Goal: Information Seeking & Learning: Learn about a topic

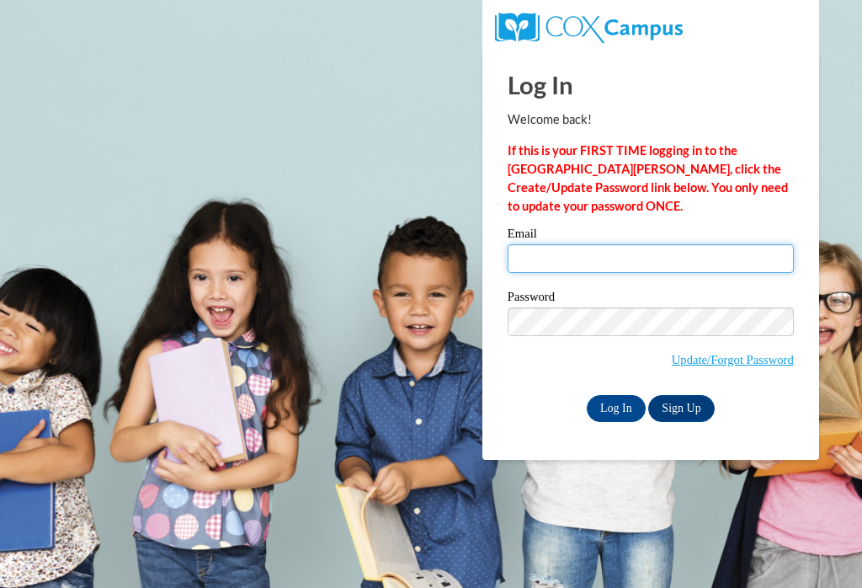
click at [595, 261] on input "Email" at bounding box center [651, 258] width 286 height 29
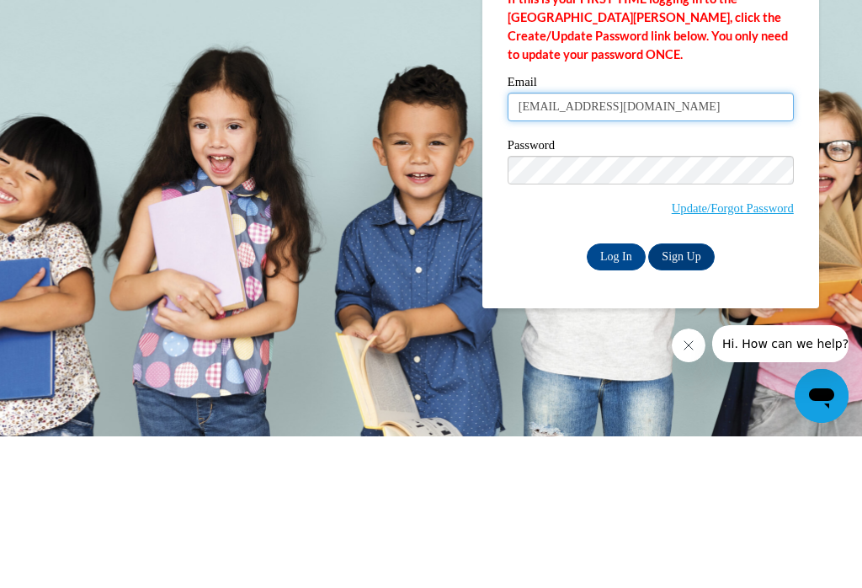
type input "[EMAIL_ADDRESS][DOMAIN_NAME]"
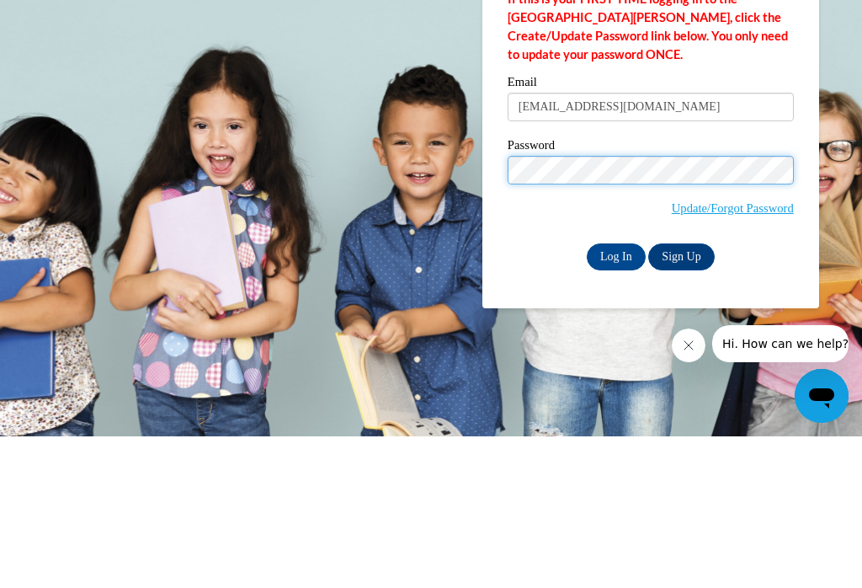
click at [616, 395] on input "Log In" at bounding box center [616, 408] width 59 height 27
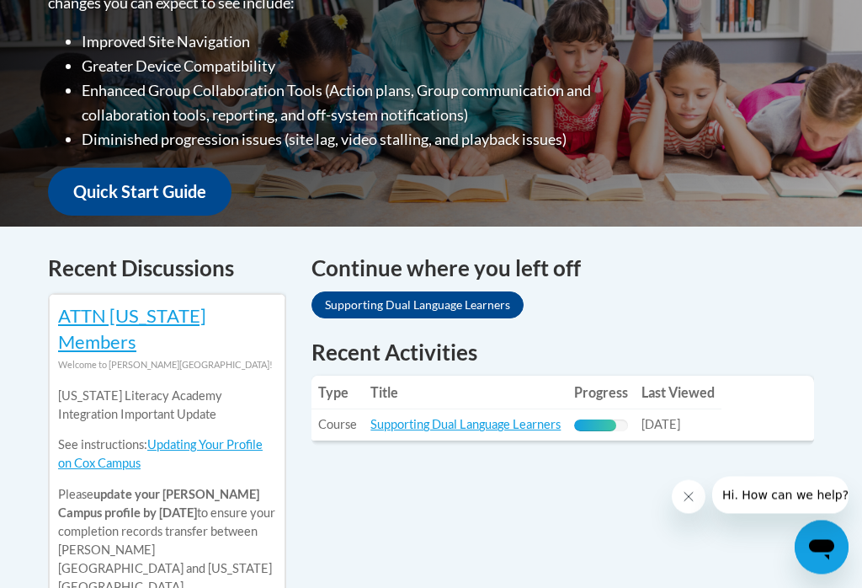
scroll to position [509, 0]
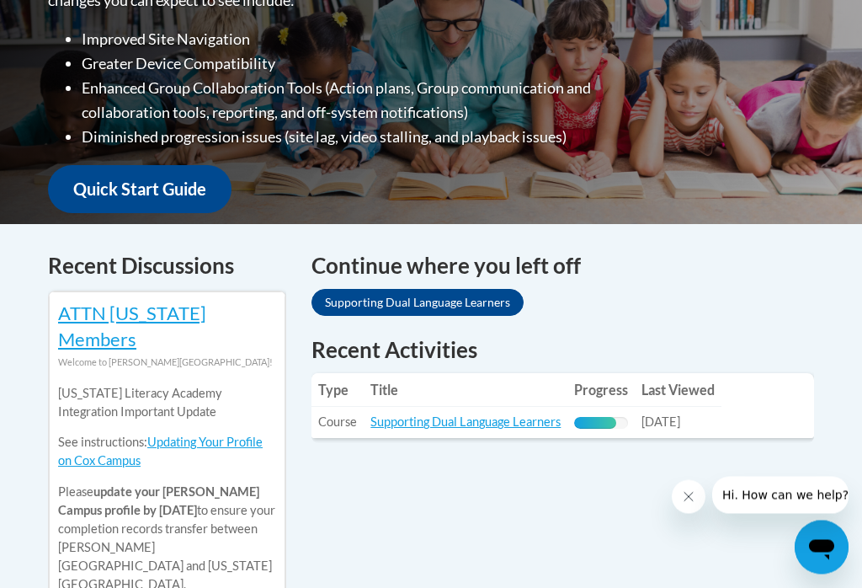
click at [498, 420] on link "Supporting Dual Language Learners" at bounding box center [466, 422] width 190 height 14
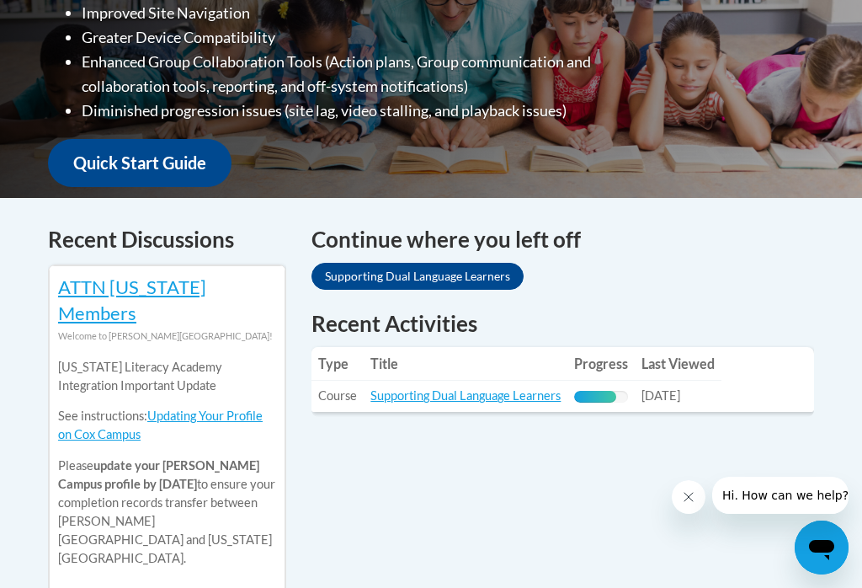
click at [453, 399] on link "Supporting Dual Language Learners" at bounding box center [466, 395] width 190 height 14
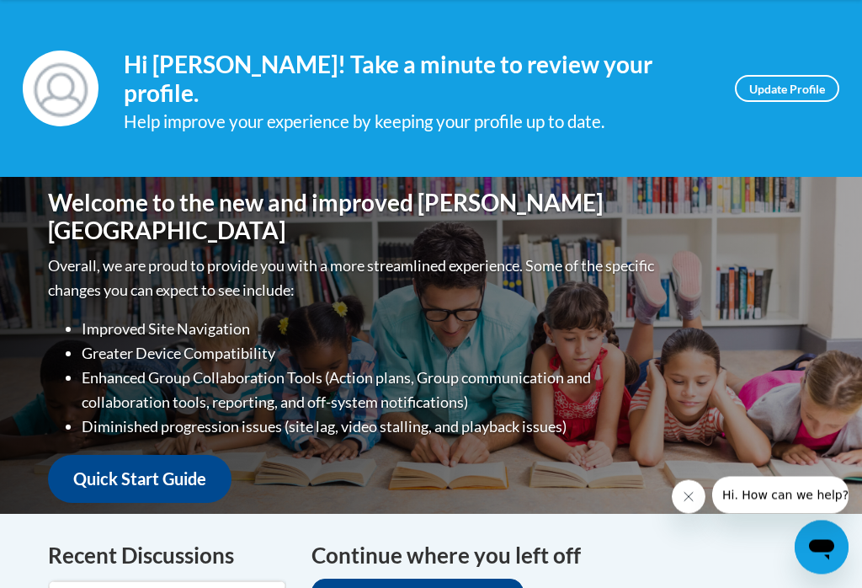
scroll to position [0, 0]
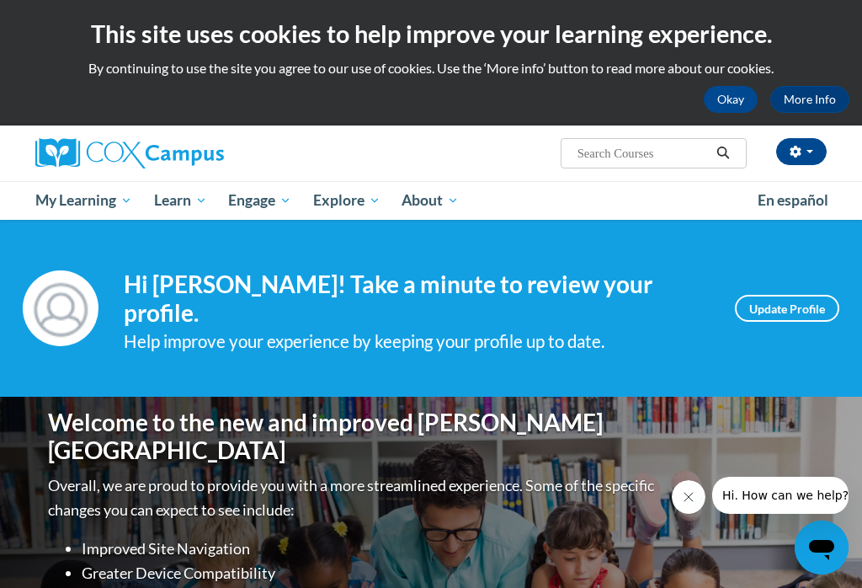
click at [695, 496] on icon "Close message from company" at bounding box center [688, 496] width 13 height 13
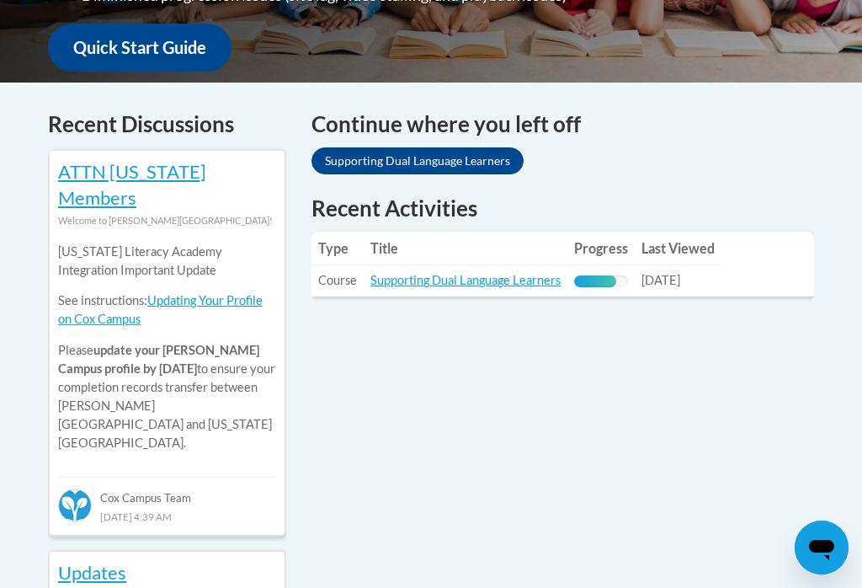
scroll to position [650, 0]
click at [497, 274] on link "Supporting Dual Language Learners" at bounding box center [466, 281] width 190 height 14
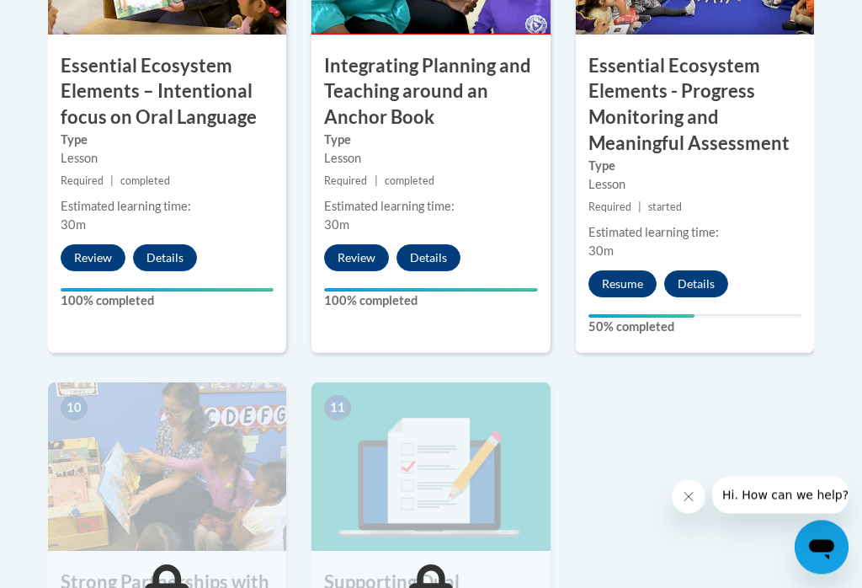
scroll to position [1784, 0]
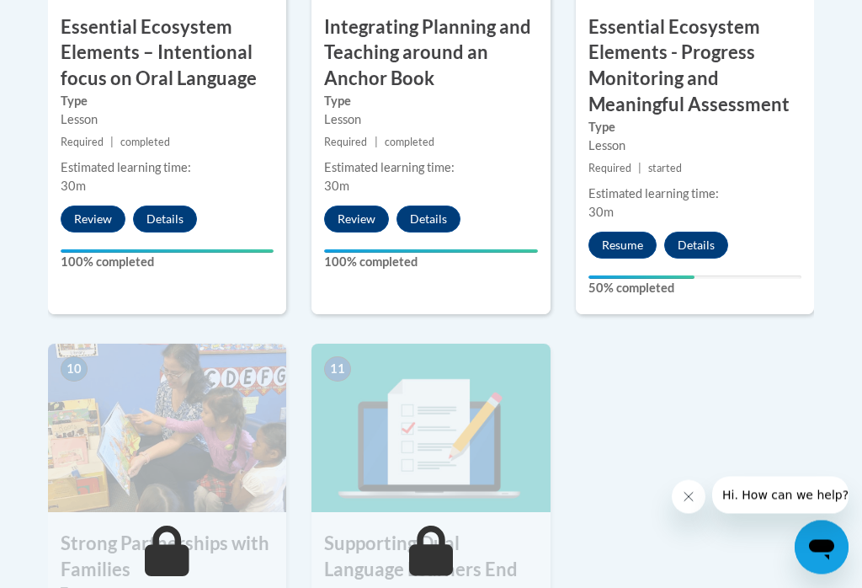
click at [634, 243] on button "Resume" at bounding box center [623, 245] width 68 height 27
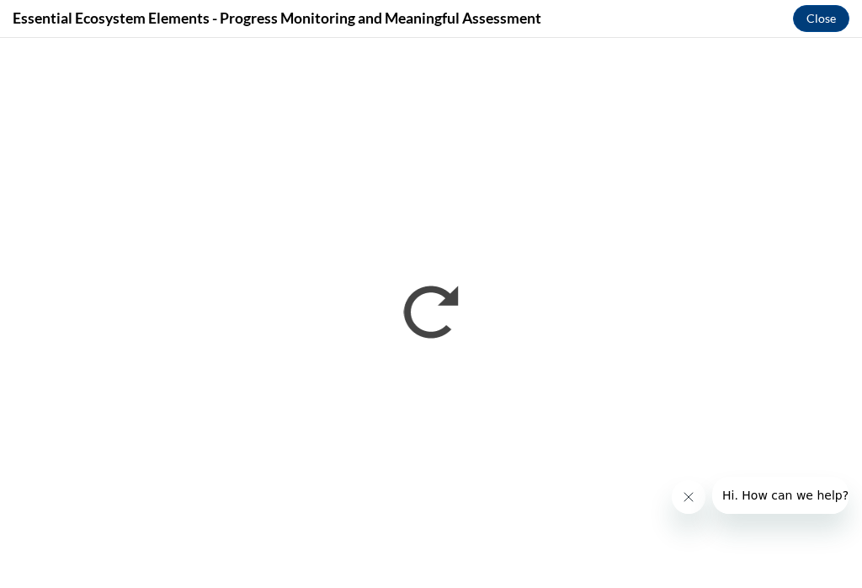
scroll to position [0, 0]
click at [836, 504] on button "Hi. How can we help?" at bounding box center [785, 495] width 147 height 37
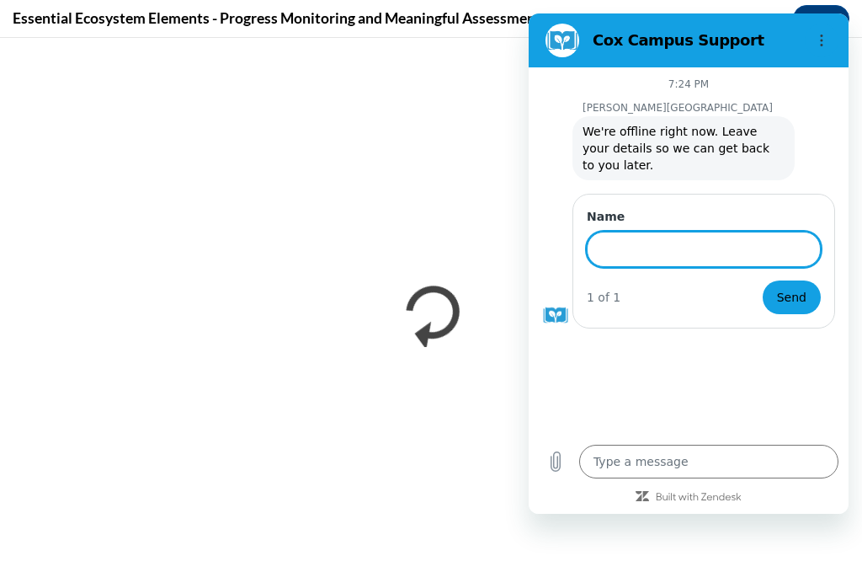
scroll to position [1089, 0]
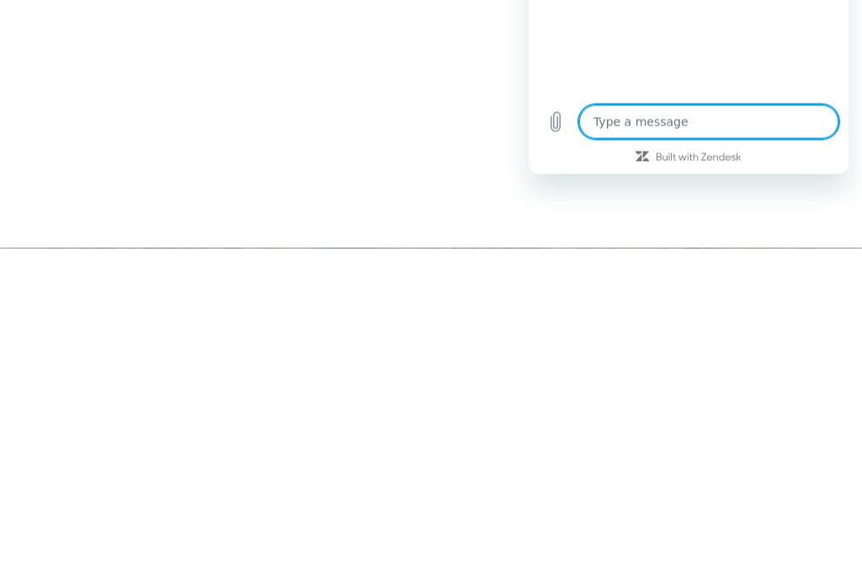
type textarea "x"
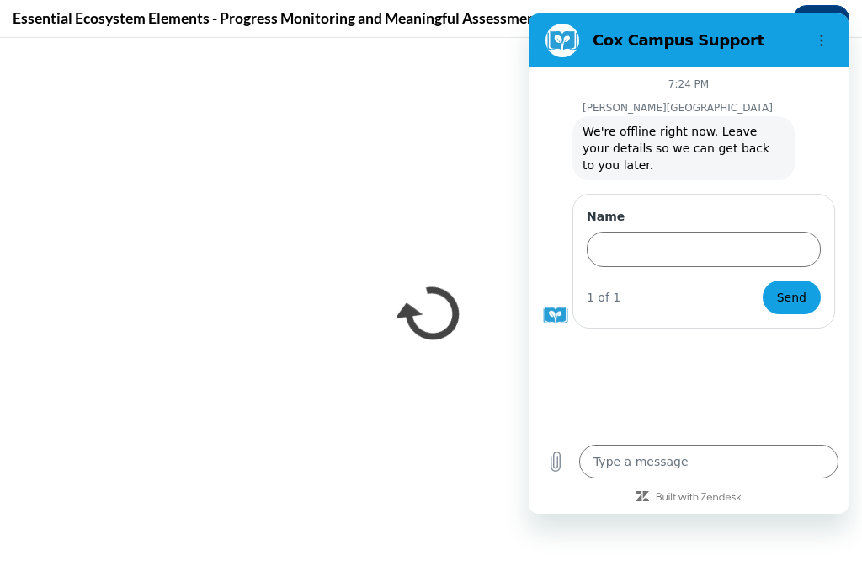
click at [821, 56] on button "Options menu" at bounding box center [822, 41] width 34 height 34
click at [686, 212] on label "Name" at bounding box center [704, 216] width 234 height 17
click at [686, 232] on input "Name" at bounding box center [704, 249] width 234 height 35
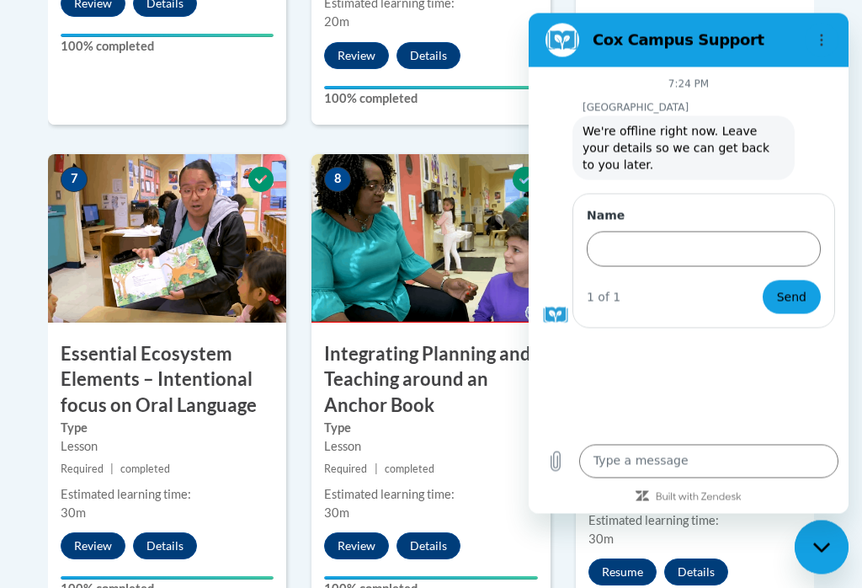
scroll to position [1459, 0]
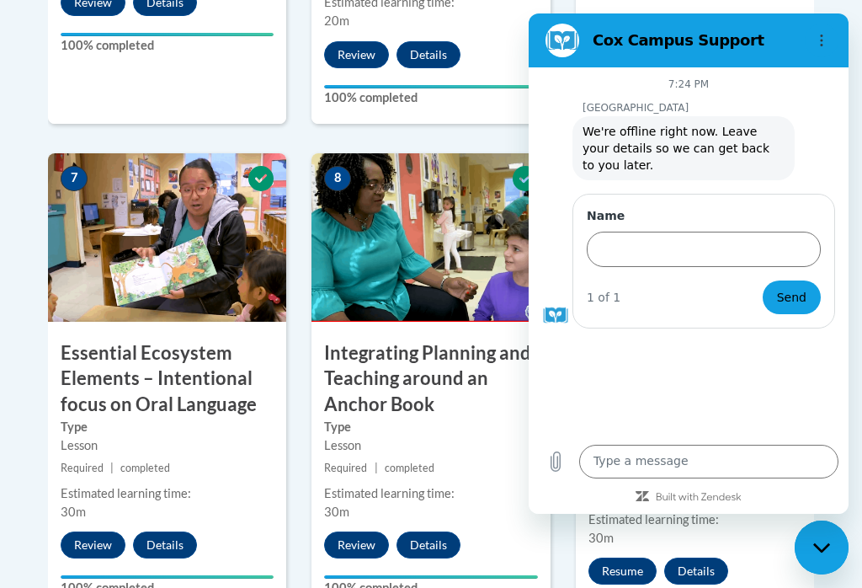
click at [829, 51] on button "Options menu" at bounding box center [822, 41] width 34 height 34
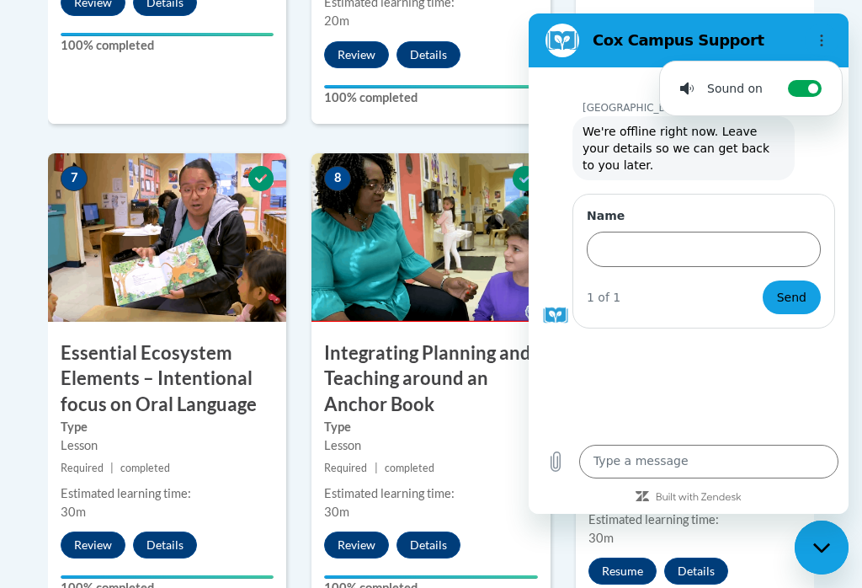
click at [829, 45] on button "Options menu" at bounding box center [822, 41] width 34 height 34
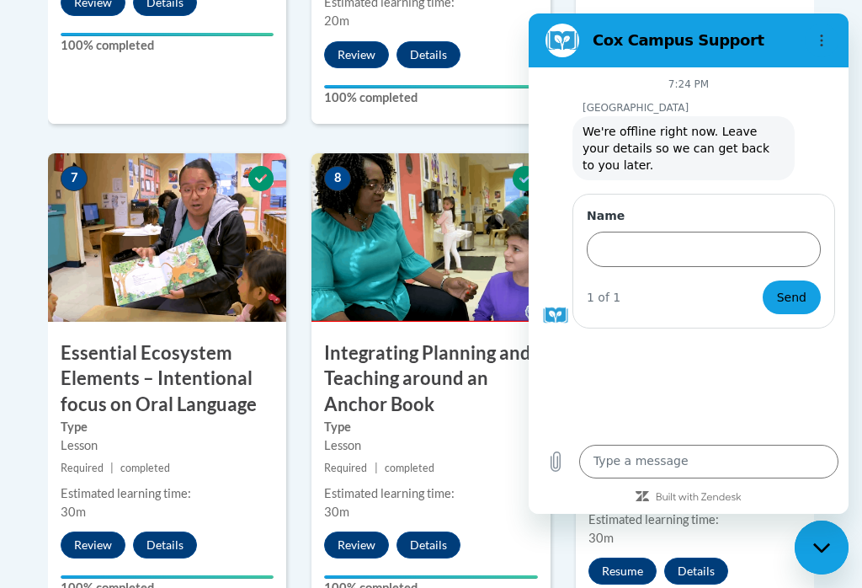
click at [581, 49] on div "Cox Campus Support" at bounding box center [688, 40] width 219 height 20
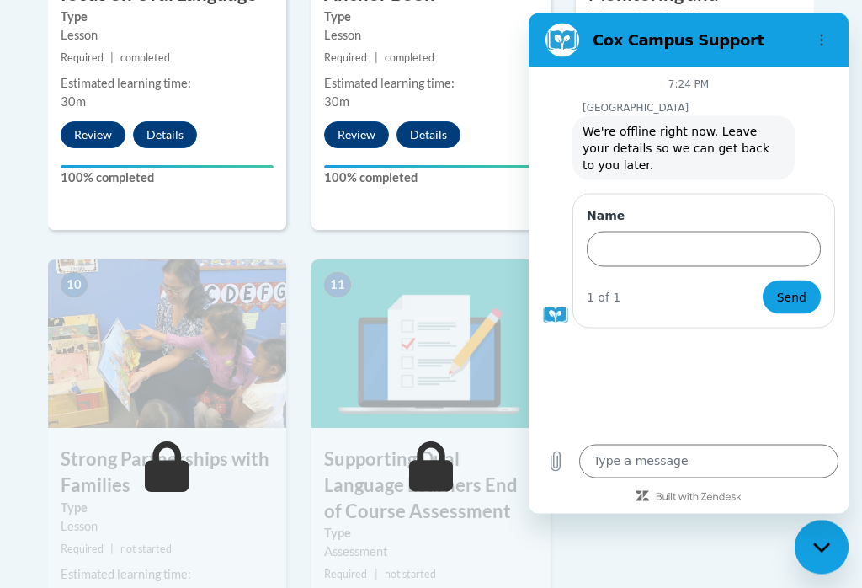
scroll to position [2070, 0]
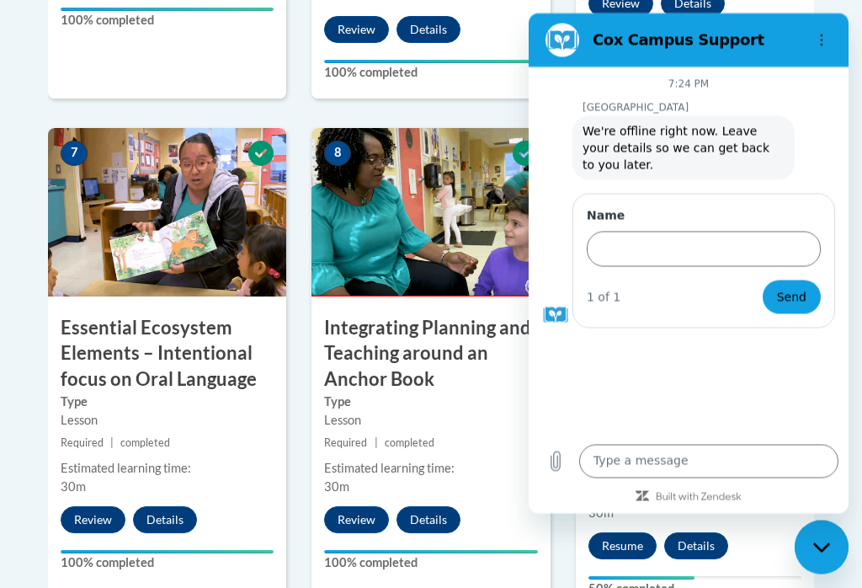
scroll to position [1485, 0]
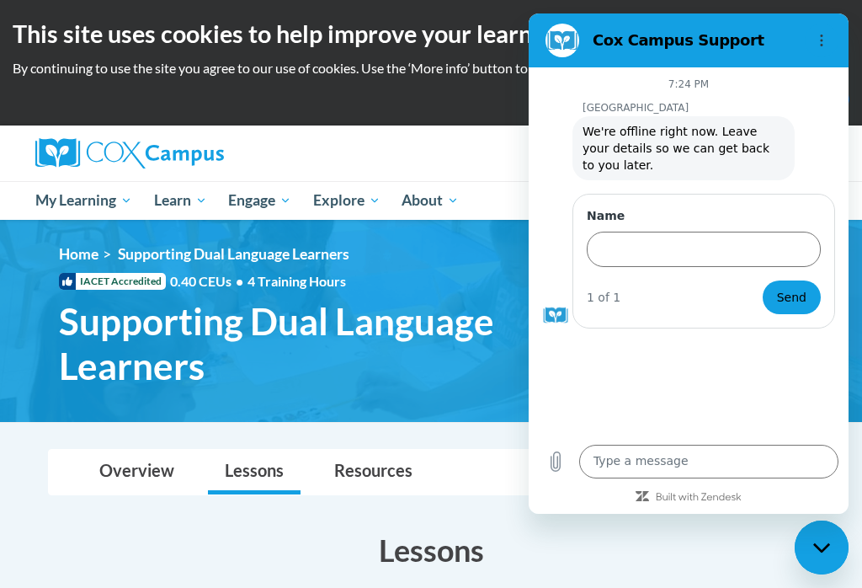
click at [698, 238] on input "Name" at bounding box center [704, 249] width 234 height 35
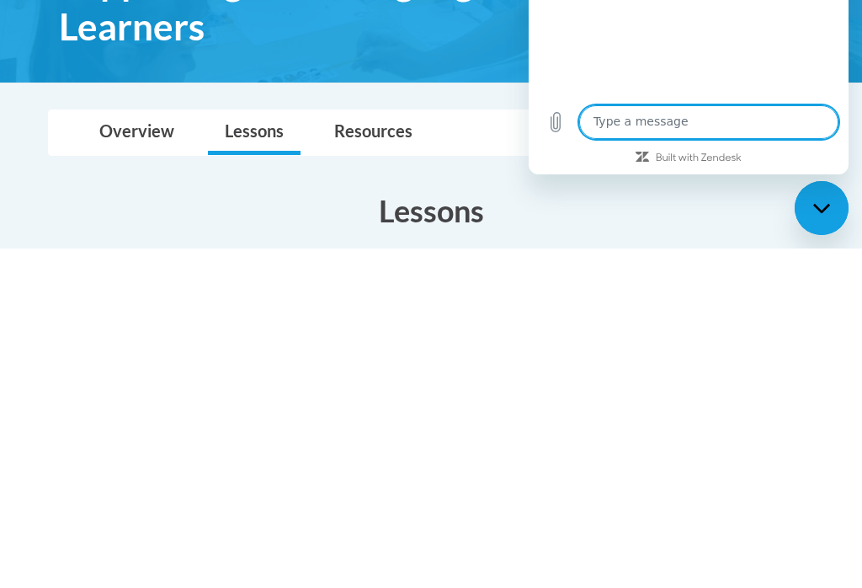
click at [819, 228] on div "Close messaging window" at bounding box center [822, 208] width 51 height 51
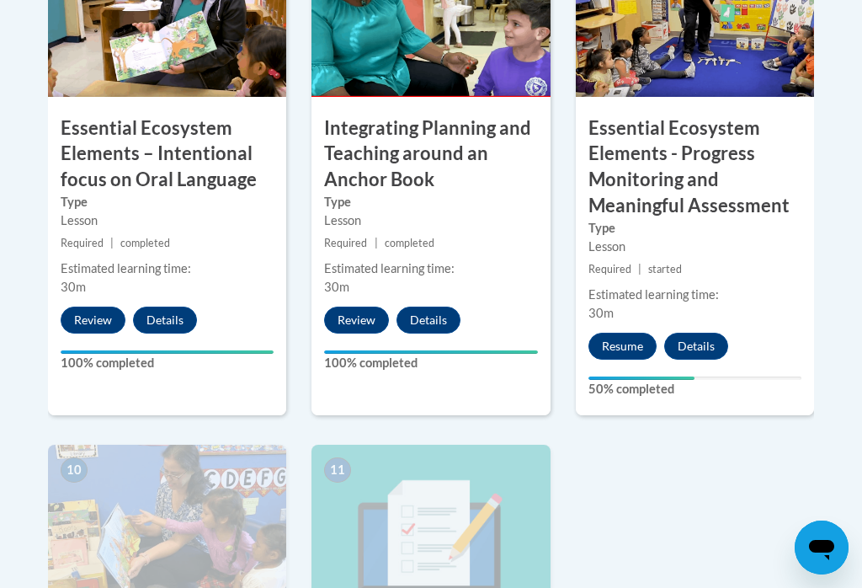
scroll to position [1813, 0]
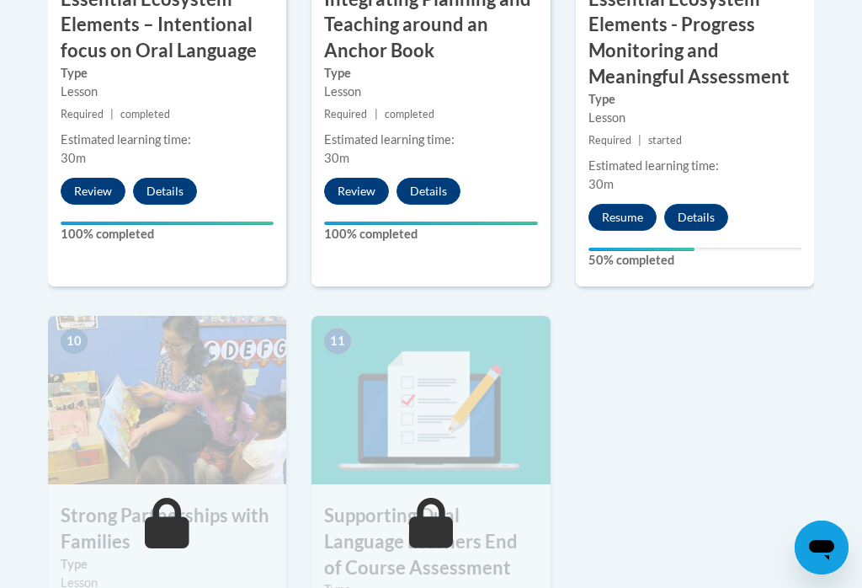
click at [624, 208] on button "Resume" at bounding box center [623, 217] width 68 height 27
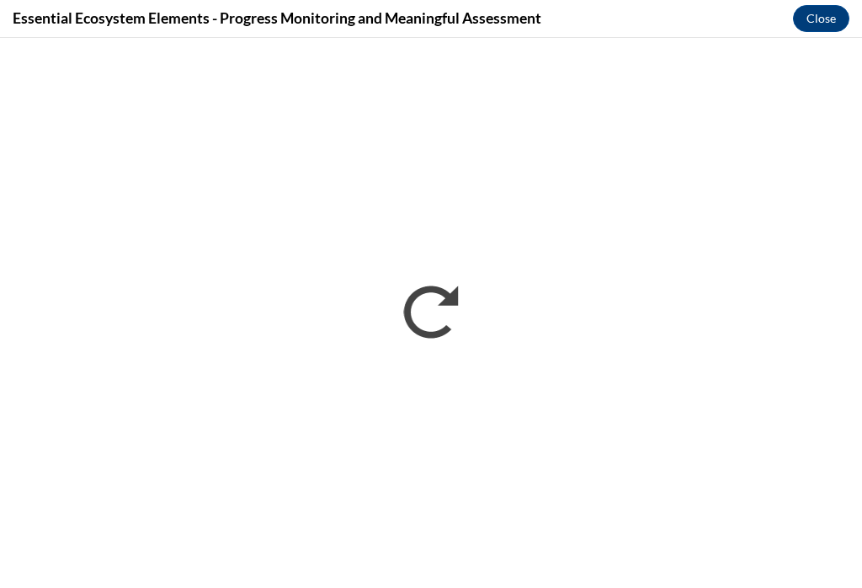
scroll to position [0, 0]
click at [804, 24] on button "Close" at bounding box center [821, 18] width 56 height 27
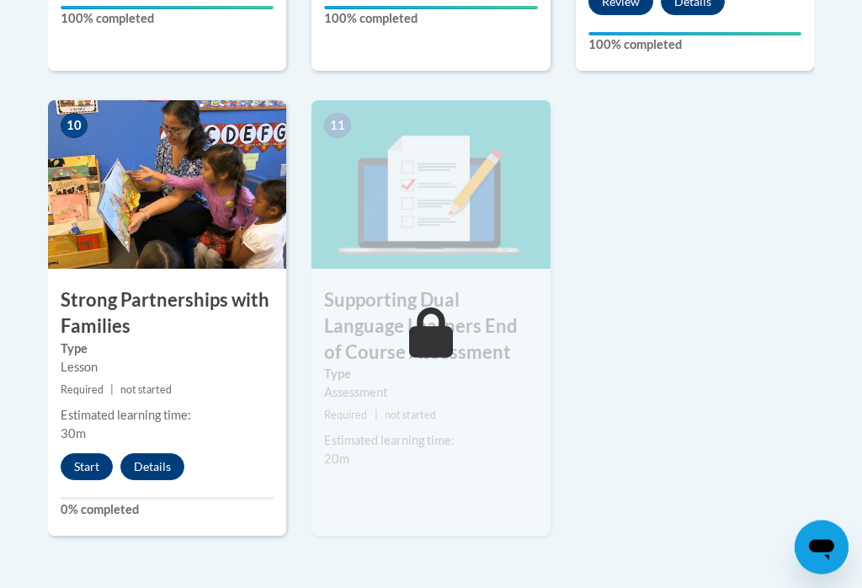
click at [95, 455] on button "Start" at bounding box center [87, 467] width 52 height 27
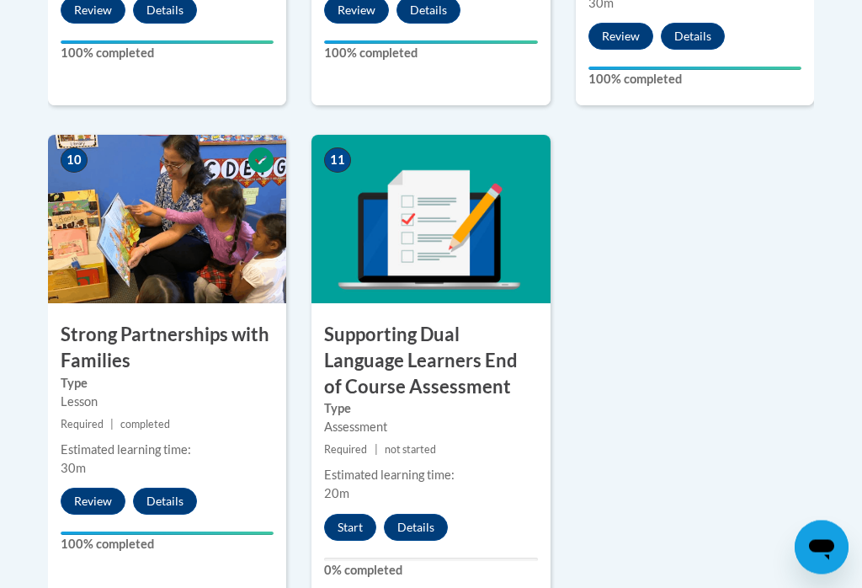
click at [350, 525] on button "Start" at bounding box center [350, 528] width 52 height 27
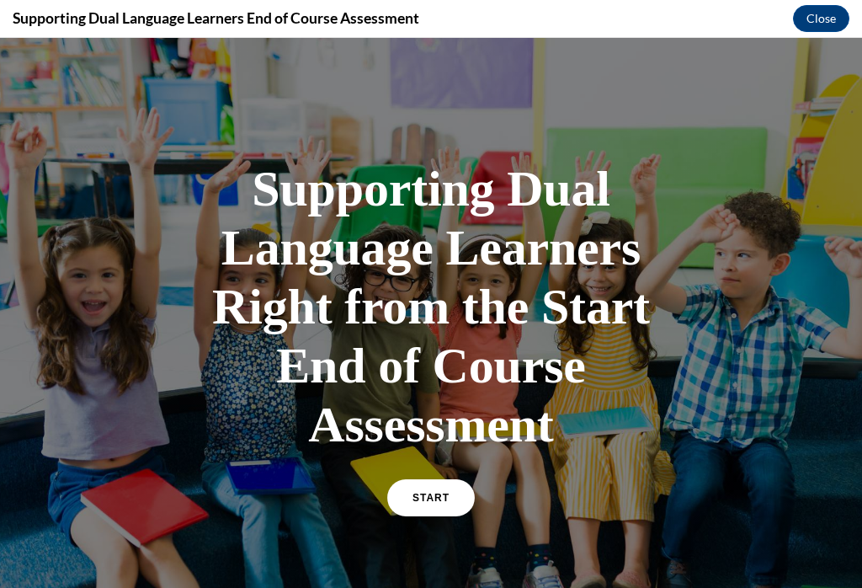
click at [439, 494] on span "START" at bounding box center [431, 498] width 37 height 12
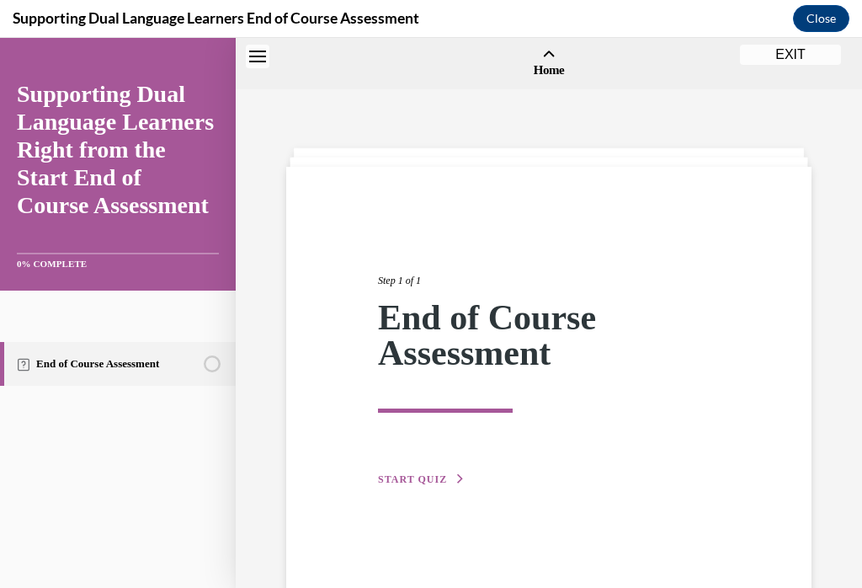
scroll to position [52, 0]
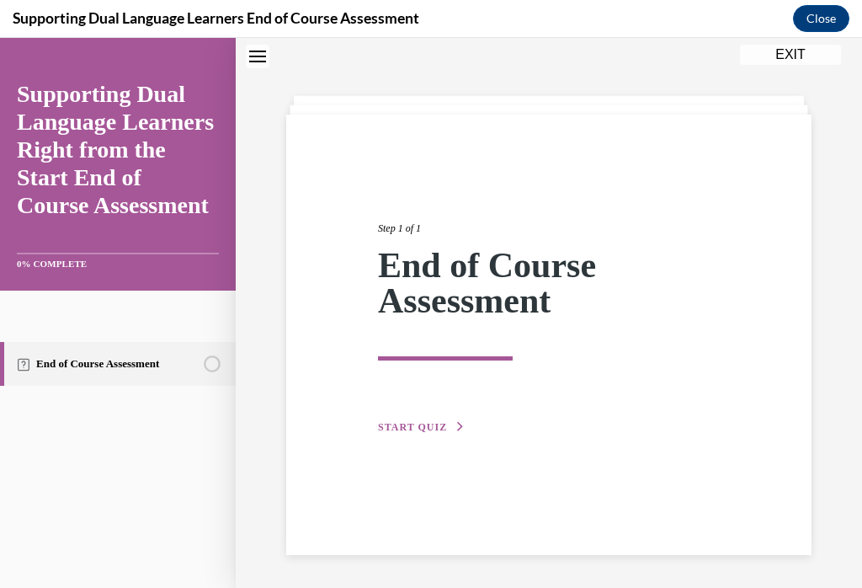
click at [425, 424] on span "START QUIZ" at bounding box center [412, 427] width 69 height 12
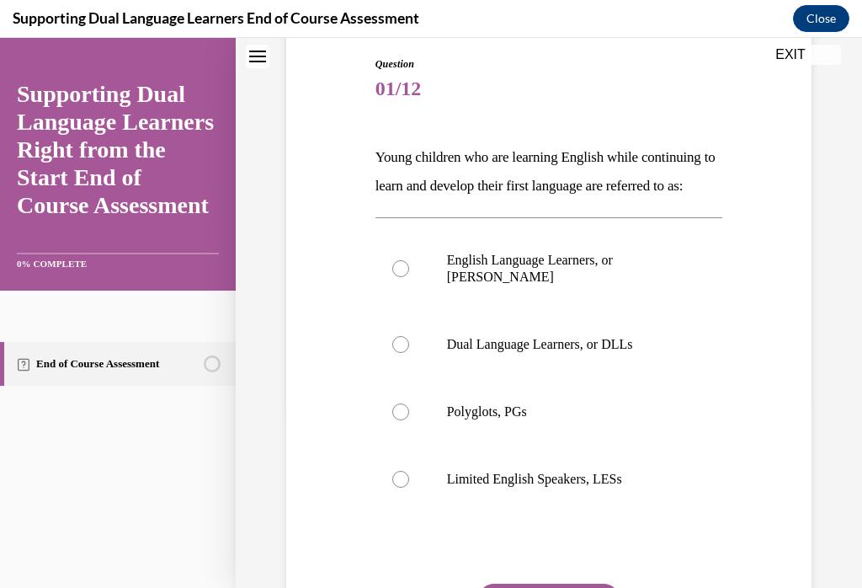
scroll to position [178, 0]
click at [419, 296] on label "English Language Learners, or ELLs" at bounding box center [550, 269] width 348 height 84
click at [409, 277] on input "English Language Learners, or ELLs" at bounding box center [400, 268] width 17 height 17
radio input "true"
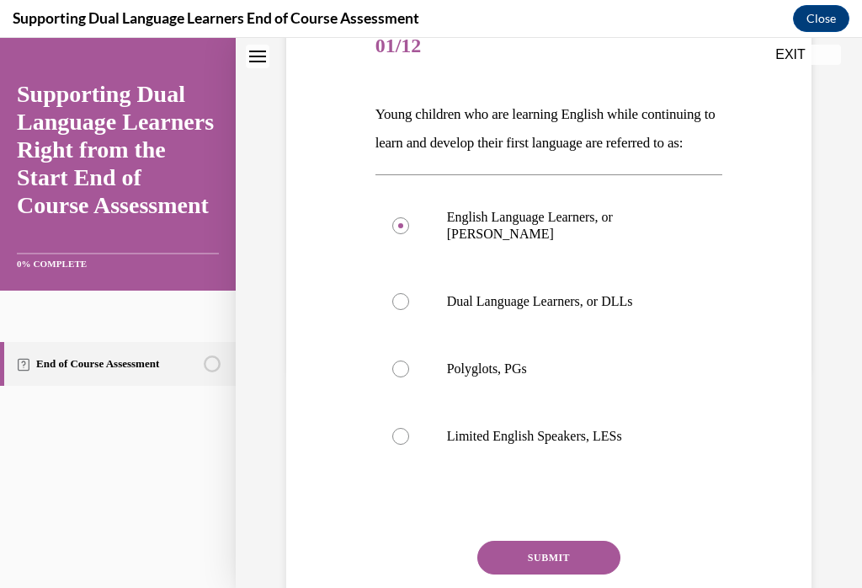
click at [571, 564] on button "SUBMIT" at bounding box center [548, 558] width 143 height 34
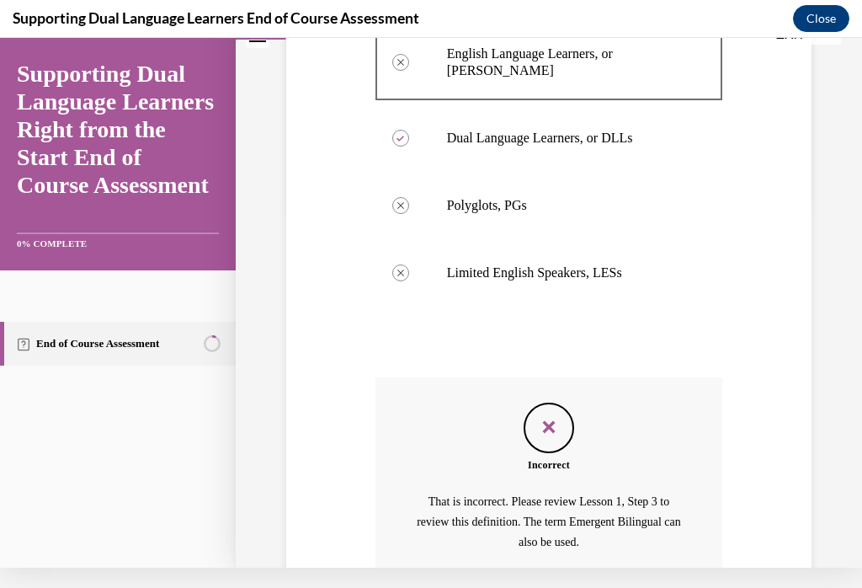
scroll to position [421, 0]
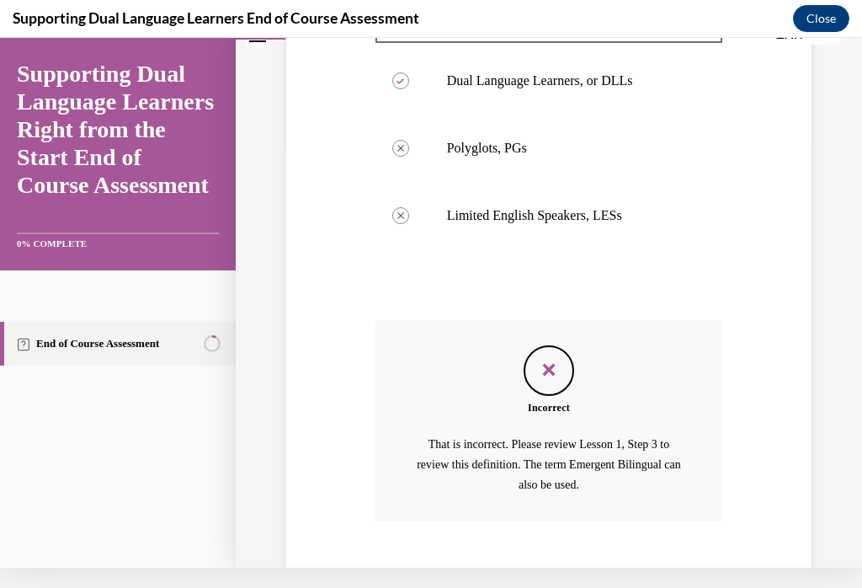
click at [570, 581] on button "NEXT" at bounding box center [548, 592] width 143 height 34
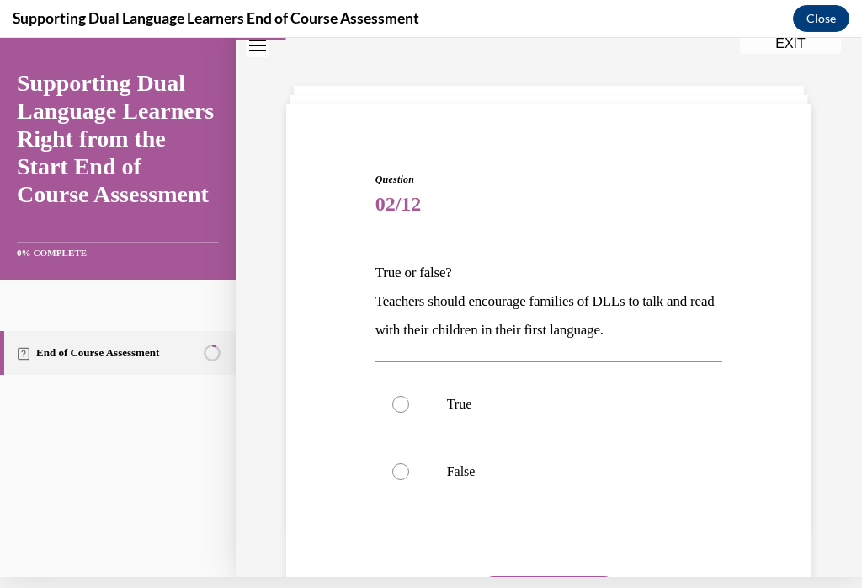
scroll to position [51, 0]
click at [414, 398] on label "True" at bounding box center [550, 404] width 348 height 67
click at [409, 398] on input "True" at bounding box center [400, 404] width 17 height 17
radio input "true"
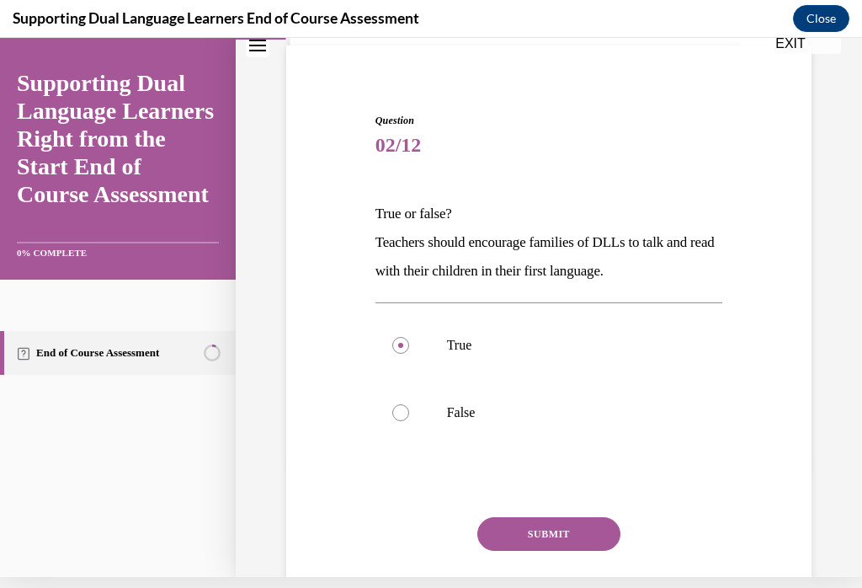
click at [571, 530] on button "SUBMIT" at bounding box center [548, 534] width 143 height 34
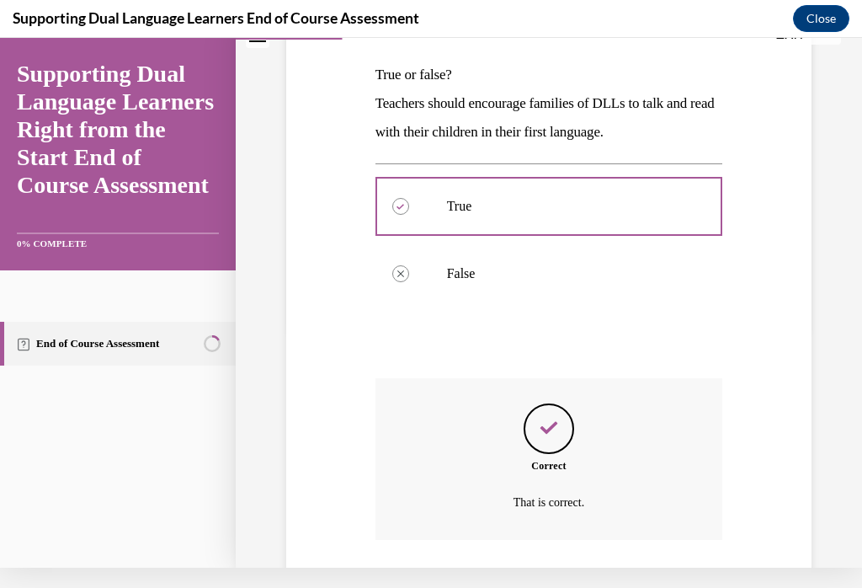
scroll to position [312, 0]
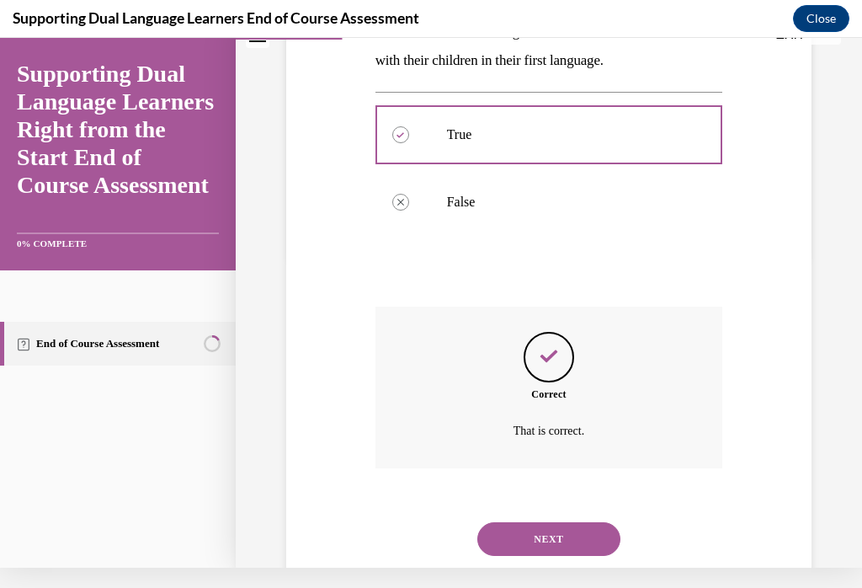
click at [573, 522] on button "NEXT" at bounding box center [548, 539] width 143 height 34
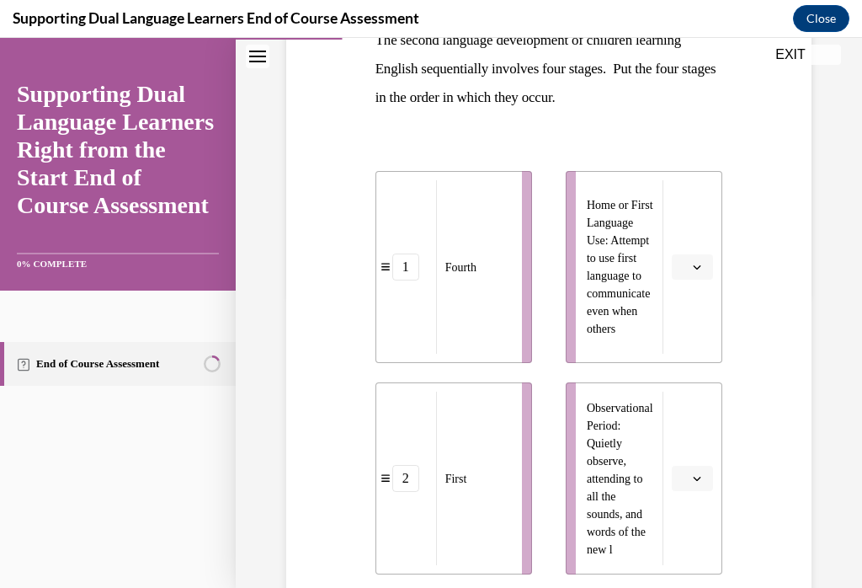
scroll to position [296, 0]
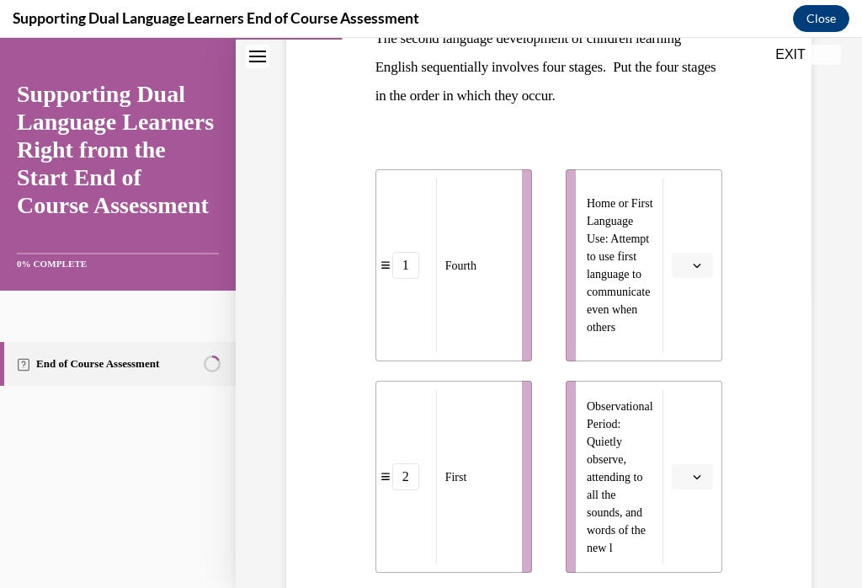
click at [696, 274] on button "button" at bounding box center [692, 265] width 41 height 25
click at [701, 352] on div "1" at bounding box center [690, 337] width 42 height 34
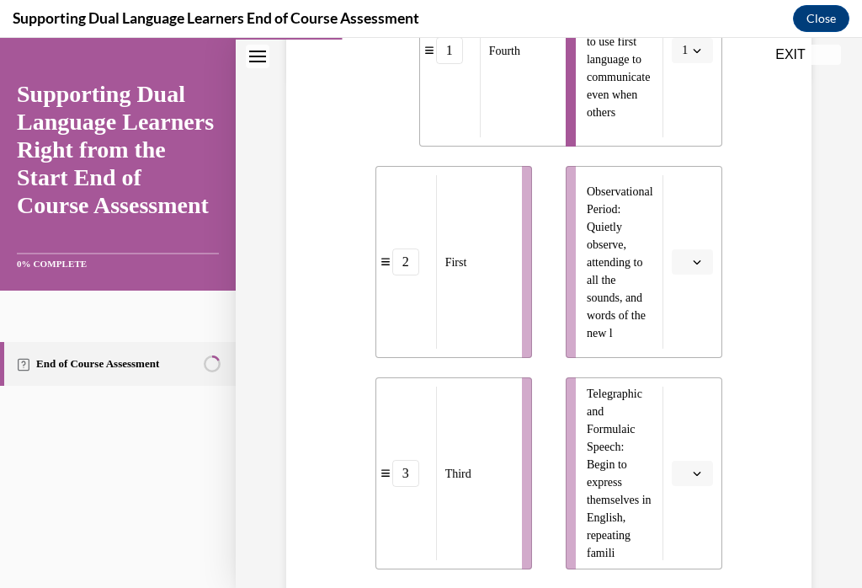
scroll to position [526, 0]
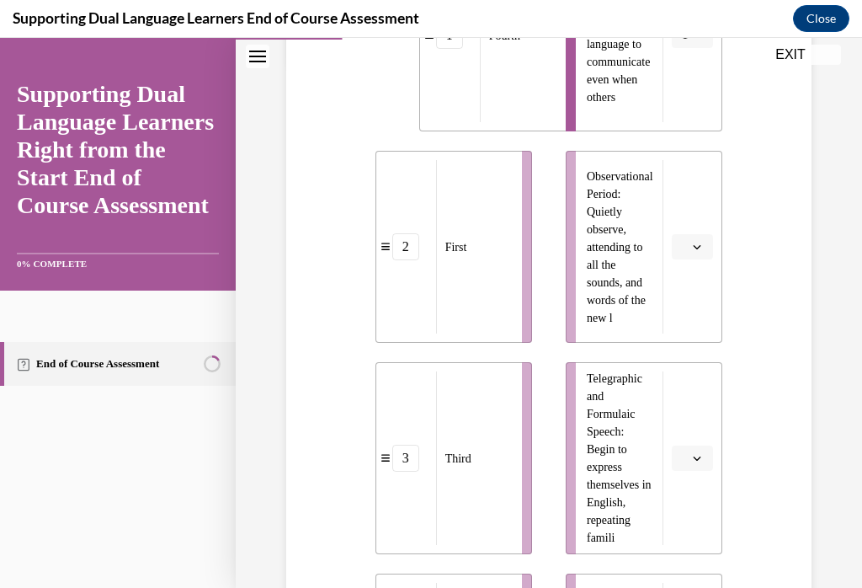
click at [703, 259] on button "button" at bounding box center [692, 246] width 41 height 25
click at [707, 337] on div "2" at bounding box center [690, 352] width 42 height 34
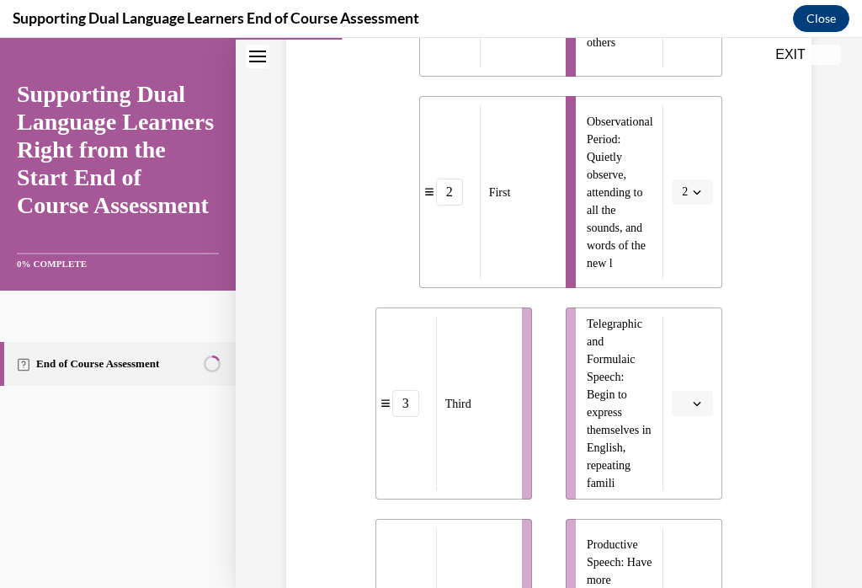
scroll to position [609, 0]
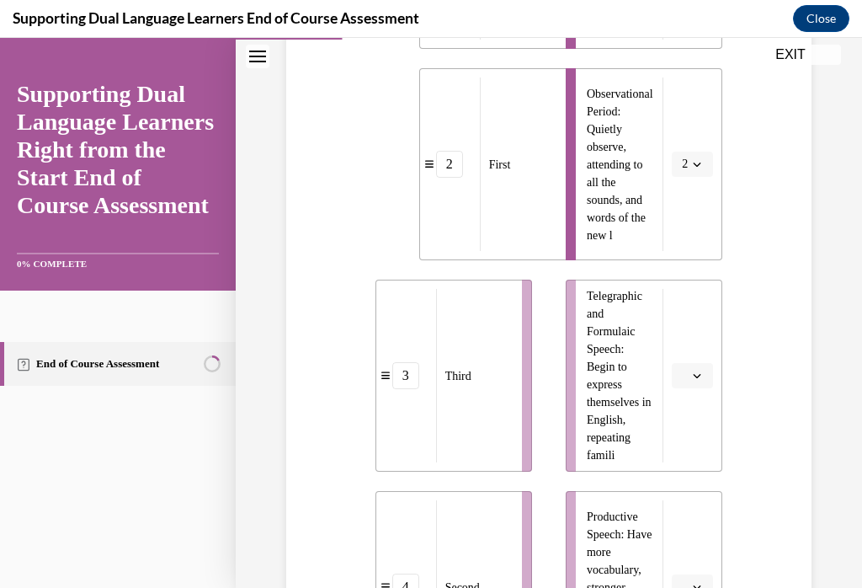
click at [706, 380] on button "button" at bounding box center [692, 375] width 41 height 25
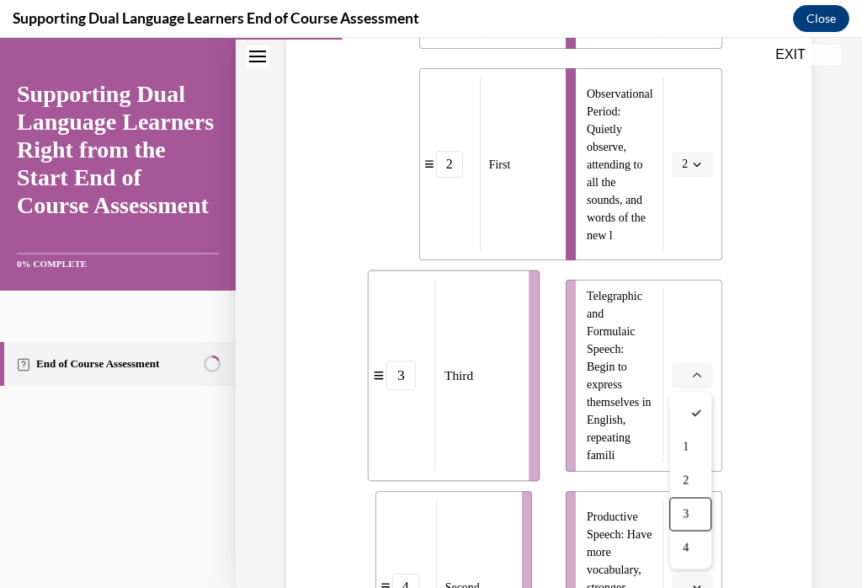
click at [703, 518] on div "3" at bounding box center [690, 515] width 42 height 34
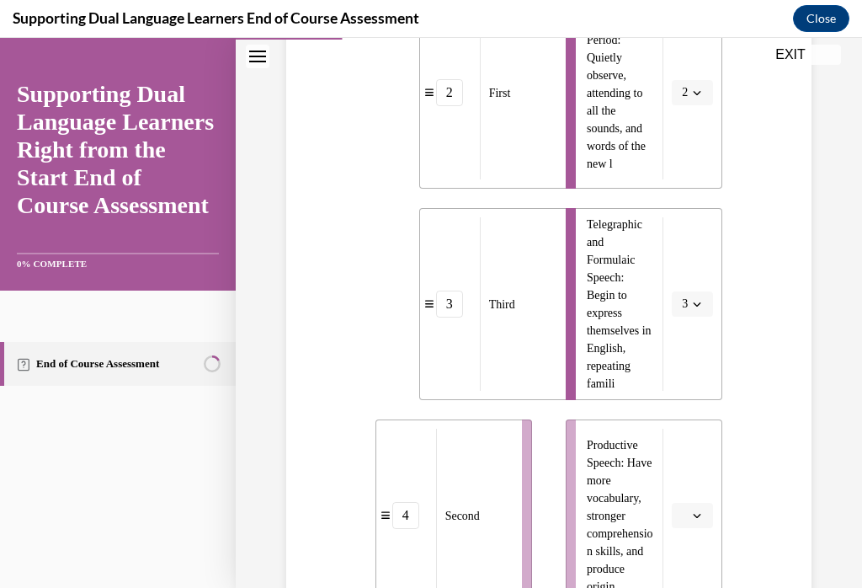
scroll to position [724, 0]
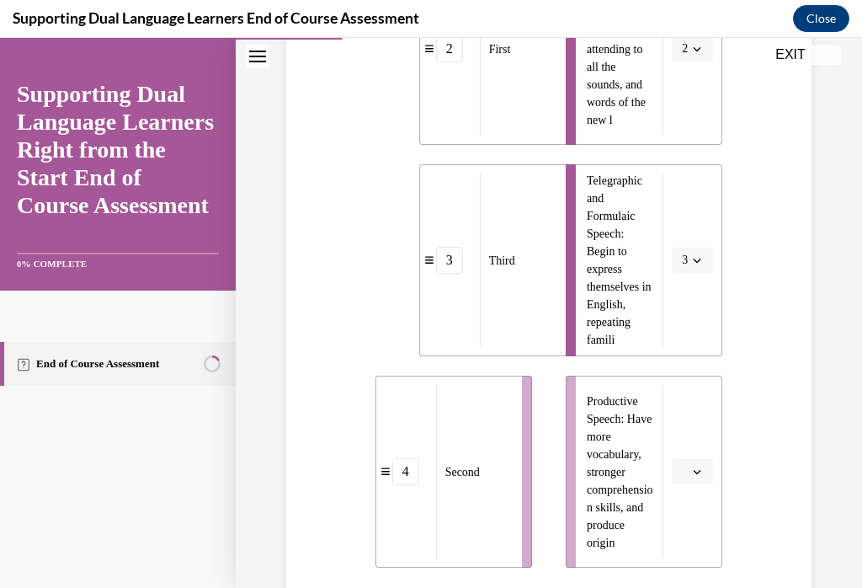
click at [703, 482] on button "button" at bounding box center [692, 471] width 41 height 25
click at [707, 448] on div "4" at bounding box center [690, 435] width 42 height 34
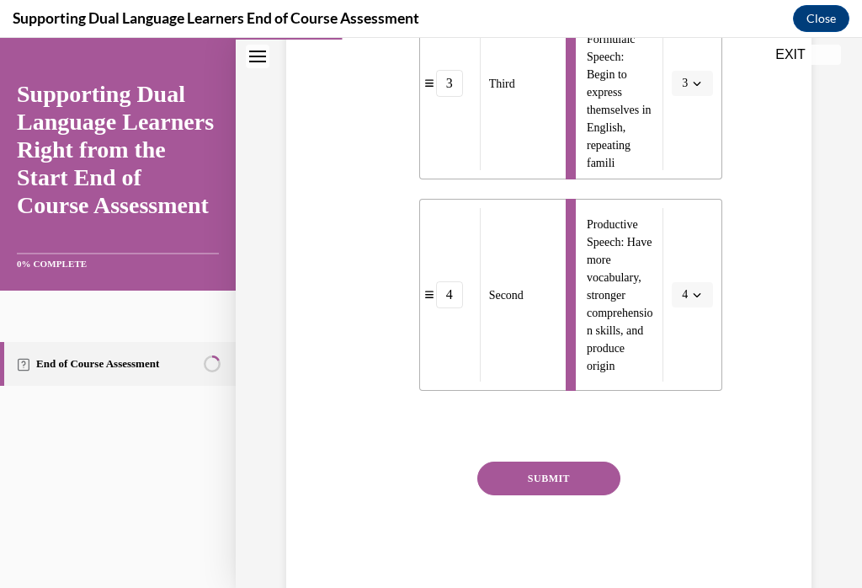
scroll to position [900, 0]
click at [578, 485] on button "SUBMIT" at bounding box center [548, 479] width 143 height 34
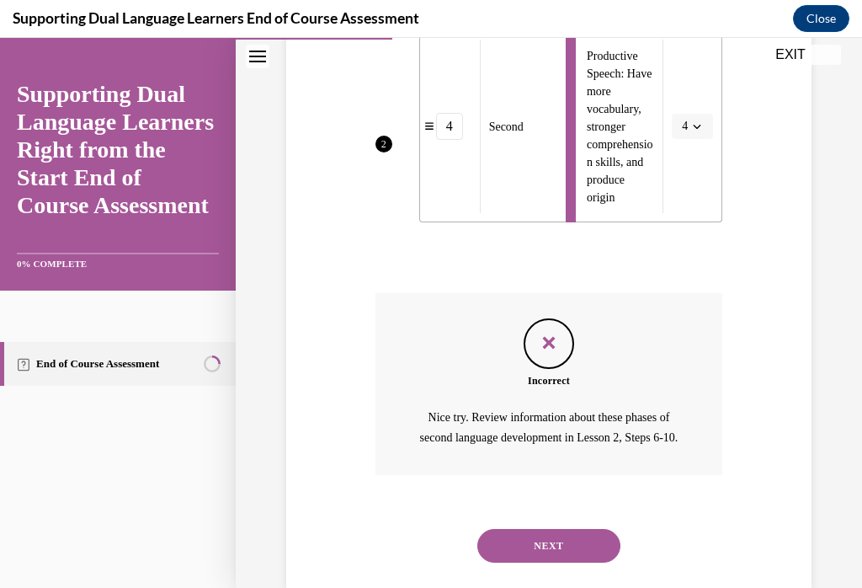
scroll to position [1075, 0]
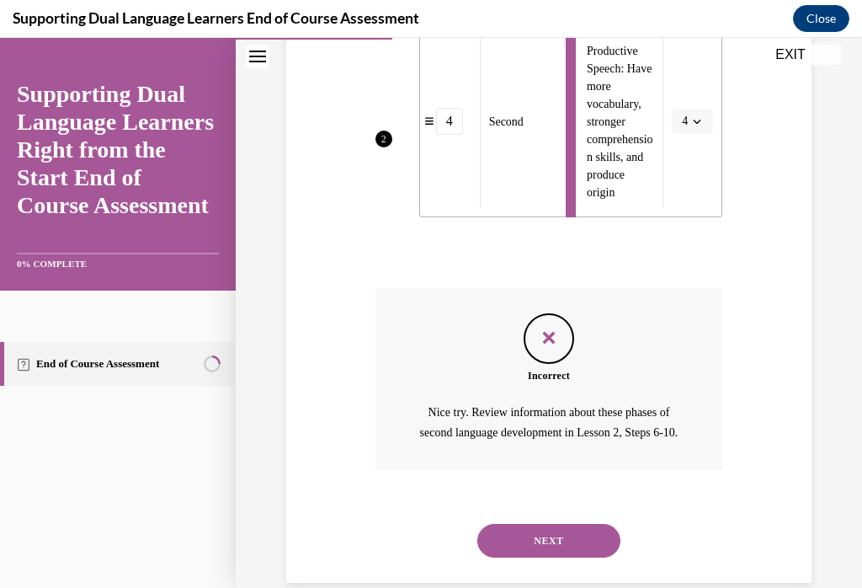
click at [583, 548] on button "NEXT" at bounding box center [548, 541] width 143 height 34
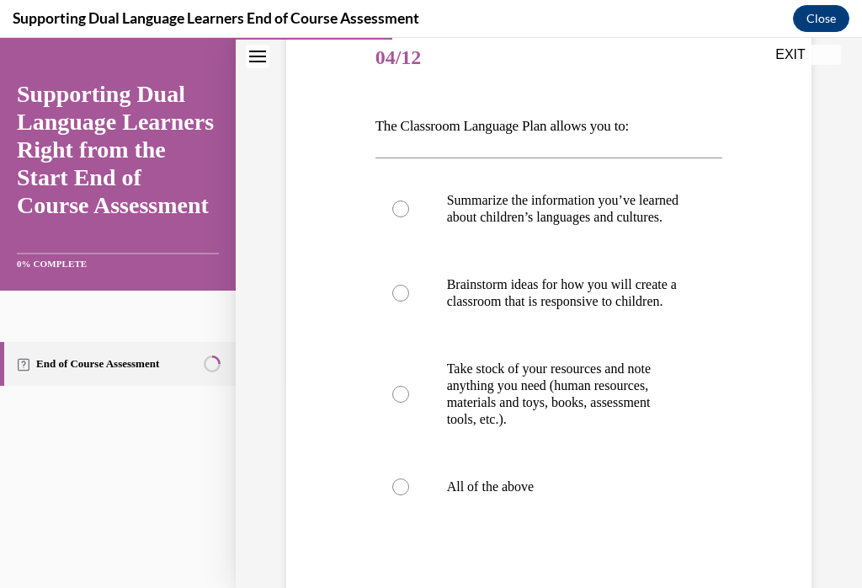
scroll to position [209, 0]
click at [411, 520] on label "All of the above" at bounding box center [550, 486] width 348 height 67
click at [409, 495] on input "All of the above" at bounding box center [400, 486] width 17 height 17
radio input "true"
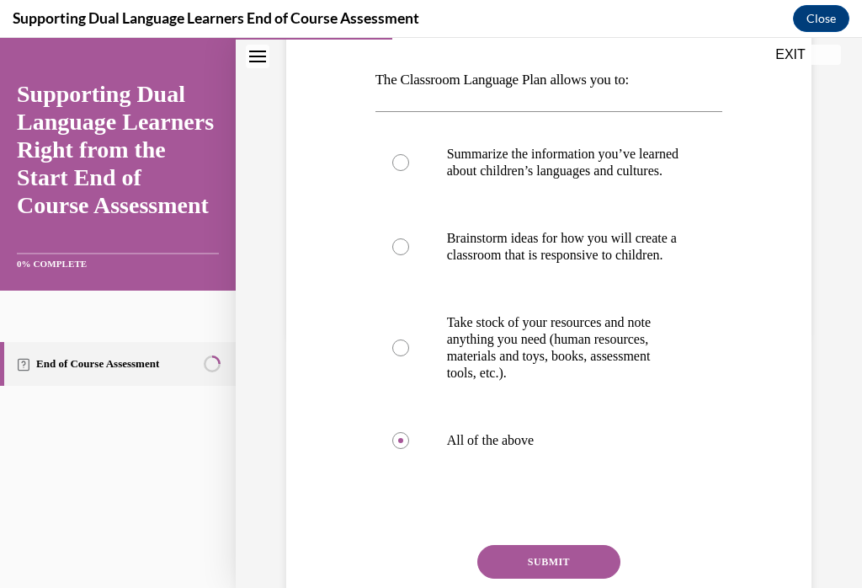
click at [591, 579] on button "SUBMIT" at bounding box center [548, 562] width 143 height 34
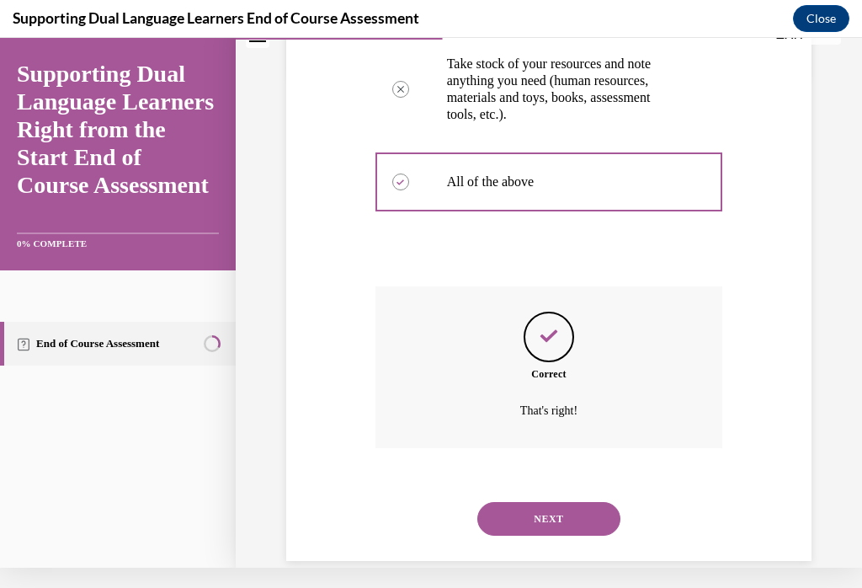
scroll to position [493, 0]
click at [577, 534] on button "NEXT" at bounding box center [548, 519] width 143 height 34
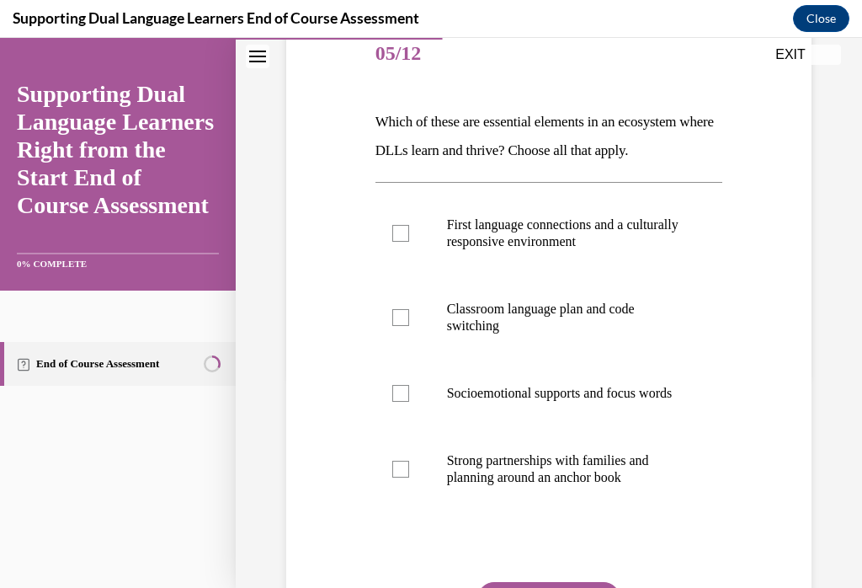
scroll to position [213, 0]
click at [403, 339] on label "Classroom language plan and code switching" at bounding box center [550, 317] width 348 height 84
click at [403, 326] on input "Classroom language plan and code switching" at bounding box center [400, 317] width 17 height 17
checkbox input "true"
click at [426, 249] on label "First language connections and a culturally responsive environment" at bounding box center [550, 233] width 348 height 84
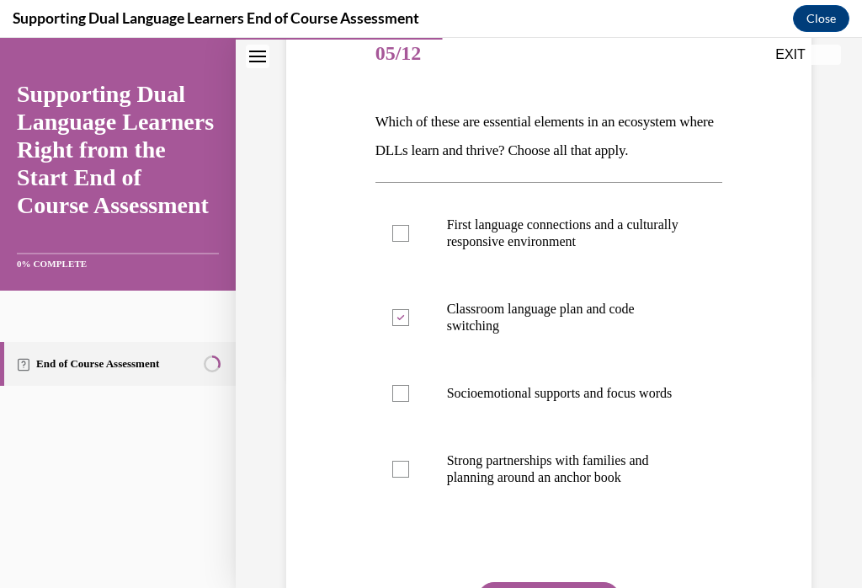
click at [409, 242] on input "First language connections and a culturally responsive environment" at bounding box center [400, 233] width 17 height 17
checkbox input "true"
click at [419, 491] on label "Strong partnerships with families and planning around an anchor book" at bounding box center [550, 469] width 348 height 84
click at [409, 477] on input "Strong partnerships with families and planning around an anchor book" at bounding box center [400, 469] width 17 height 17
checkbox input "true"
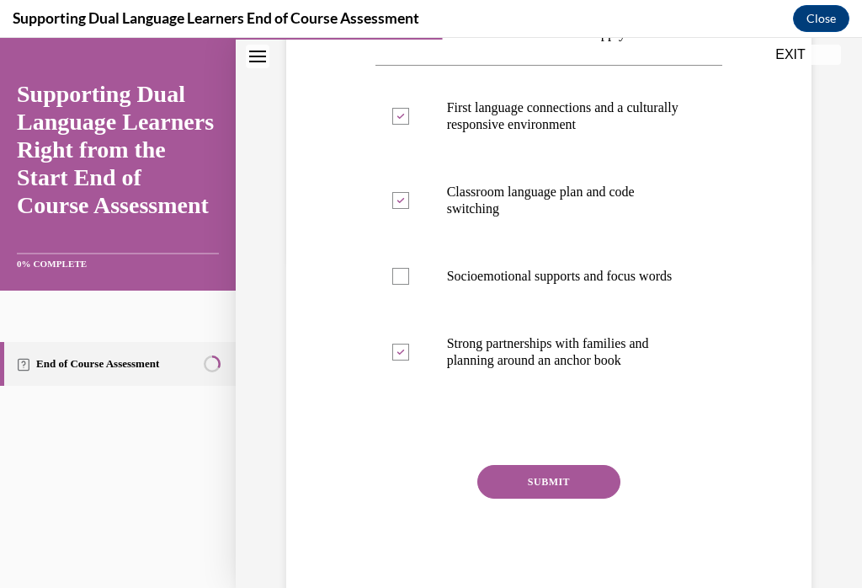
click at [575, 499] on button "SUBMIT" at bounding box center [548, 482] width 143 height 34
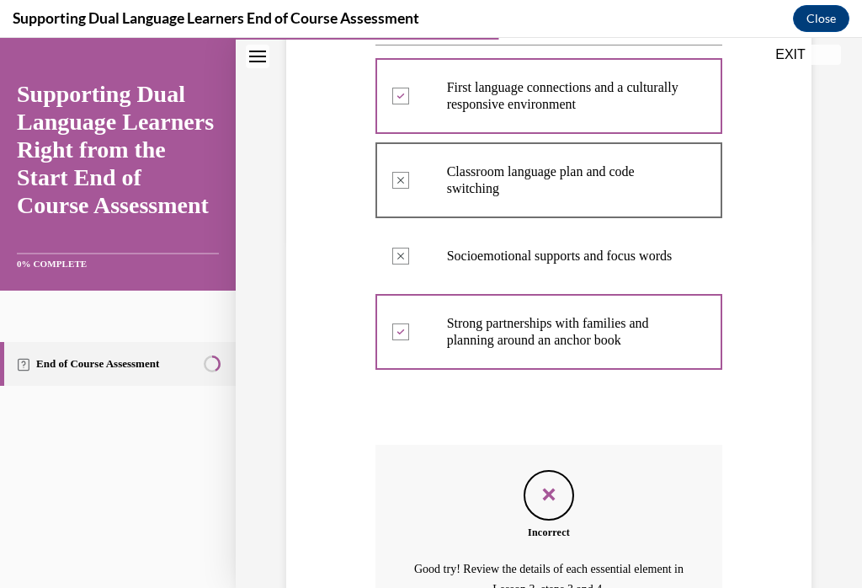
scroll to position [448, 0]
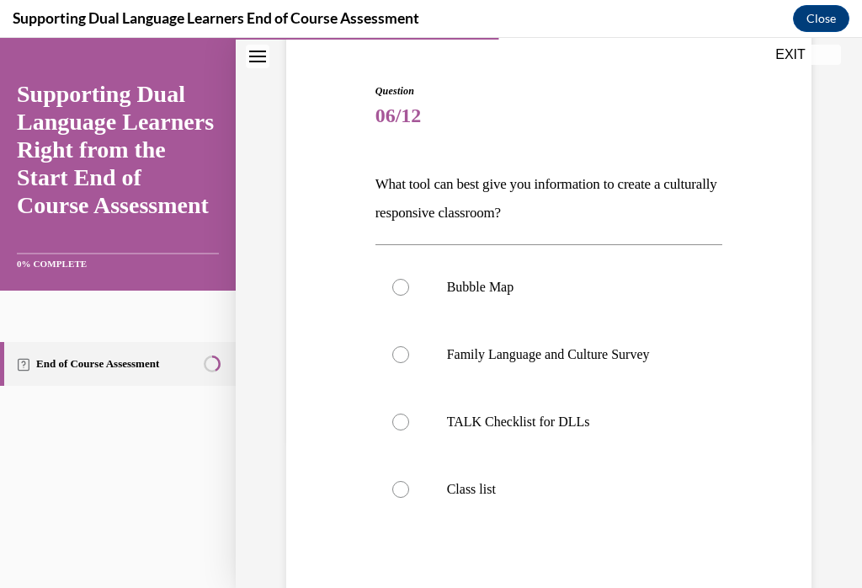
scroll to position [152, 0]
click at [395, 364] on label "Family Language and Culture Survey" at bounding box center [550, 353] width 348 height 67
click at [395, 362] on input "Family Language and Culture Survey" at bounding box center [400, 353] width 17 height 17
radio input "true"
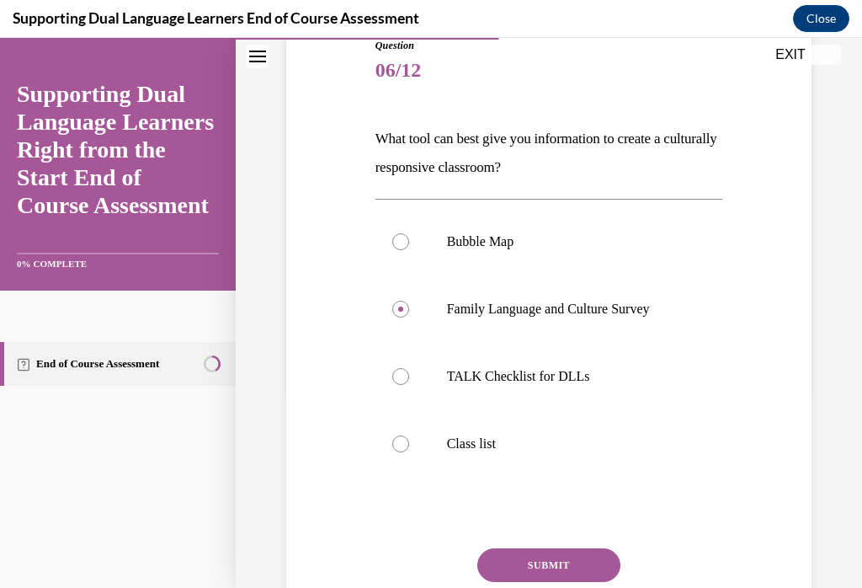
scroll to position [196, 0]
click at [590, 577] on button "SUBMIT" at bounding box center [548, 565] width 143 height 34
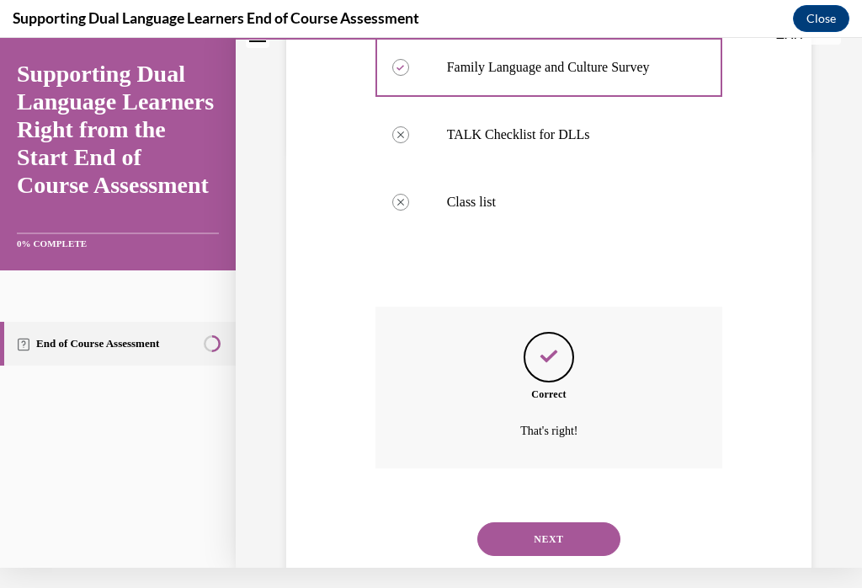
scroll to position [418, 0]
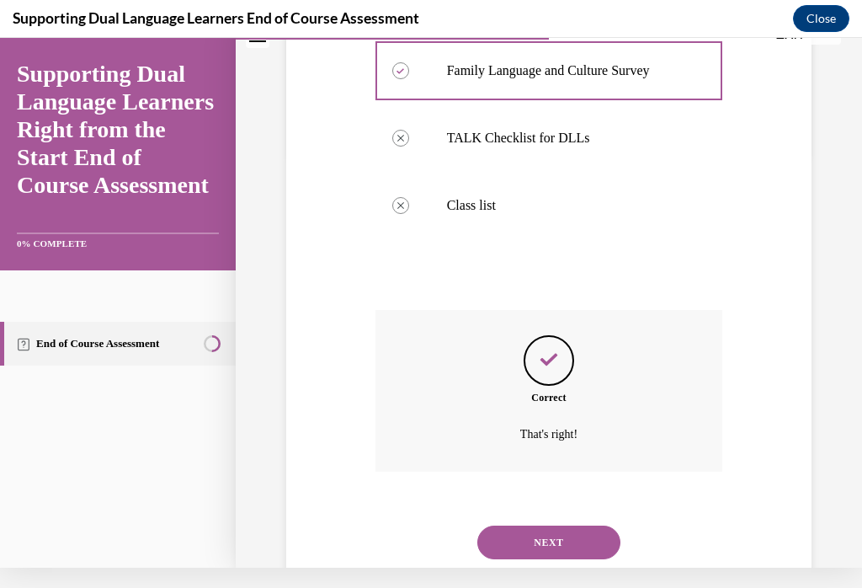
click at [587, 525] on button "NEXT" at bounding box center [548, 542] width 143 height 34
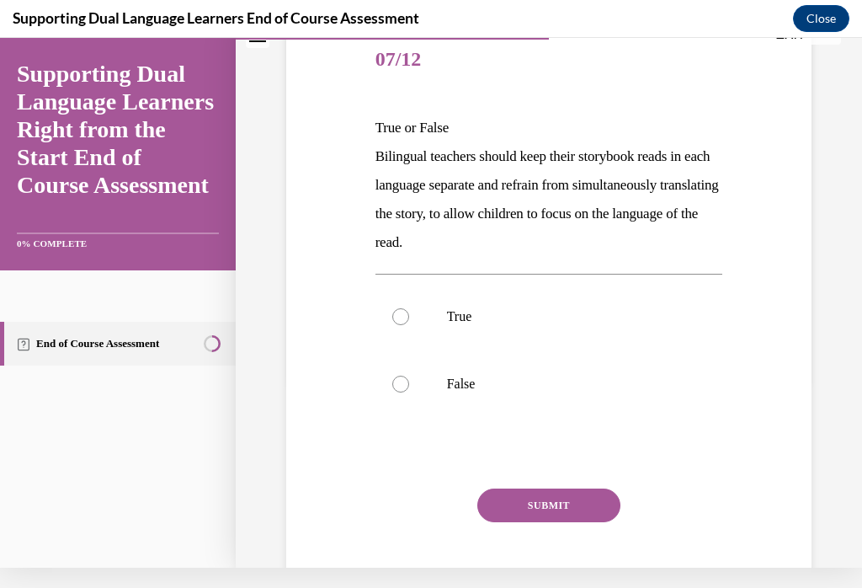
scroll to position [0, 0]
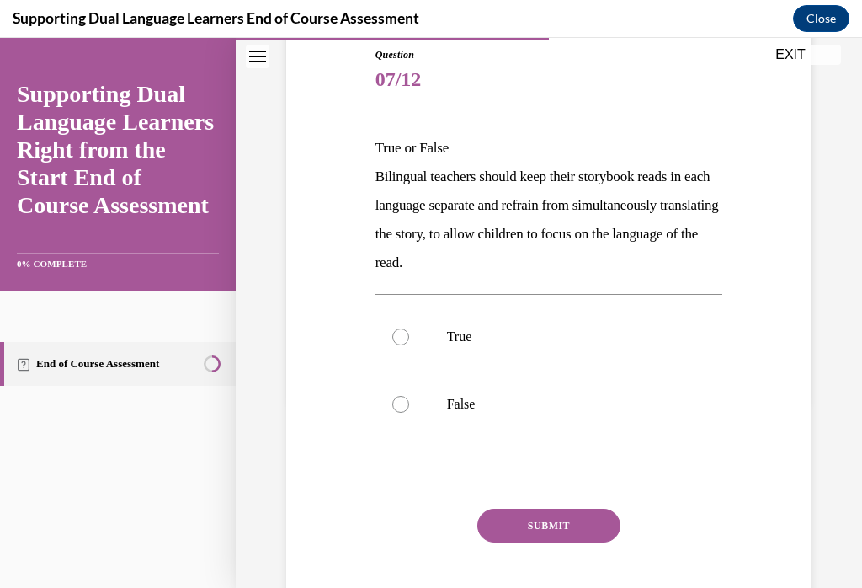
click at [404, 331] on div at bounding box center [400, 336] width 17 height 17
click at [404, 331] on input "True" at bounding box center [400, 336] width 17 height 17
radio input "true"
click at [600, 532] on button "SUBMIT" at bounding box center [548, 526] width 143 height 34
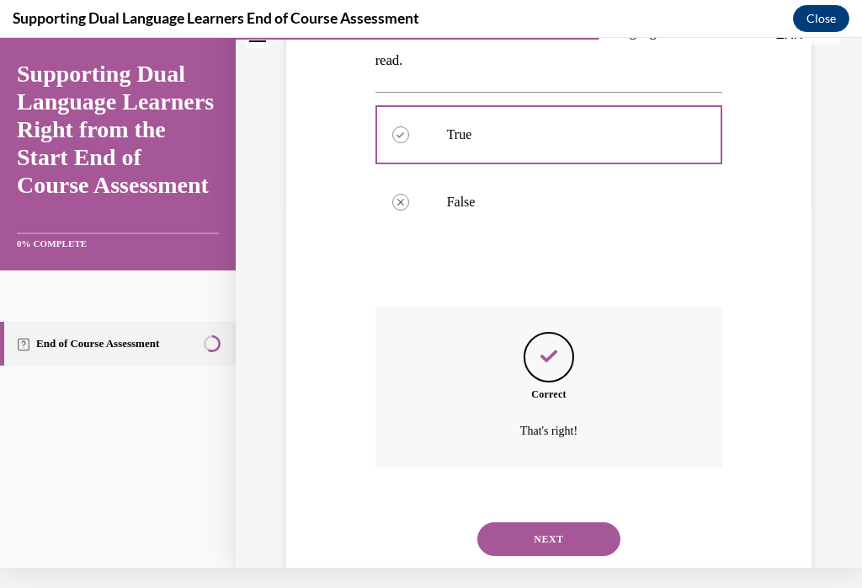
scroll to position [369, 0]
click at [595, 522] on button "NEXT" at bounding box center [548, 539] width 143 height 34
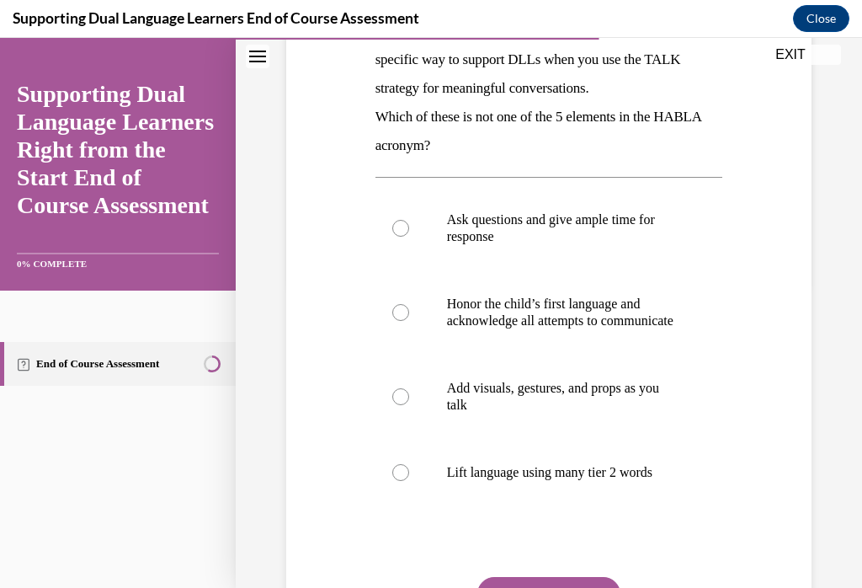
scroll to position [305, 0]
click at [394, 341] on label "Honor the child’s first language and acknowledge all attempts to communicate" at bounding box center [550, 311] width 348 height 84
click at [394, 320] on input "Honor the child’s first language and acknowledge all attempts to communicate" at bounding box center [400, 311] width 17 height 17
radio input "true"
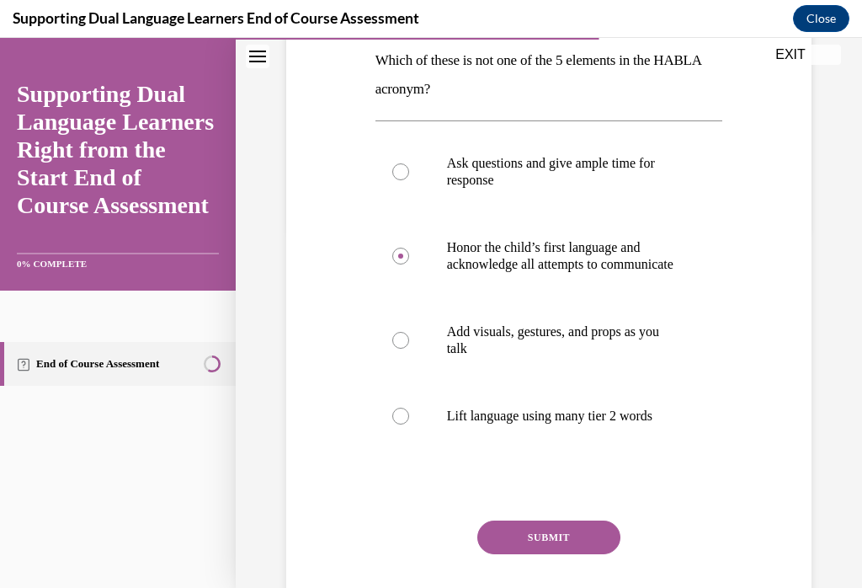
click at [584, 554] on button "SUBMIT" at bounding box center [548, 537] width 143 height 34
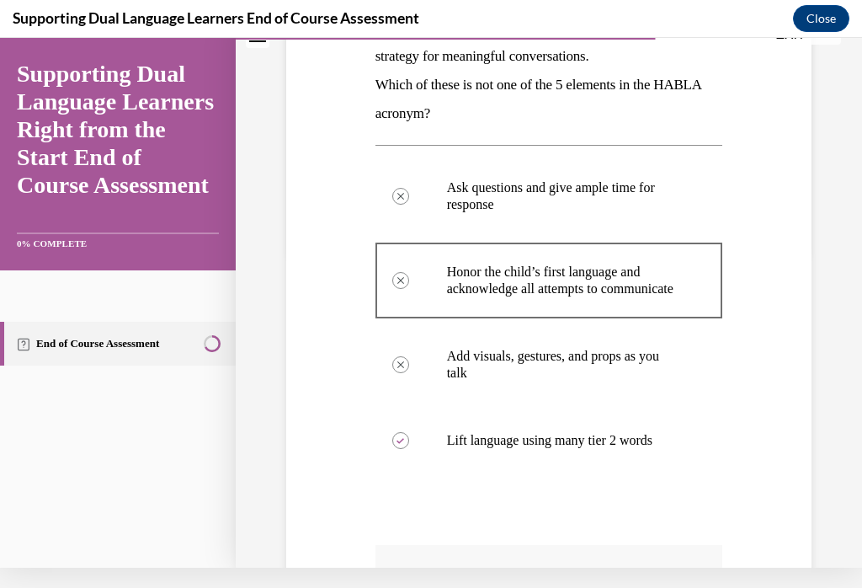
scroll to position [316, 0]
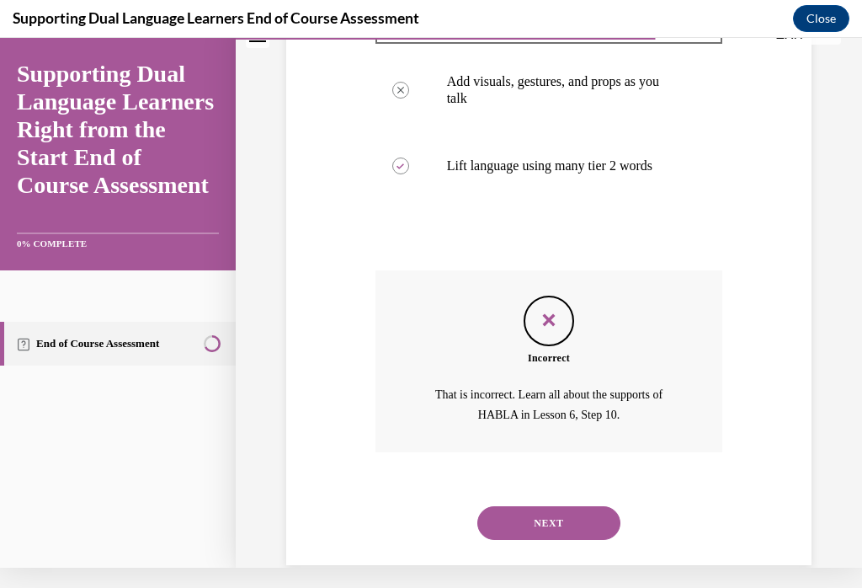
click at [582, 525] on button "NEXT" at bounding box center [548, 523] width 143 height 34
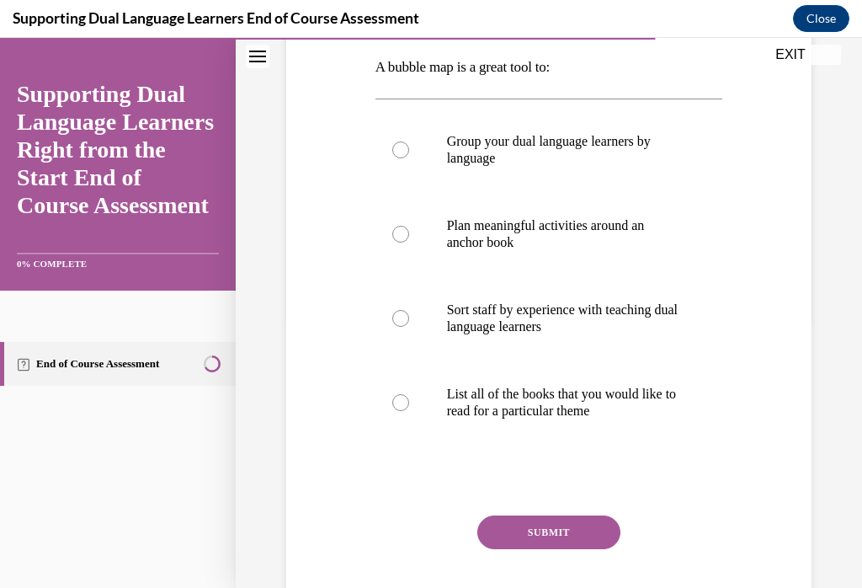
scroll to position [267, 0]
click at [413, 406] on label "List all of the books that you would like to read for a particular theme" at bounding box center [550, 403] width 348 height 84
click at [409, 406] on input "List all of the books that you would like to read for a particular theme" at bounding box center [400, 403] width 17 height 17
radio input "true"
click at [542, 522] on button "SUBMIT" at bounding box center [548, 533] width 143 height 34
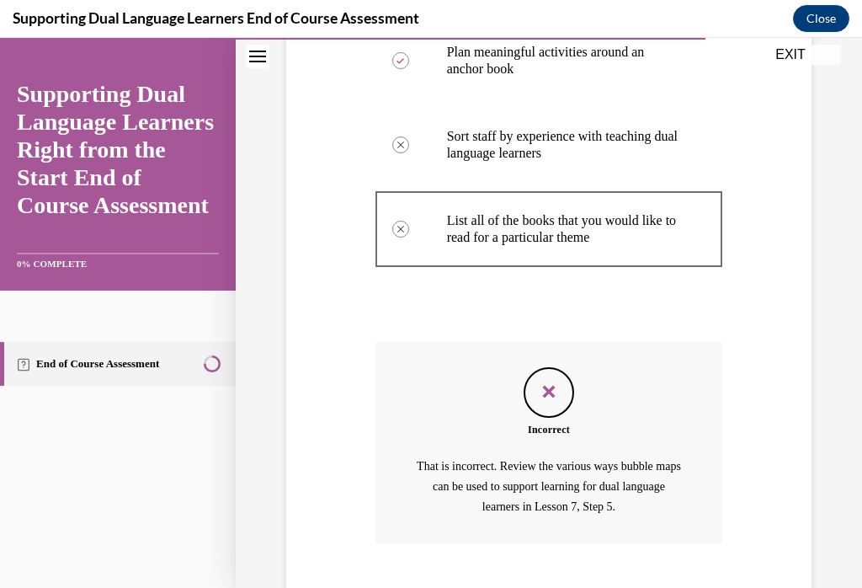
scroll to position [440, 0]
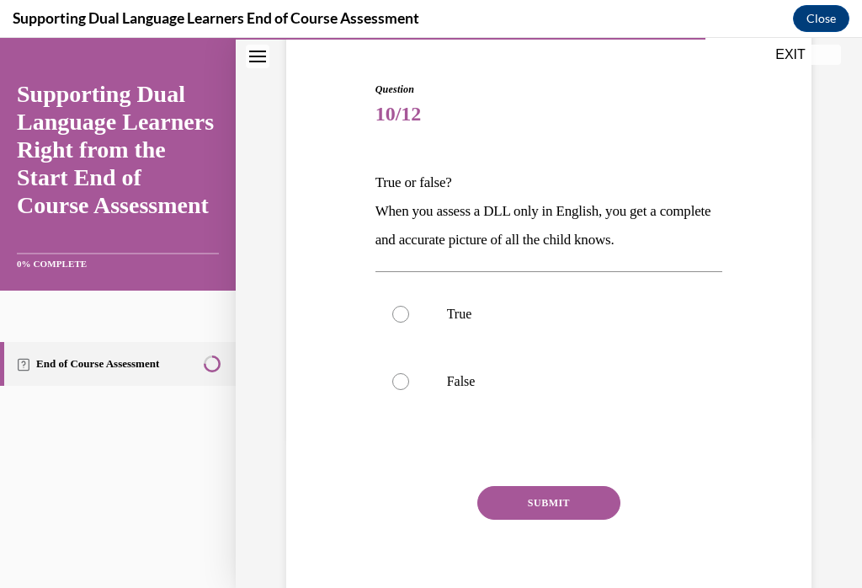
scroll to position [133, 0]
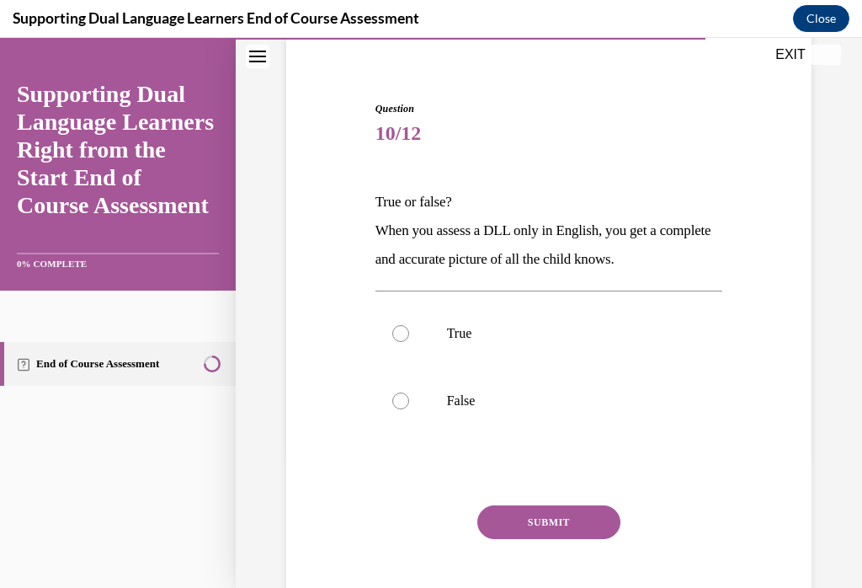
click at [399, 354] on label "True" at bounding box center [550, 333] width 348 height 67
click at [399, 342] on input "True" at bounding box center [400, 333] width 17 height 17
radio input "true"
click at [566, 511] on button "SUBMIT" at bounding box center [548, 522] width 143 height 34
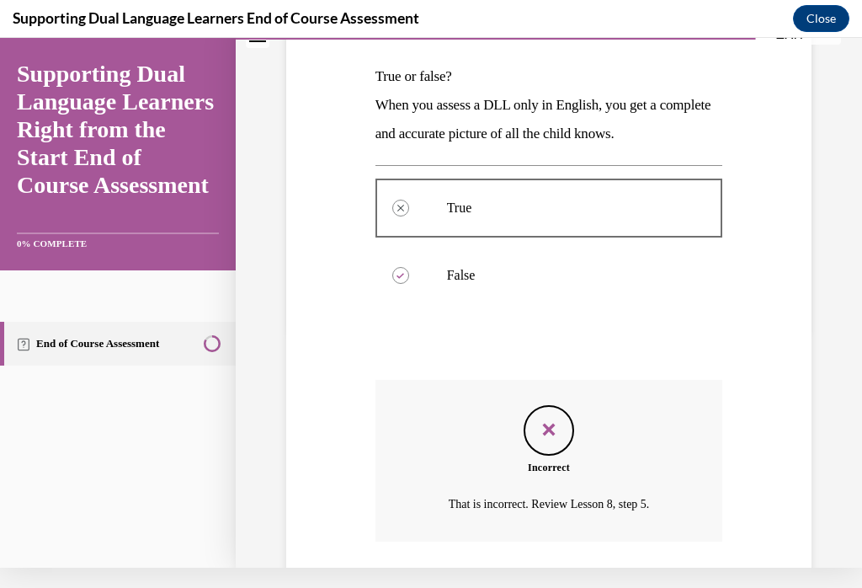
scroll to position [212, 0]
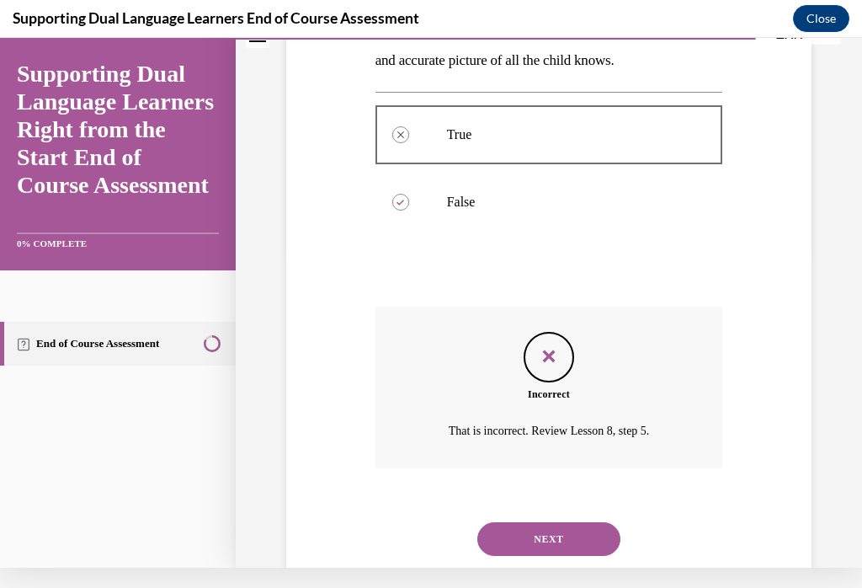
click at [569, 522] on button "NEXT" at bounding box center [548, 539] width 143 height 34
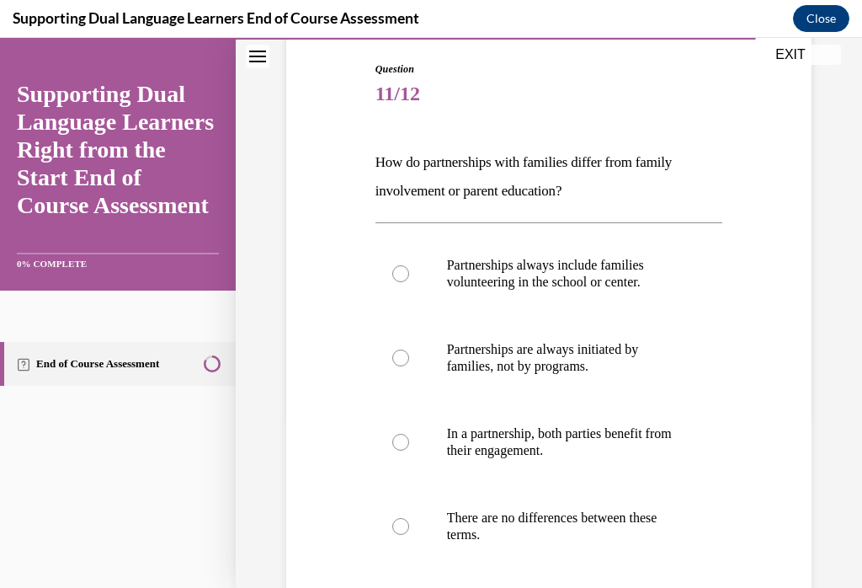
scroll to position [173, 0]
click at [429, 452] on label "In a partnership, both parties benefit from their engagement." at bounding box center [550, 442] width 348 height 84
click at [409, 451] on input "In a partnership, both parties benefit from their engagement." at bounding box center [400, 442] width 17 height 17
radio input "true"
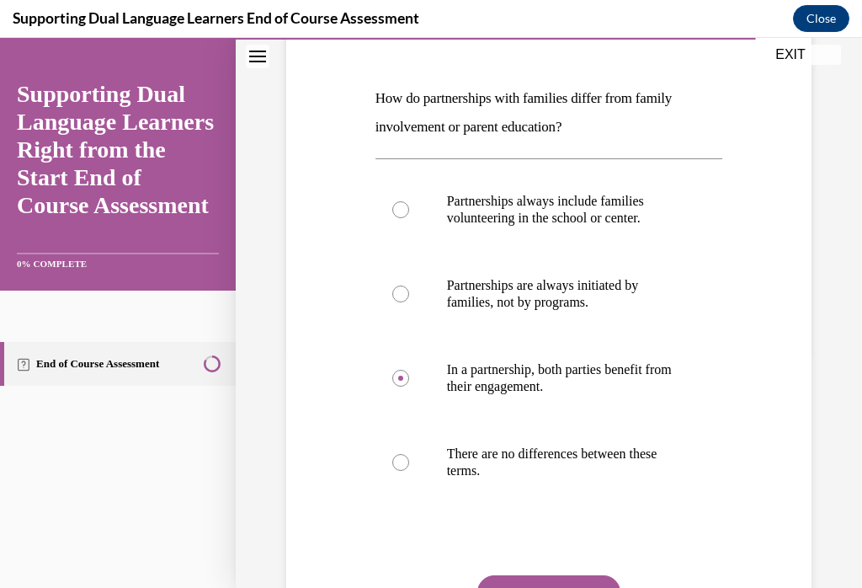
click at [547, 587] on button "SUBMIT" at bounding box center [548, 592] width 143 height 34
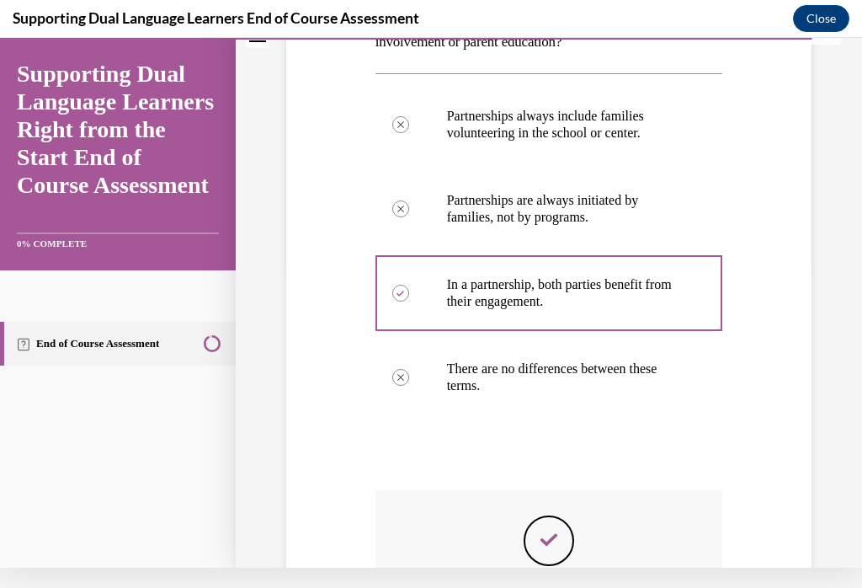
scroll to position [301, 0]
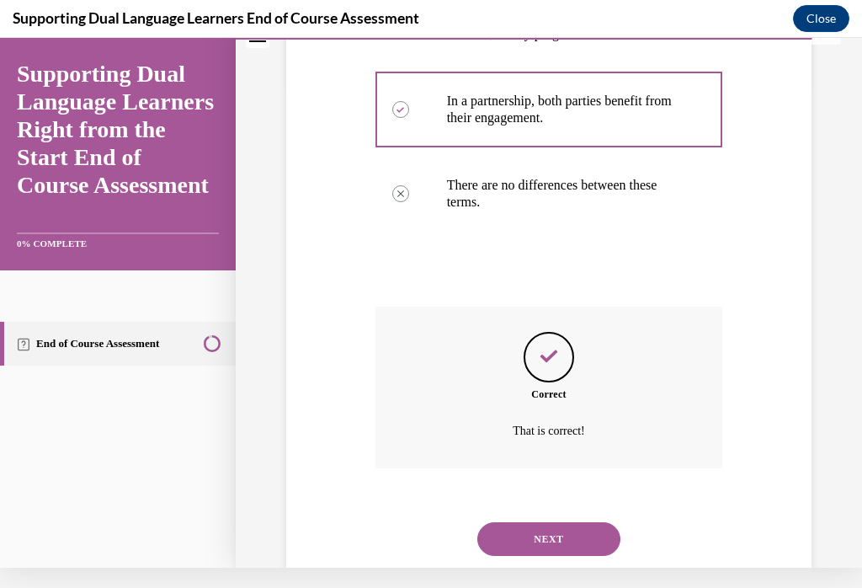
click at [571, 525] on button "NEXT" at bounding box center [548, 539] width 143 height 34
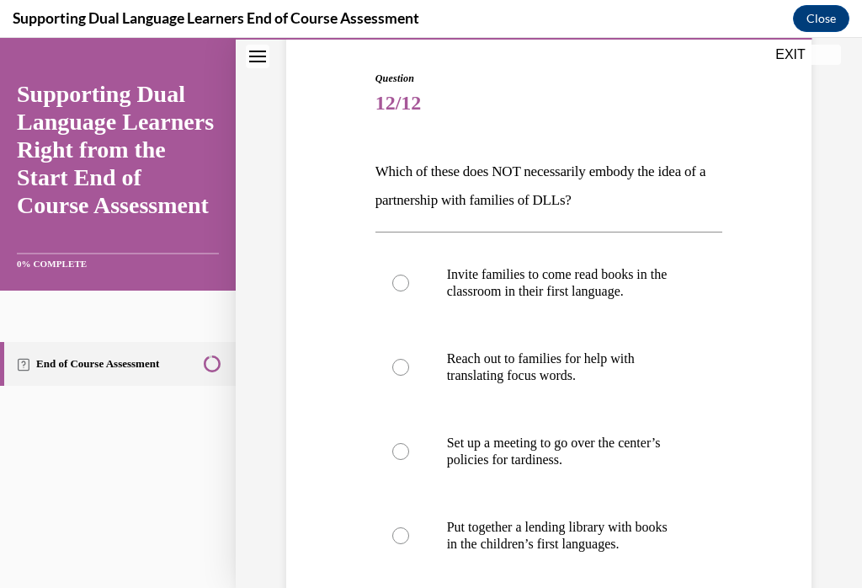
scroll to position [166, 0]
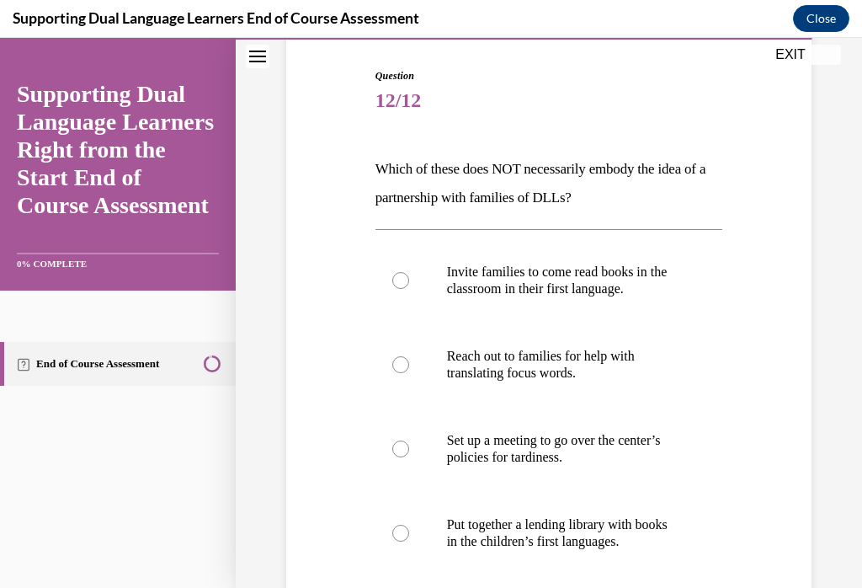
click at [432, 543] on label "Put together a lending library with books in the children’s first languages." at bounding box center [550, 533] width 348 height 84
click at [409, 541] on input "Put together a lending library with books in the children’s first languages." at bounding box center [400, 533] width 17 height 17
radio input "true"
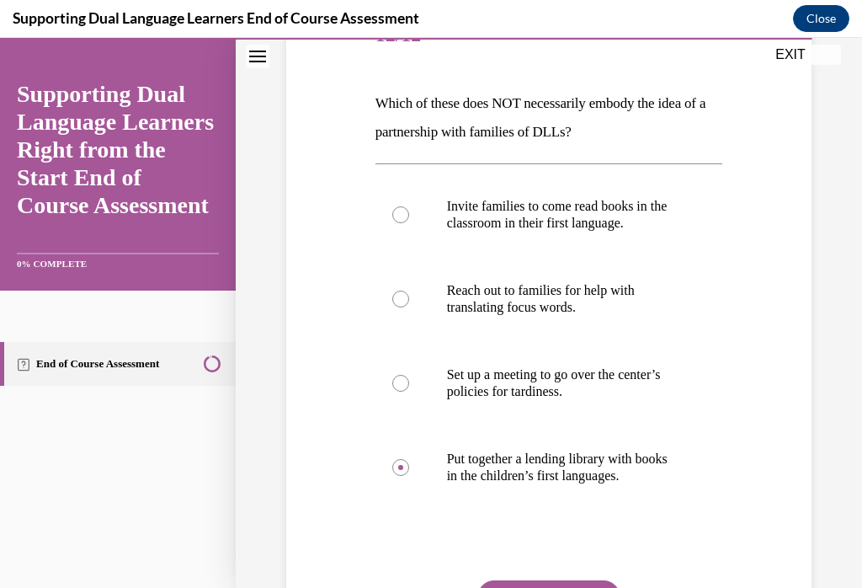
scroll to position [232, 0]
click at [567, 587] on button "SUBMIT" at bounding box center [548, 597] width 143 height 34
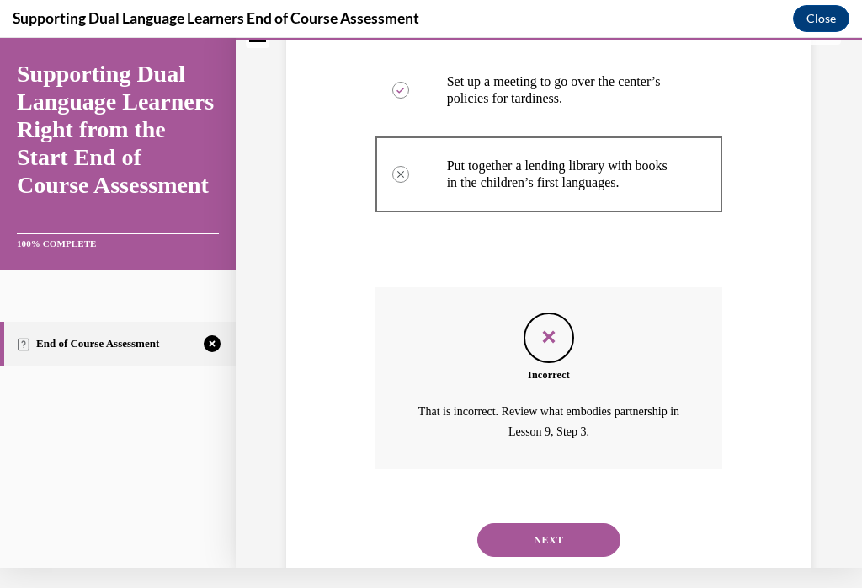
scroll to position [504, 0]
click at [597, 525] on button "NEXT" at bounding box center [548, 540] width 143 height 34
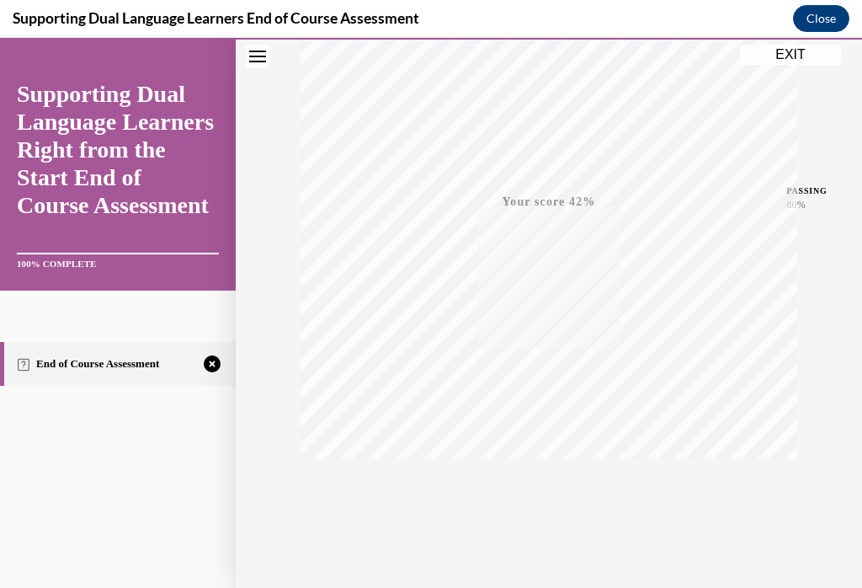
scroll to position [288, 0]
click at [556, 488] on span "TAKE AGAIN" at bounding box center [550, 487] width 60 height 9
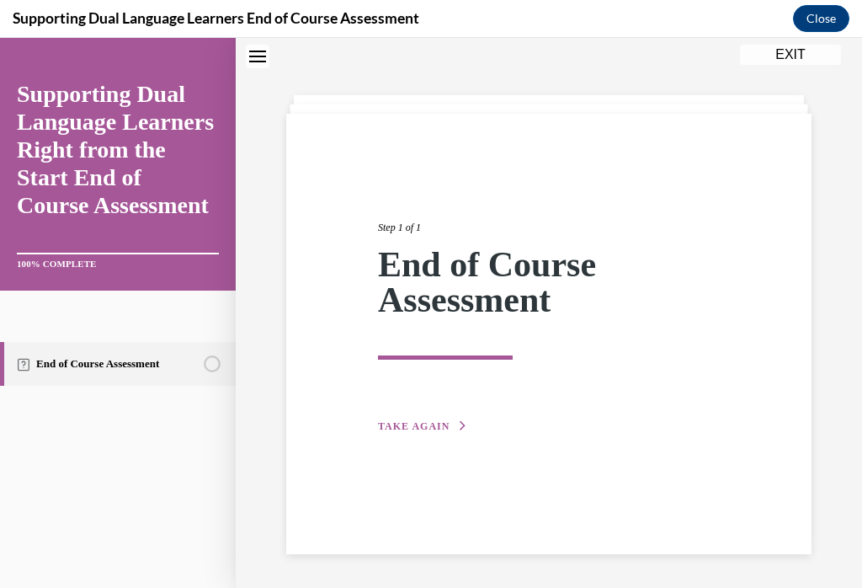
scroll to position [53, 0]
click at [412, 433] on button "TAKE AGAIN" at bounding box center [423, 426] width 90 height 15
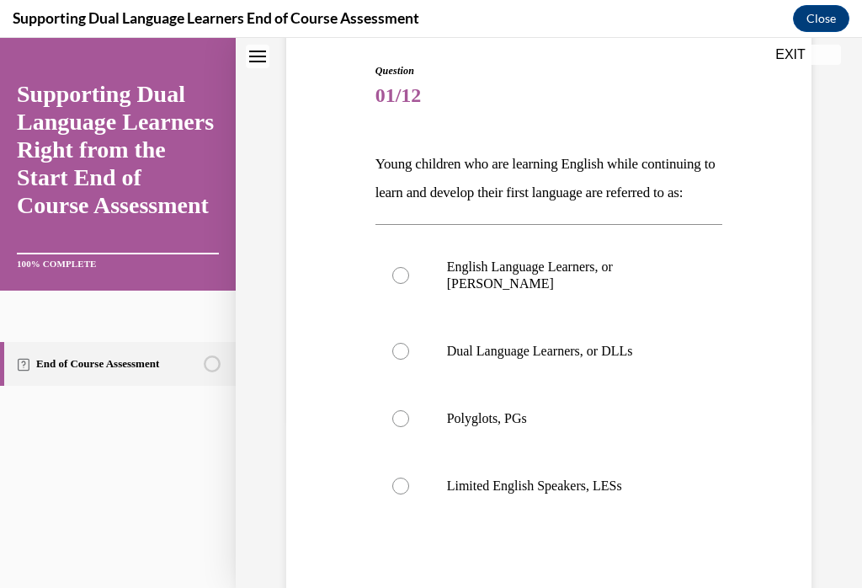
scroll to position [203, 0]
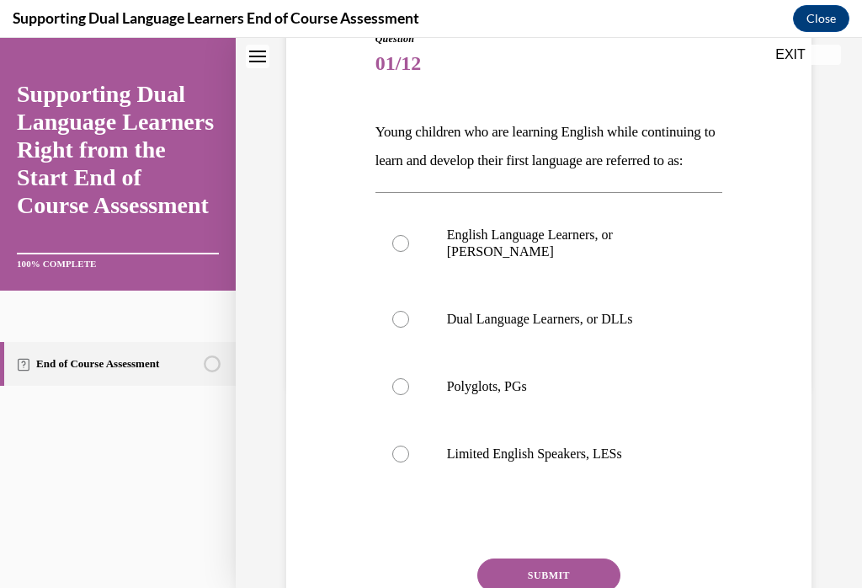
click at [405, 328] on div at bounding box center [400, 319] width 17 height 17
click at [405, 328] on input "Dual Language Learners, or DLLs" at bounding box center [400, 319] width 17 height 17
radio input "true"
click at [570, 584] on button "SUBMIT" at bounding box center [548, 575] width 143 height 34
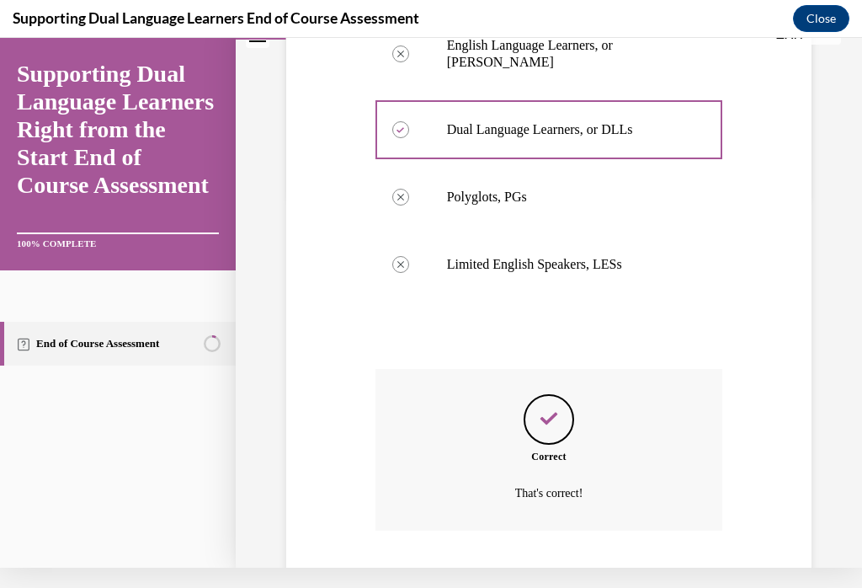
scroll to position [446, 0]
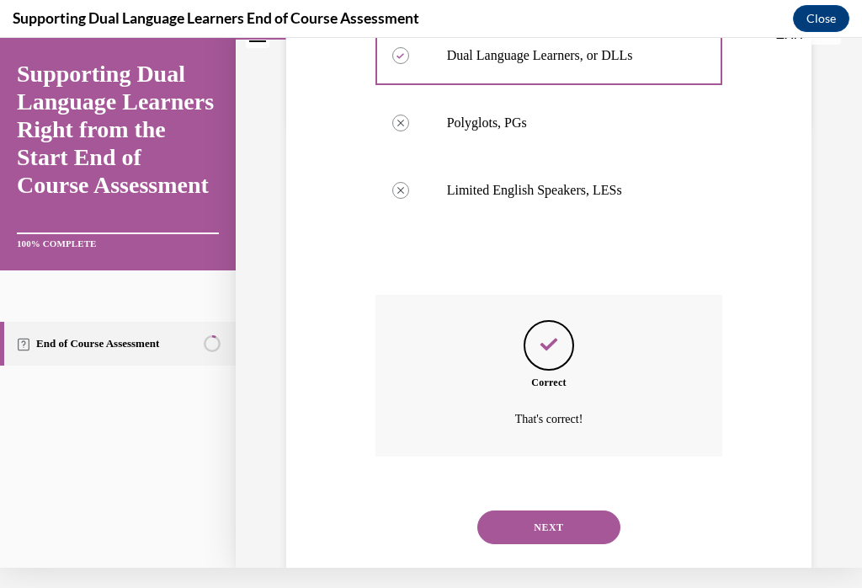
click at [575, 531] on button "NEXT" at bounding box center [548, 527] width 143 height 34
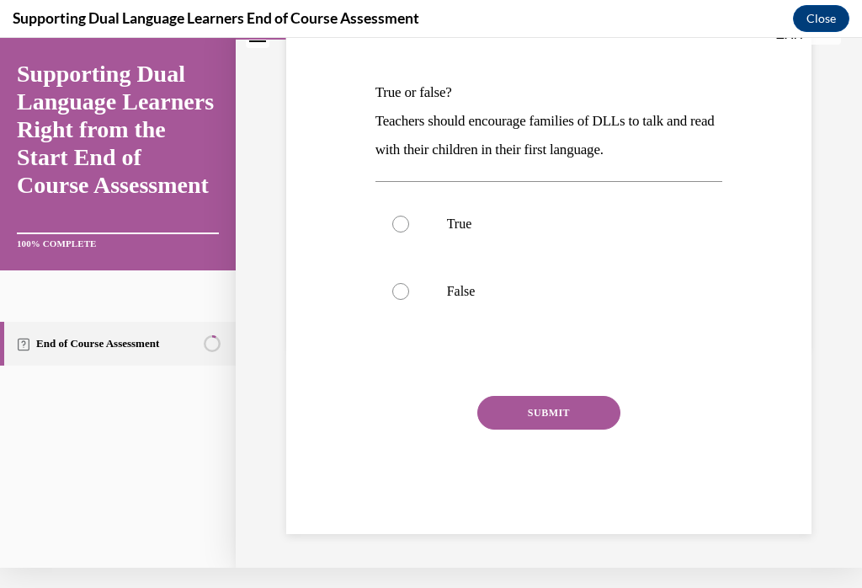
scroll to position [11, 0]
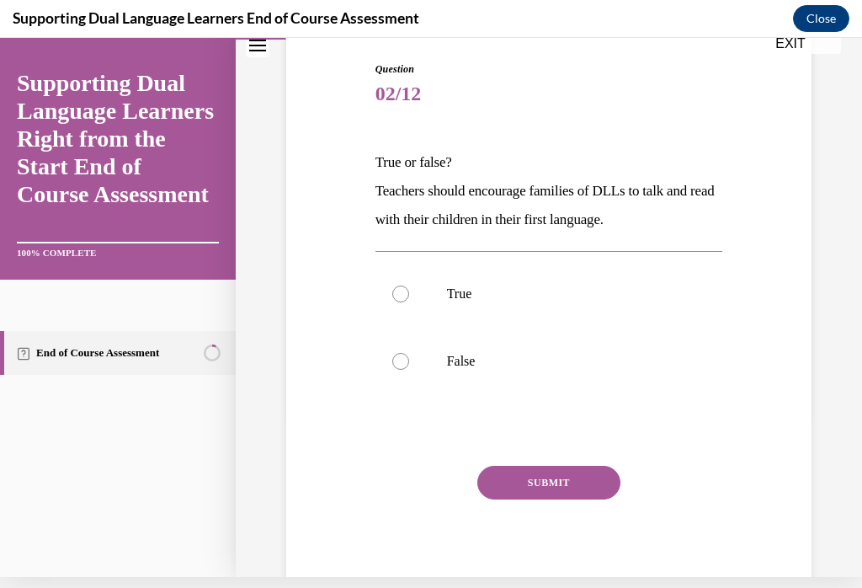
click at [393, 294] on div at bounding box center [400, 293] width 17 height 17
click at [393, 294] on input "True" at bounding box center [400, 293] width 17 height 17
radio input "true"
click at [552, 483] on button "SUBMIT" at bounding box center [548, 483] width 143 height 34
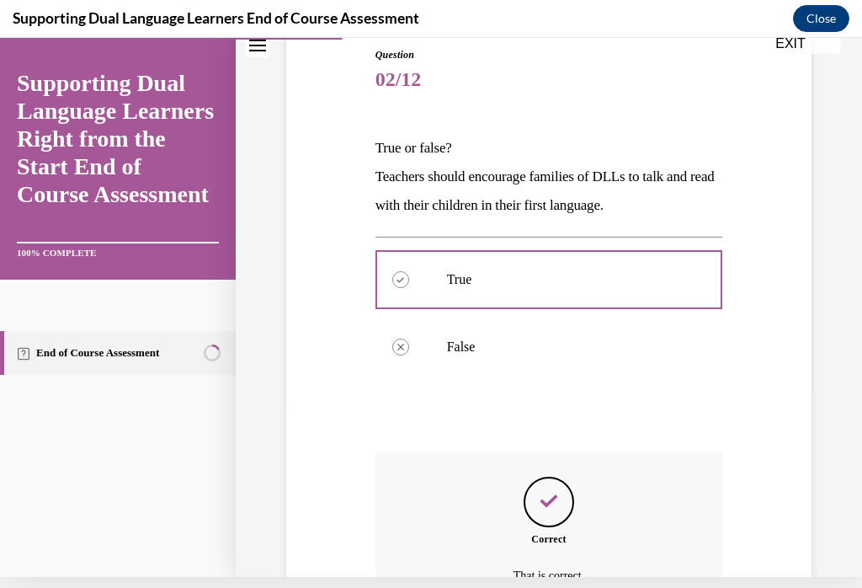
scroll to position [312, 0]
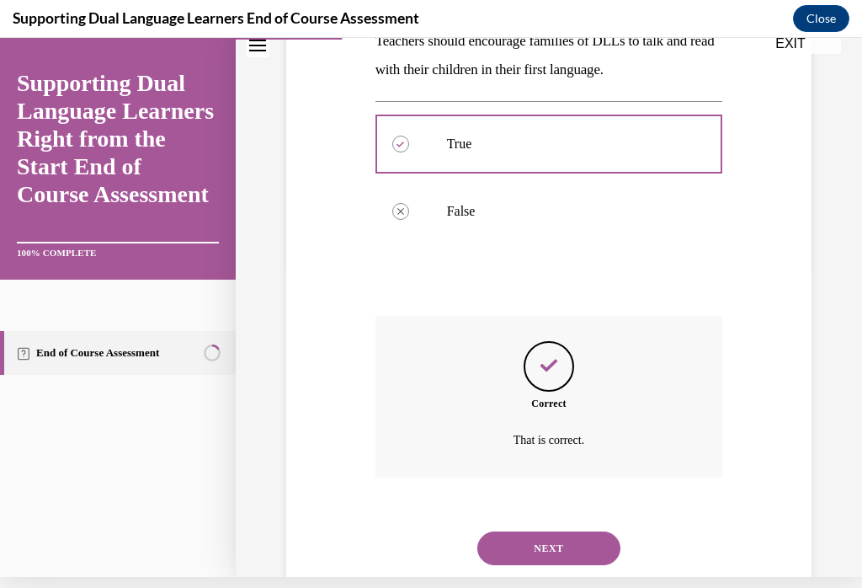
click at [542, 539] on button "NEXT" at bounding box center [548, 548] width 143 height 34
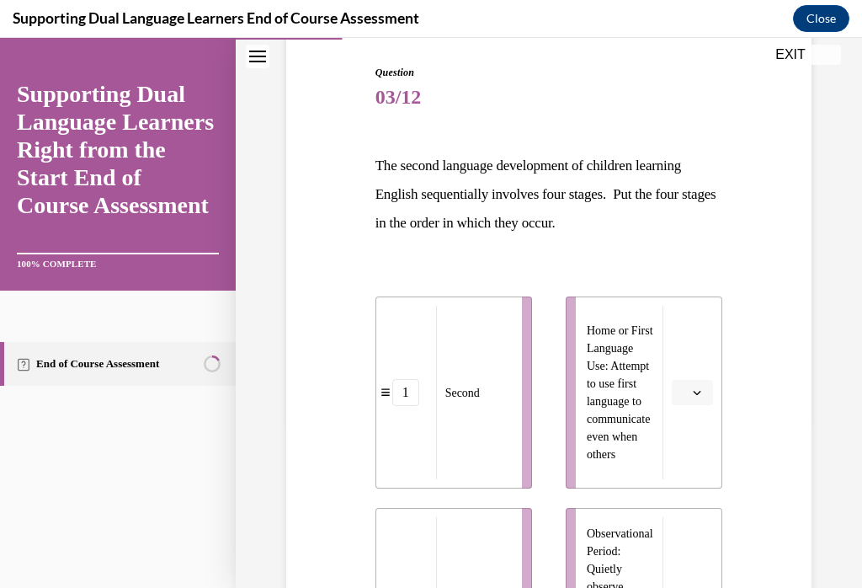
scroll to position [262, 0]
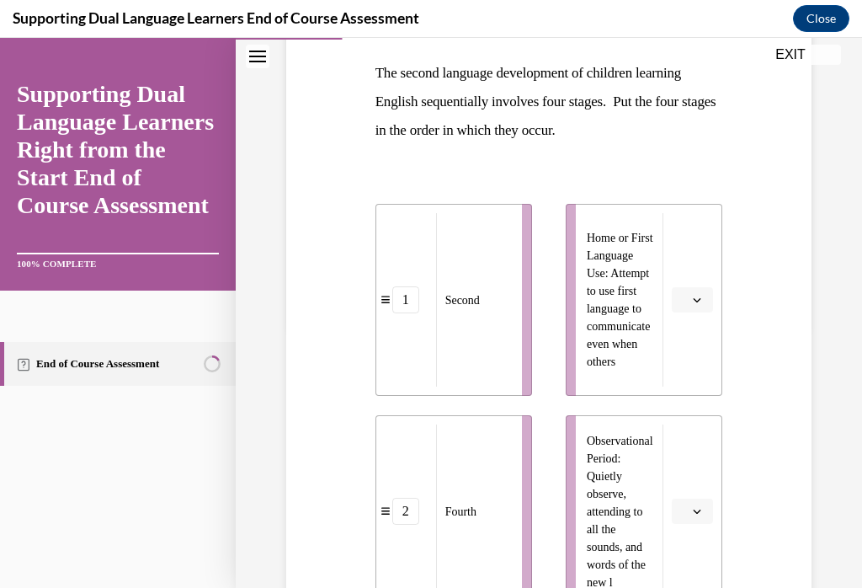
click at [712, 312] on button "button" at bounding box center [692, 299] width 41 height 25
click at [704, 356] on div "1" at bounding box center [690, 372] width 42 height 34
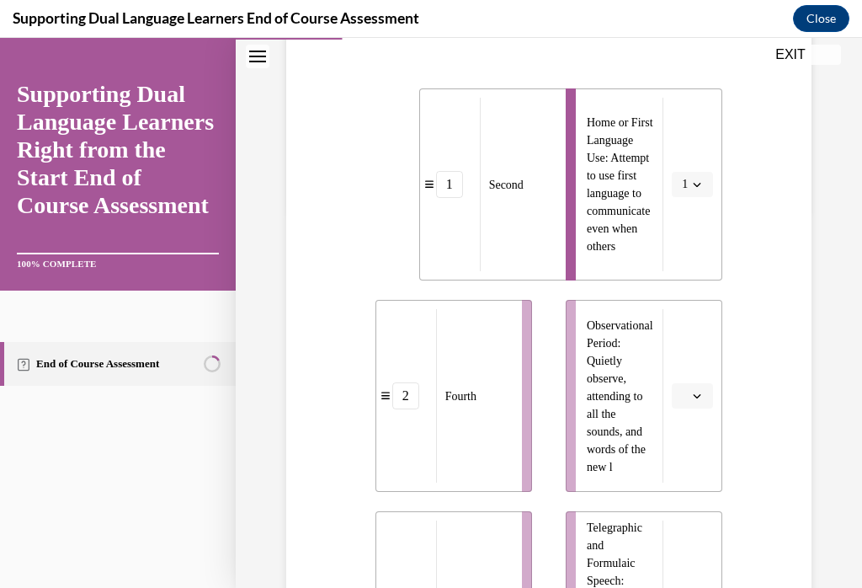
scroll to position [418, 0]
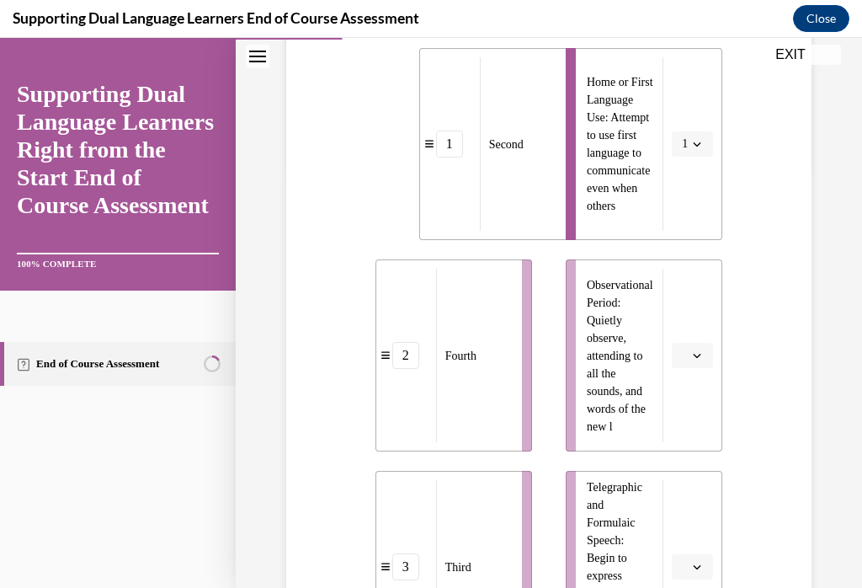
click at [696, 365] on button "button" at bounding box center [692, 355] width 41 height 25
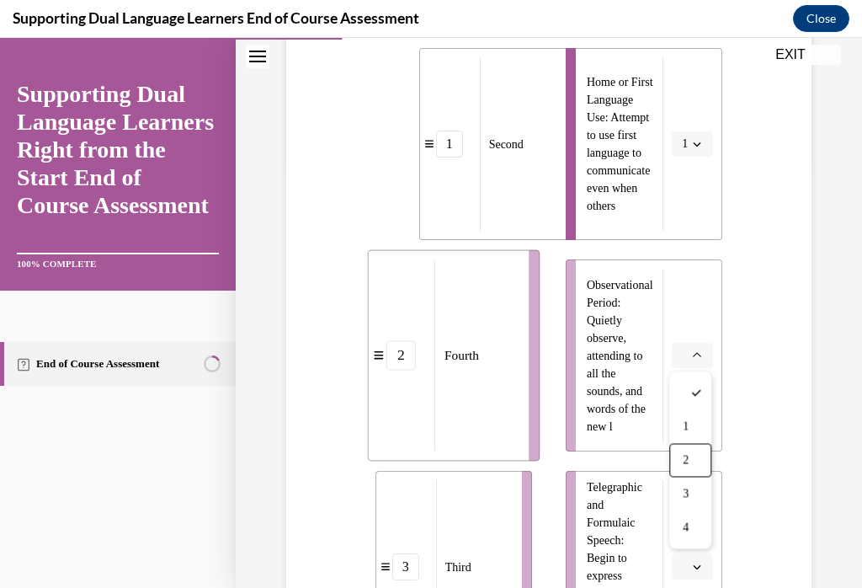
click at [696, 466] on div "2" at bounding box center [690, 461] width 42 height 34
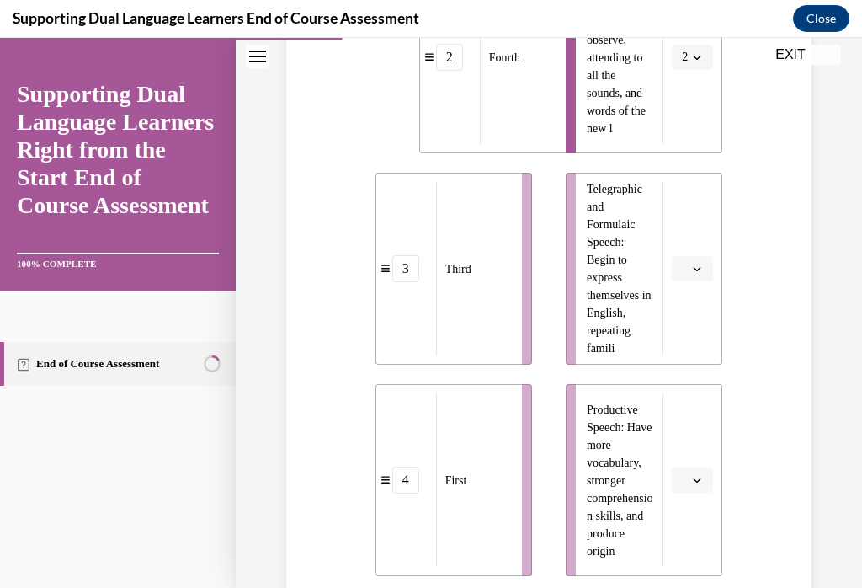
scroll to position [739, 0]
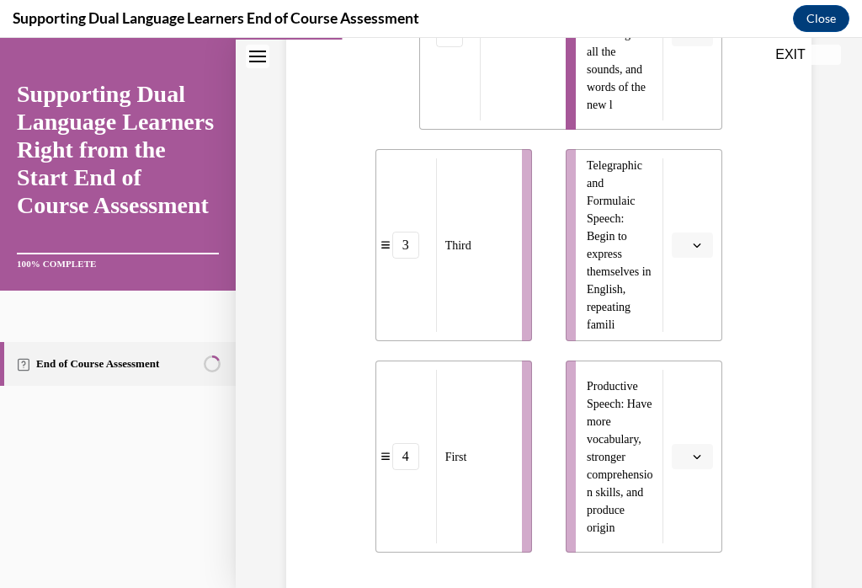
click at [712, 246] on button "button" at bounding box center [692, 244] width 41 height 25
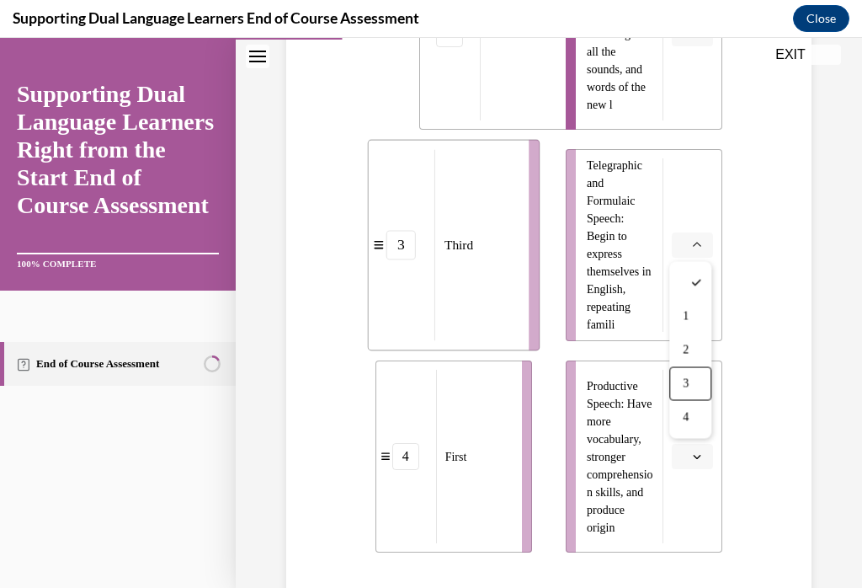
click at [705, 384] on div "3" at bounding box center [690, 384] width 42 height 34
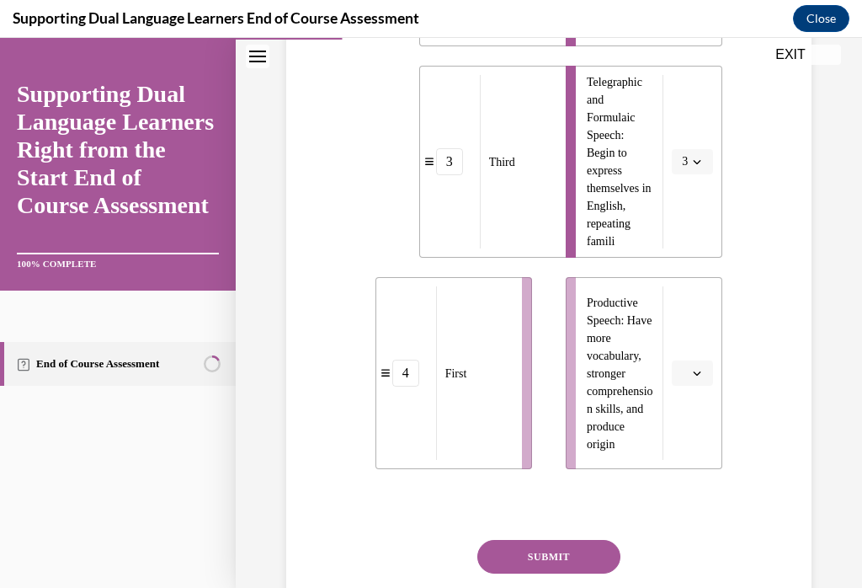
scroll to position [822, 0]
click at [712, 384] on button "button" at bounding box center [692, 373] width 41 height 25
click at [696, 572] on div "SUBMIT" at bounding box center [550, 583] width 348 height 84
click at [711, 384] on button "button" at bounding box center [692, 373] width 41 height 25
click at [698, 556] on div "4" at bounding box center [690, 547] width 42 height 34
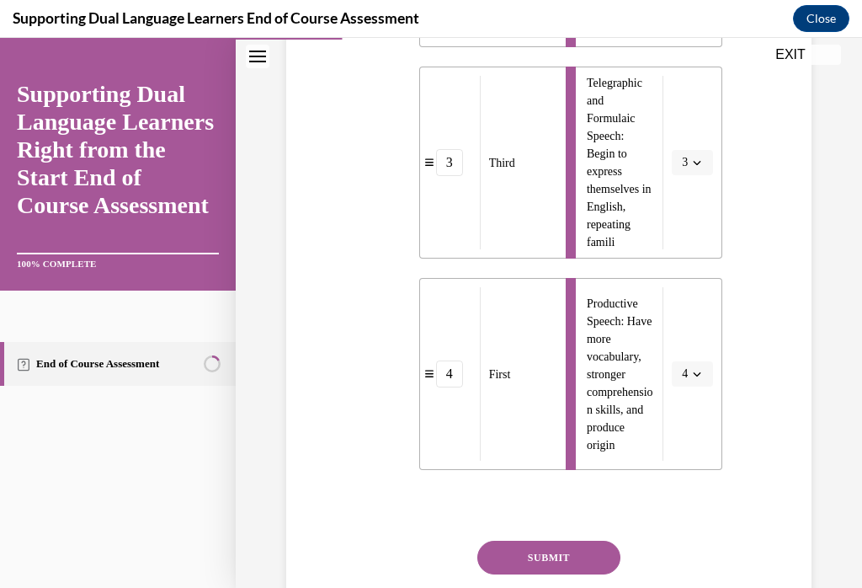
click at [602, 547] on button "SUBMIT" at bounding box center [548, 558] width 143 height 34
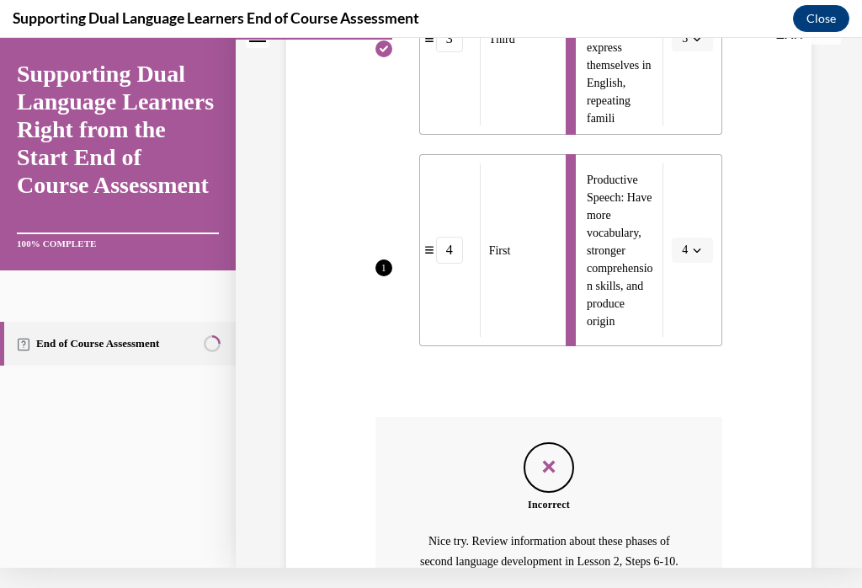
scroll to position [1075, 0]
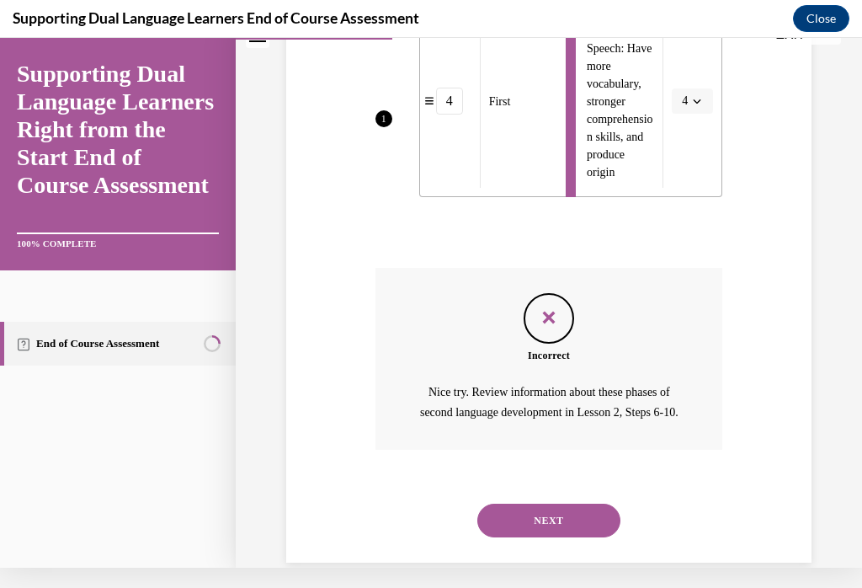
click at [580, 532] on button "NEXT" at bounding box center [548, 521] width 143 height 34
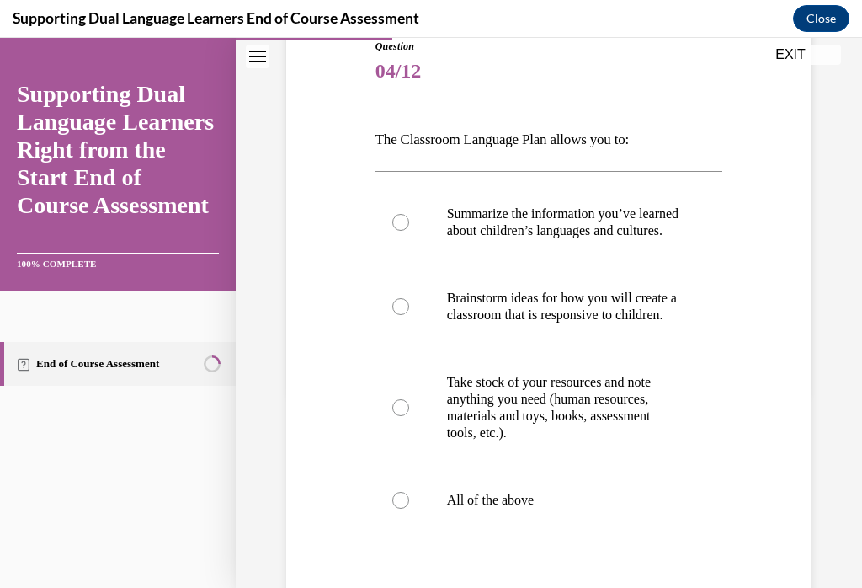
scroll to position [196, 0]
click at [430, 533] on label "All of the above" at bounding box center [550, 499] width 348 height 67
click at [409, 508] on input "All of the above" at bounding box center [400, 499] width 17 height 17
radio input "true"
click at [405, 508] on div at bounding box center [400, 499] width 17 height 17
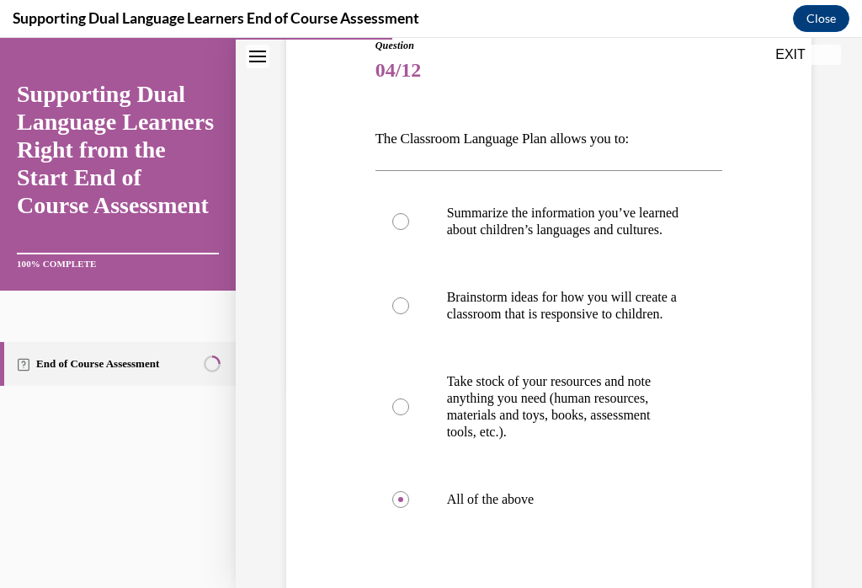
click at [405, 508] on input "All of the above" at bounding box center [400, 499] width 17 height 17
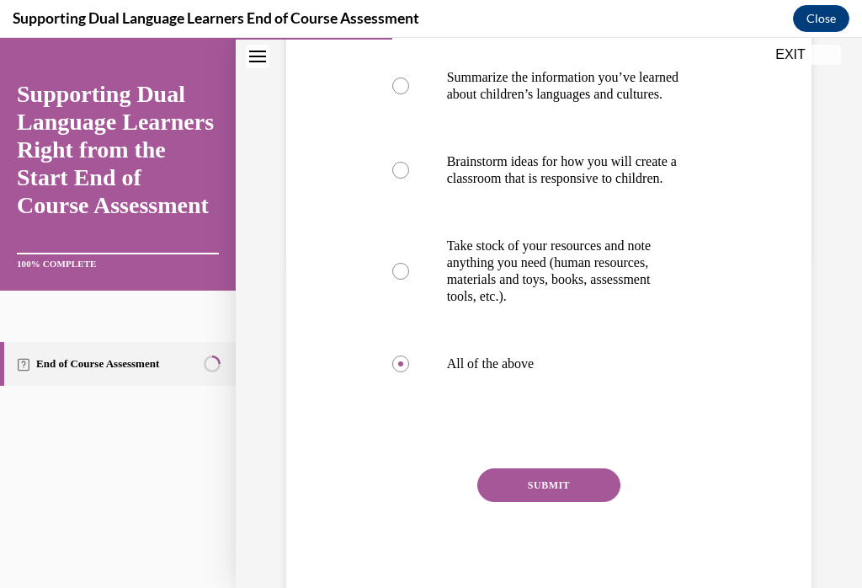
click at [578, 502] on button "SUBMIT" at bounding box center [548, 485] width 143 height 34
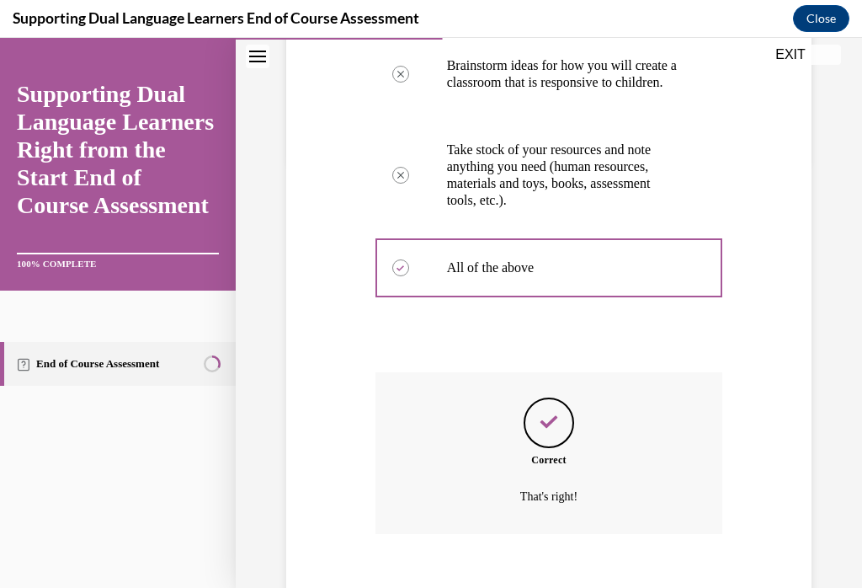
scroll to position [507, 0]
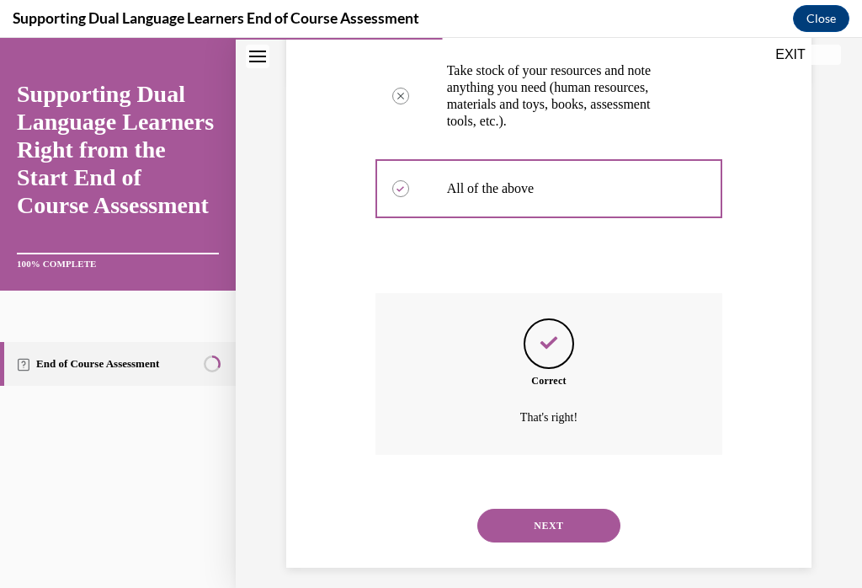
click at [575, 538] on button "NEXT" at bounding box center [548, 526] width 143 height 34
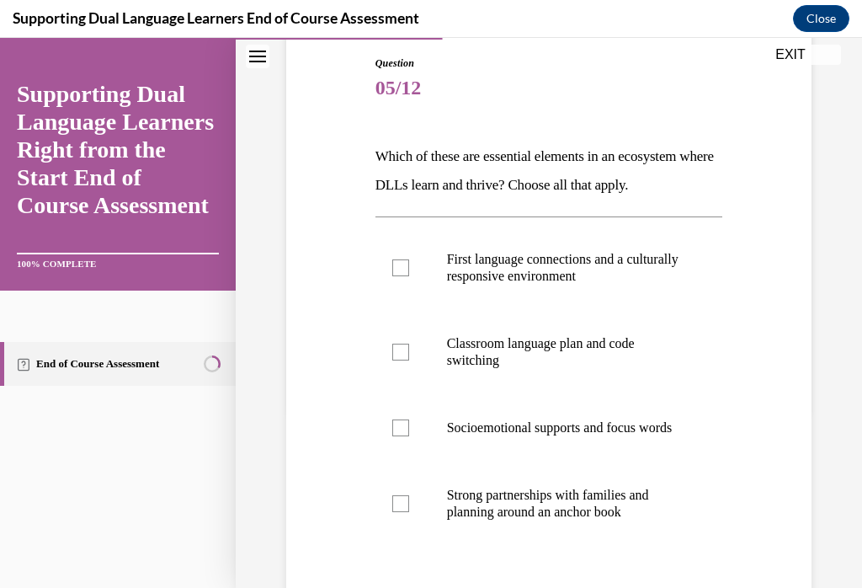
scroll to position [179, 0]
click at [395, 265] on div at bounding box center [400, 267] width 17 height 17
click at [395, 265] on input "First language connections and a culturally responsive environment" at bounding box center [400, 267] width 17 height 17
checkbox input "true"
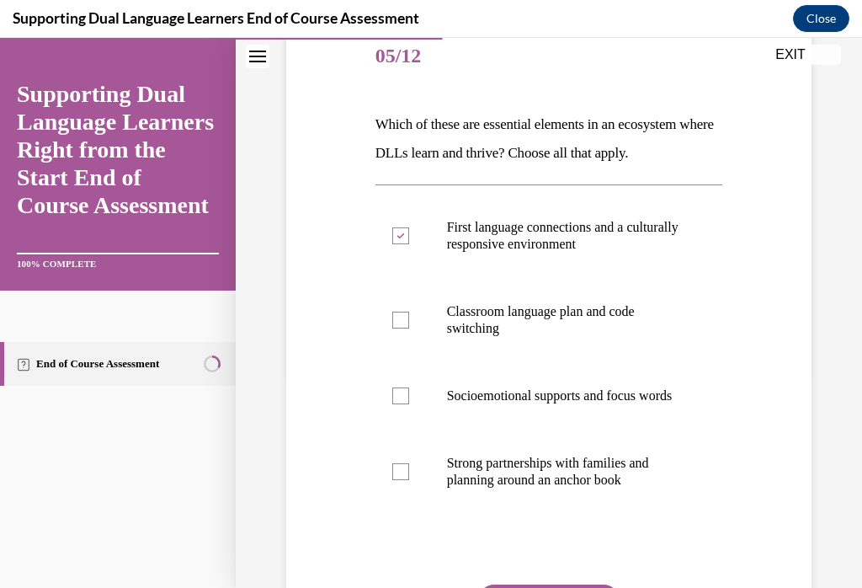
scroll to position [210, 0]
click at [409, 491] on label "Strong partnerships with families and planning around an anchor book" at bounding box center [550, 472] width 348 height 84
click at [409, 481] on input "Strong partnerships with families and planning around an anchor book" at bounding box center [400, 472] width 17 height 17
checkbox input "true"
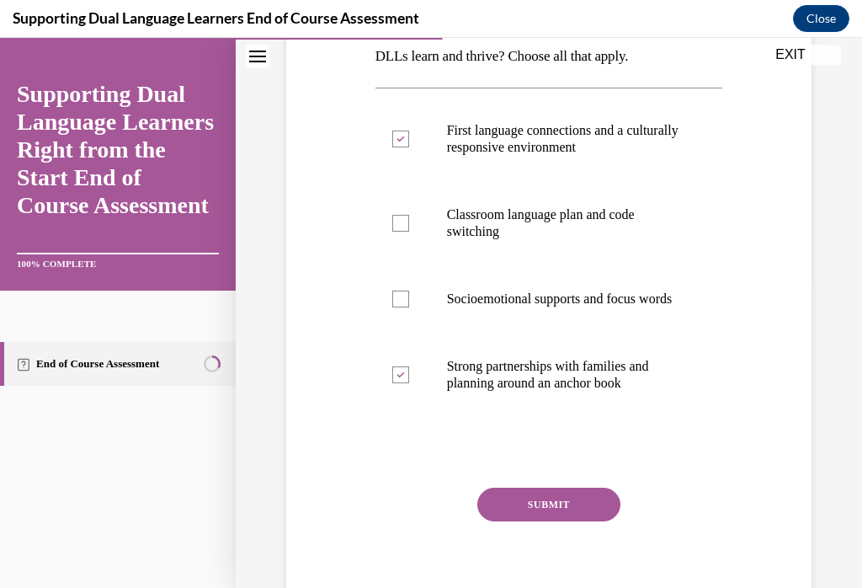
click at [581, 521] on button "SUBMIT" at bounding box center [548, 505] width 143 height 34
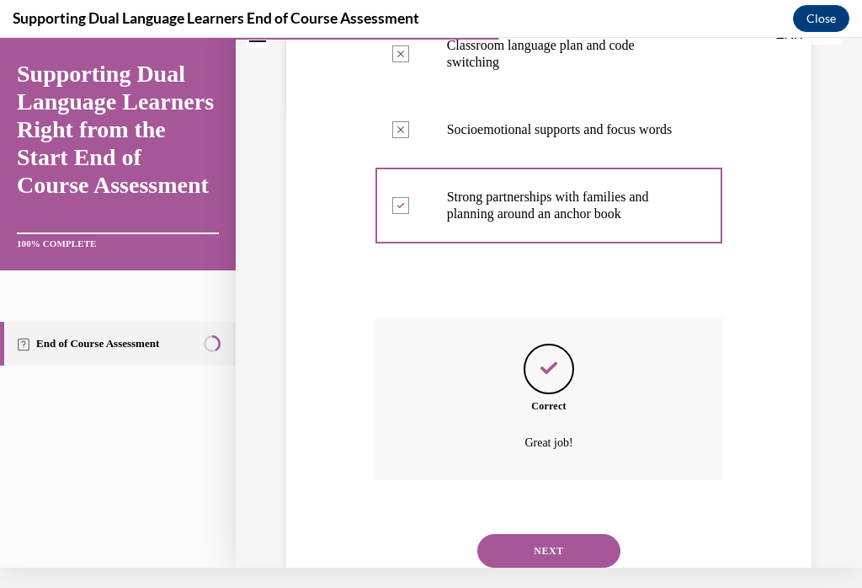
scroll to position [485, 0]
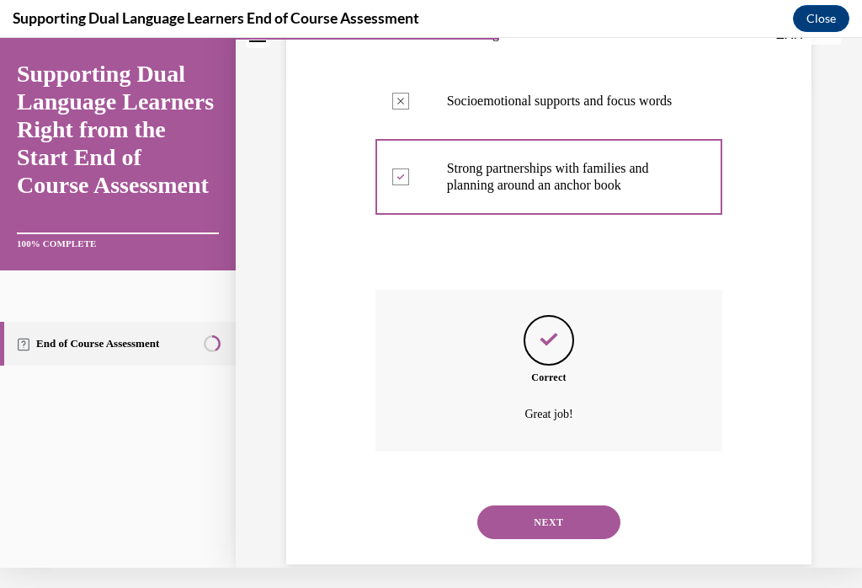
click at [579, 513] on button "NEXT" at bounding box center [548, 522] width 143 height 34
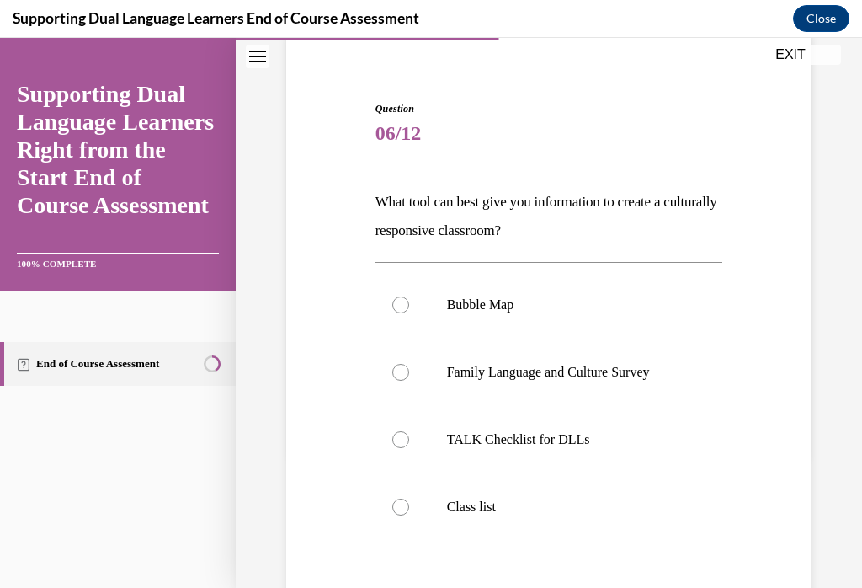
scroll to position [135, 0]
click at [399, 378] on div at bounding box center [400, 370] width 17 height 17
click at [399, 378] on input "Family Language and Culture Survey" at bounding box center [400, 370] width 17 height 17
radio input "true"
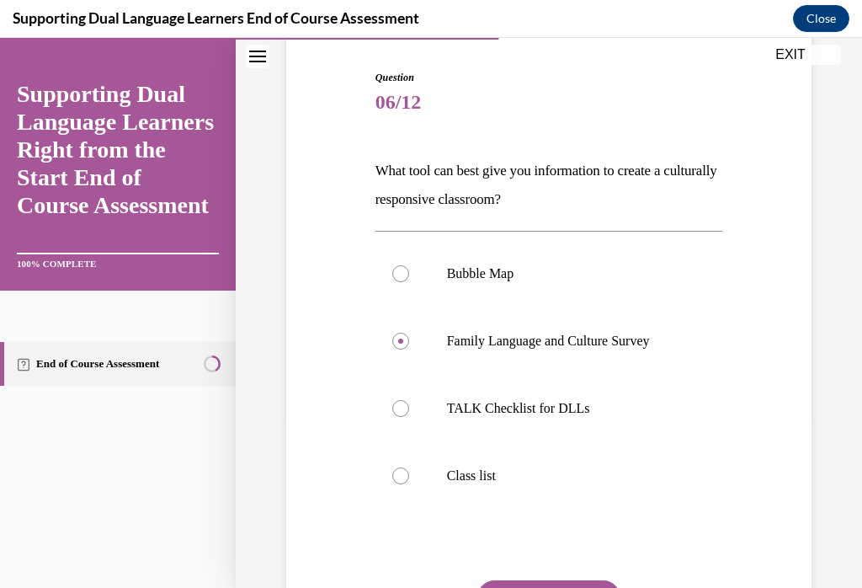
click at [540, 585] on button "SUBMIT" at bounding box center [548, 597] width 143 height 34
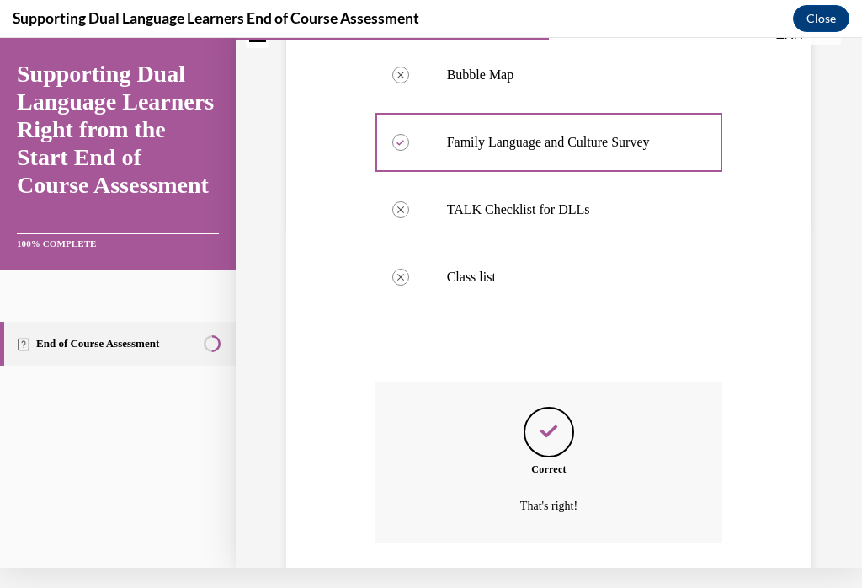
scroll to position [418, 0]
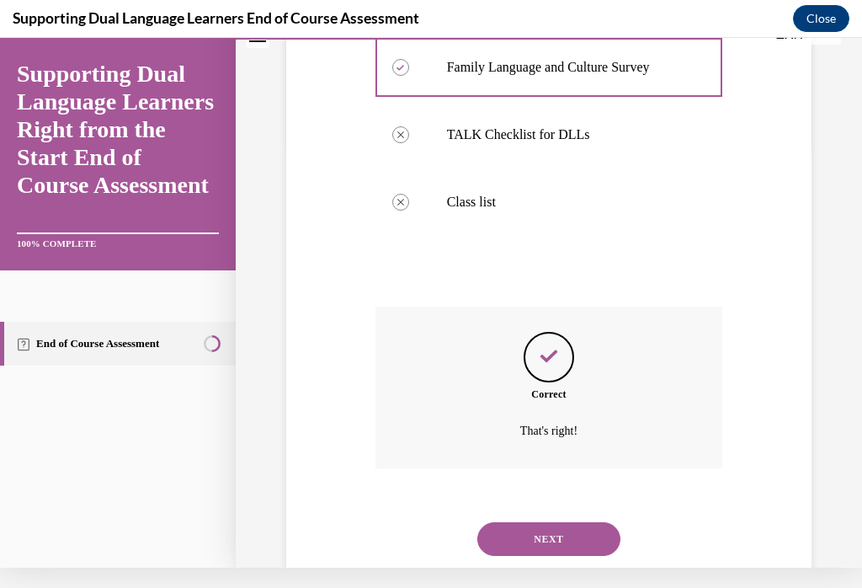
click at [576, 522] on button "NEXT" at bounding box center [548, 539] width 143 height 34
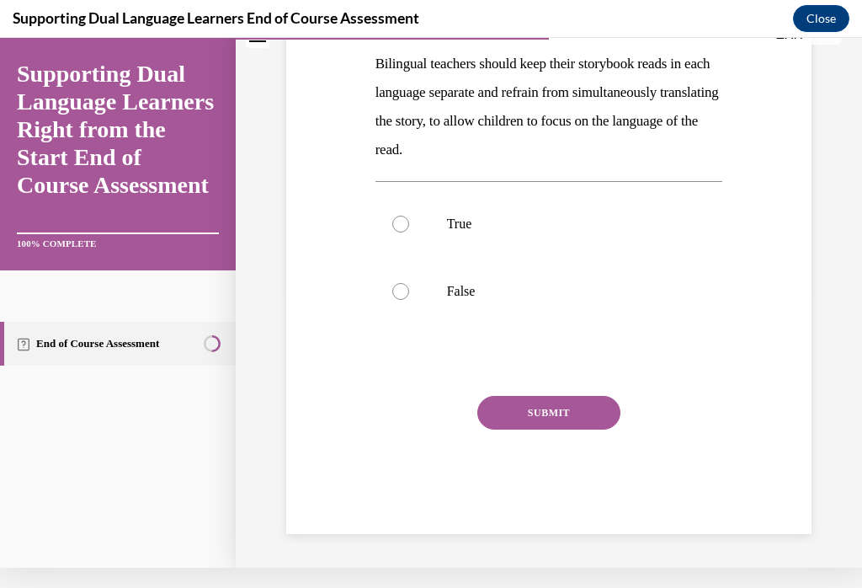
scroll to position [0, 0]
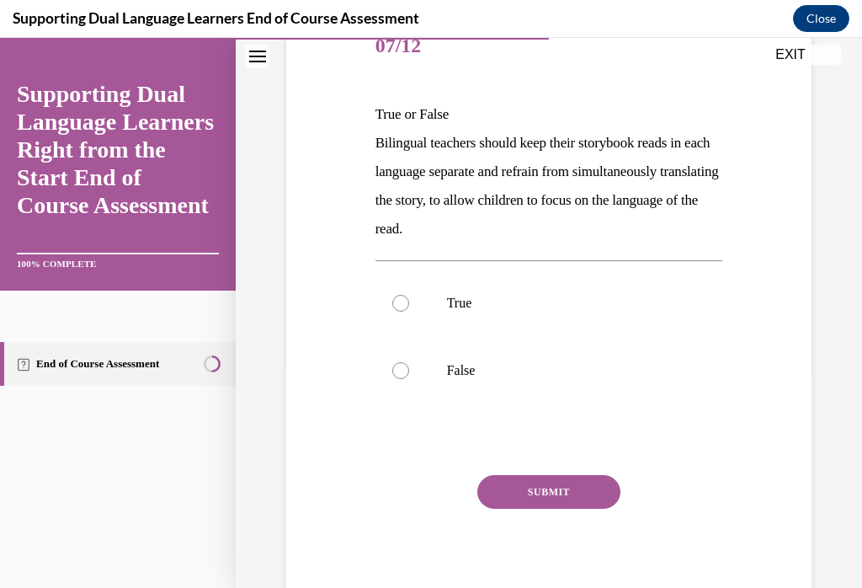
click at [396, 335] on label "True" at bounding box center [550, 302] width 348 height 67
click at [396, 312] on input "True" at bounding box center [400, 303] width 17 height 17
radio input "true"
click at [567, 528] on div "SUBMIT" at bounding box center [550, 517] width 348 height 84
click at [573, 531] on div "SUBMIT" at bounding box center [550, 517] width 348 height 84
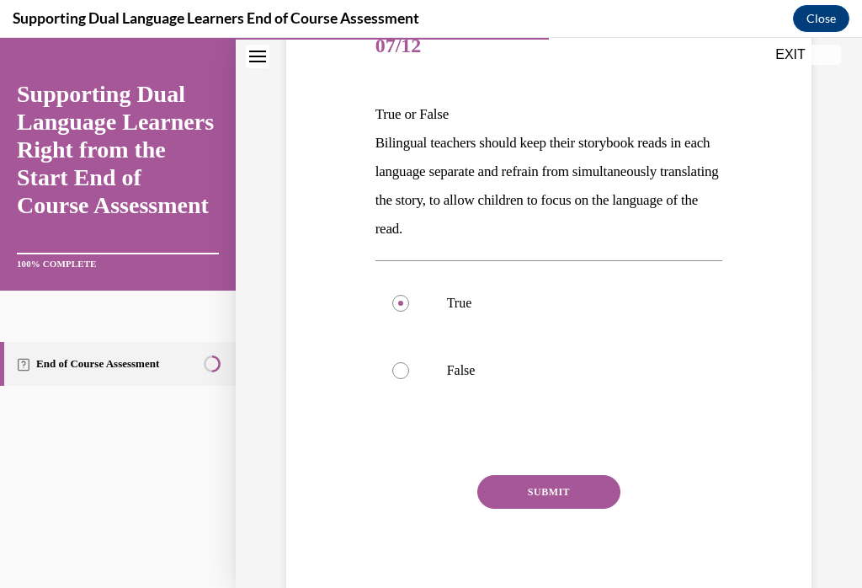
click at [560, 531] on div "SUBMIT" at bounding box center [550, 517] width 348 height 84
click at [561, 541] on div "SUBMIT" at bounding box center [550, 517] width 348 height 84
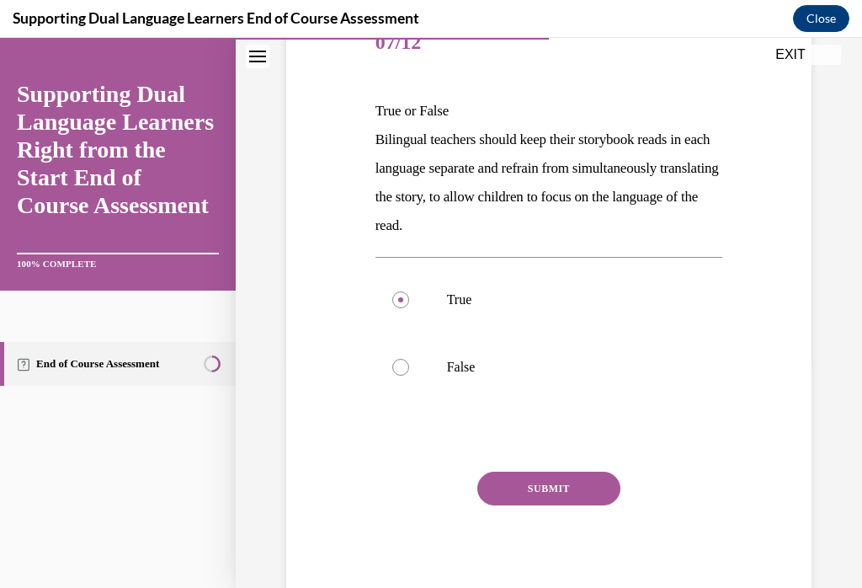
scroll to position [224, 0]
click at [528, 501] on button "SUBMIT" at bounding box center [548, 489] width 143 height 34
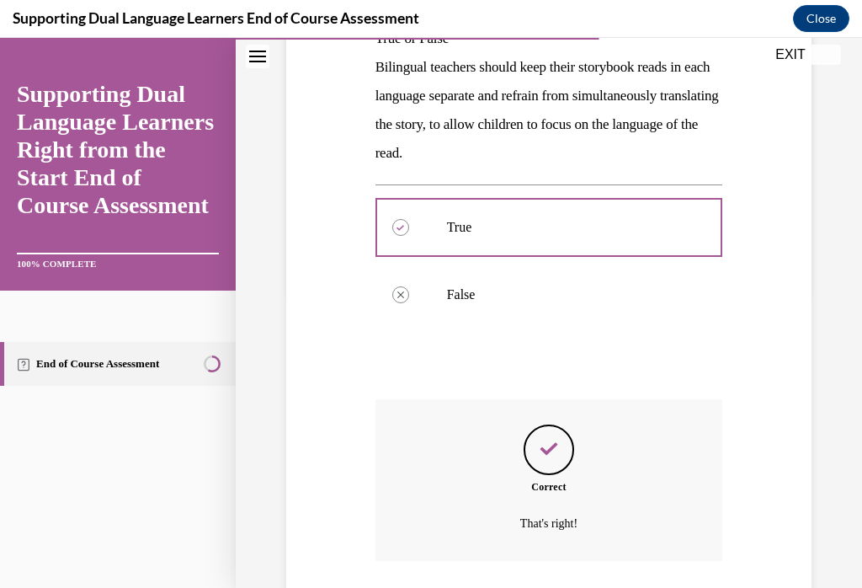
scroll to position [369, 0]
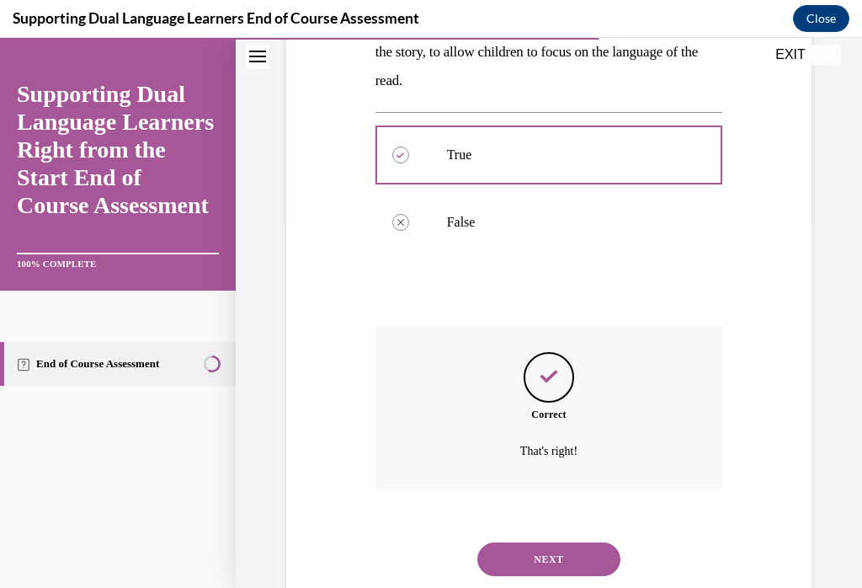
click at [568, 548] on button "NEXT" at bounding box center [548, 559] width 143 height 34
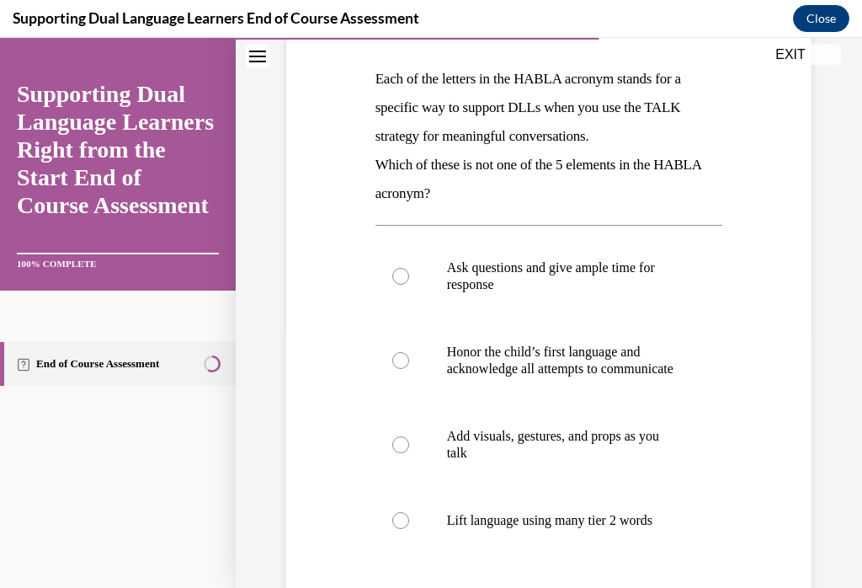
scroll to position [256, 0]
click at [415, 554] on label "Lift language using many tier 2 words" at bounding box center [550, 520] width 348 height 67
click at [409, 529] on input "Lift language using many tier 2 words" at bounding box center [400, 520] width 17 height 17
radio input "true"
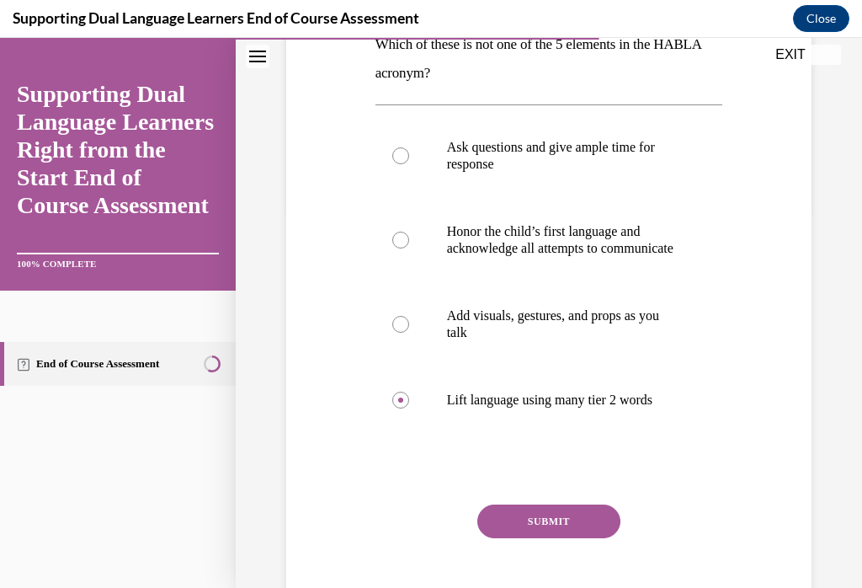
click at [573, 538] on button "SUBMIT" at bounding box center [548, 521] width 143 height 34
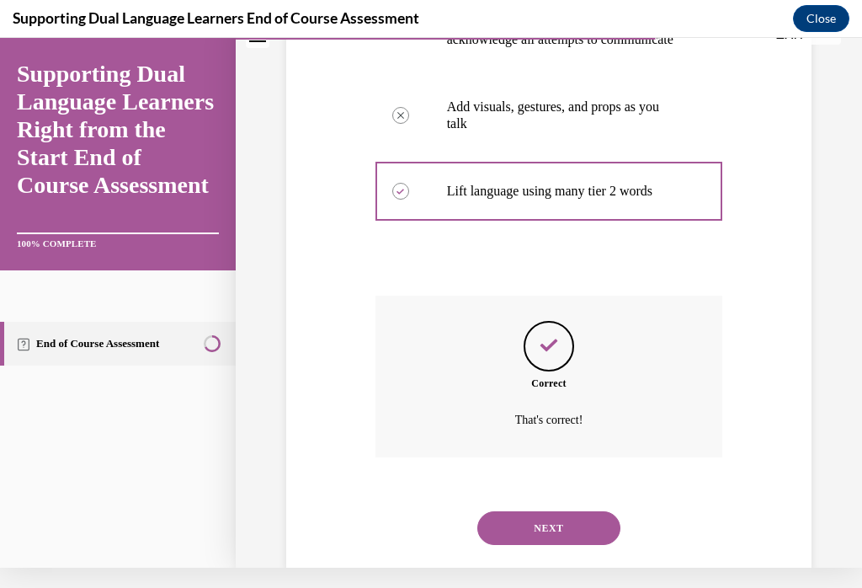
scroll to position [571, 0]
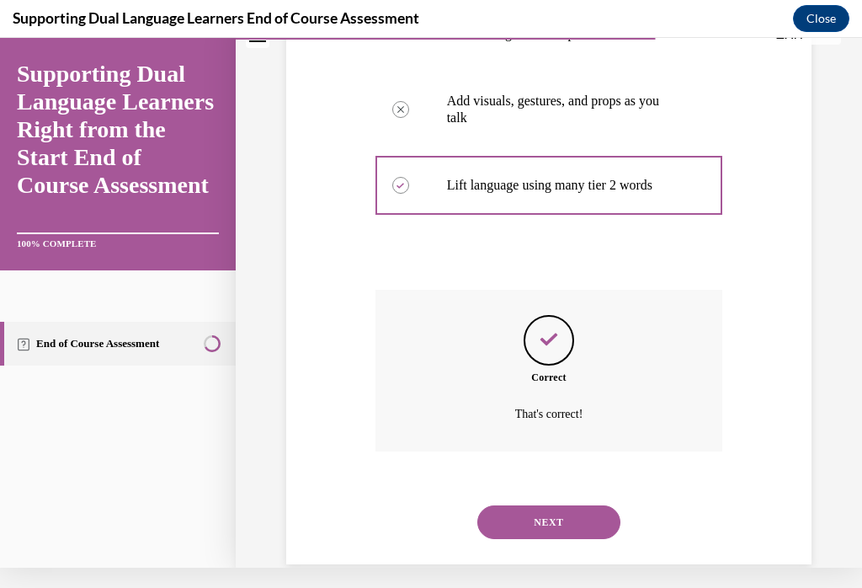
click at [589, 533] on button "NEXT" at bounding box center [548, 522] width 143 height 34
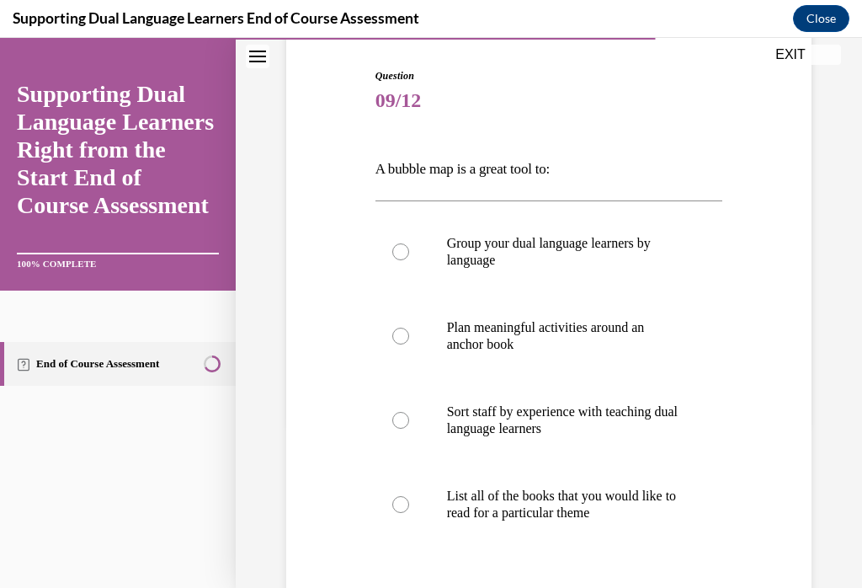
scroll to position [168, 0]
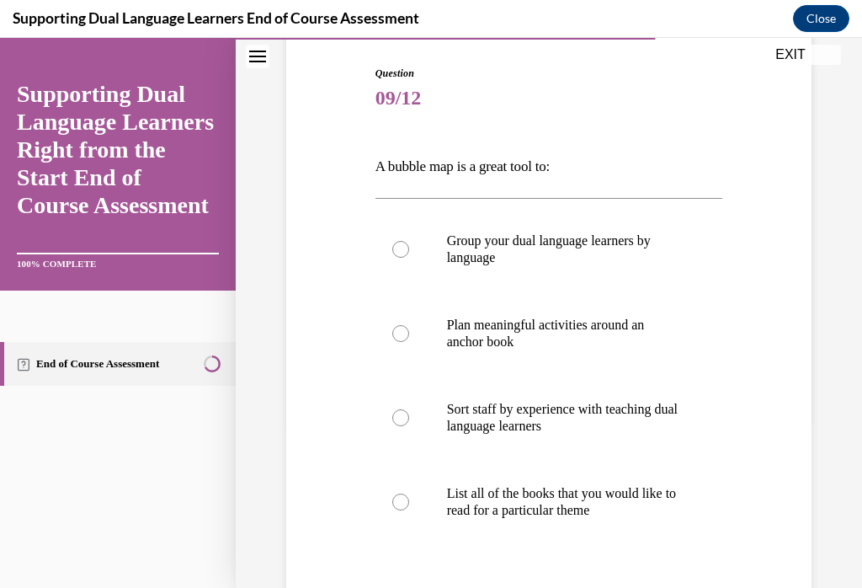
click at [385, 338] on label "Plan meaningful activities around an anchor book" at bounding box center [550, 333] width 348 height 84
click at [392, 338] on input "Plan meaningful activities around an anchor book" at bounding box center [400, 333] width 17 height 17
radio input "true"
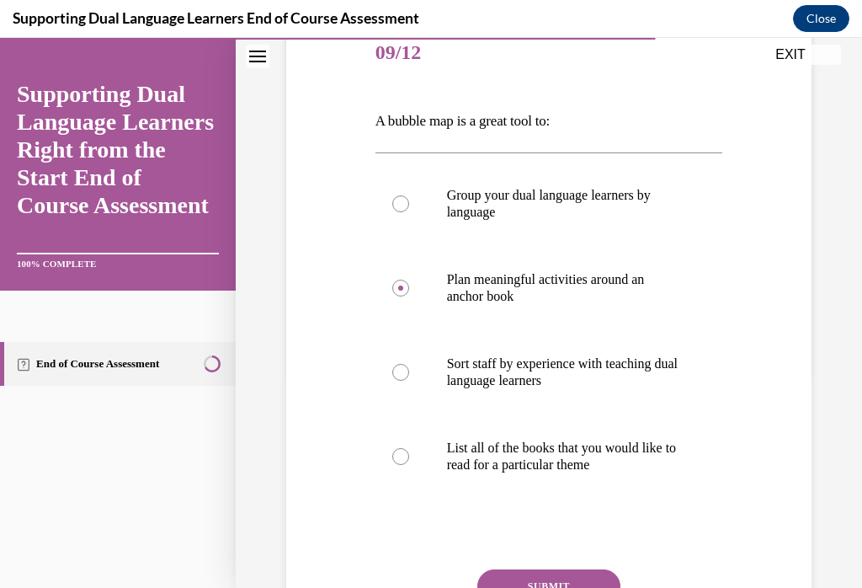
click at [565, 578] on button "SUBMIT" at bounding box center [548, 586] width 143 height 34
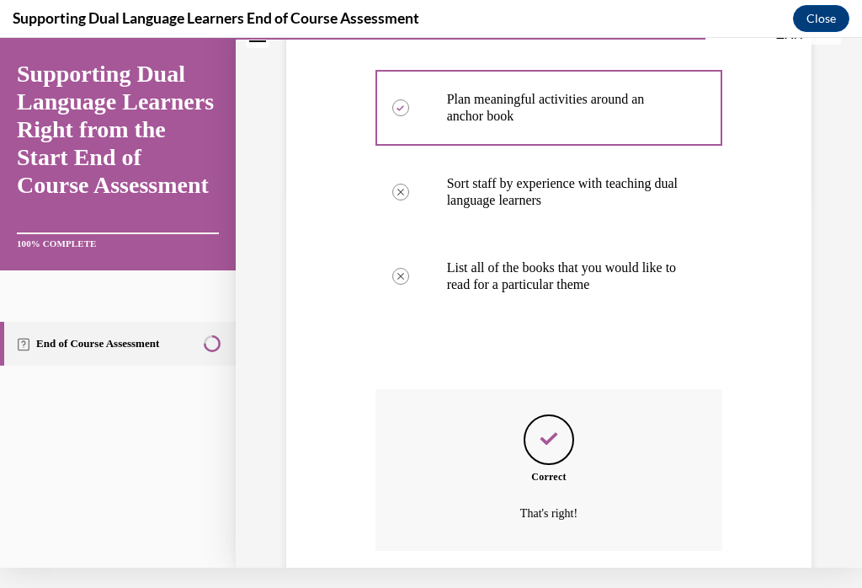
scroll to position [456, 0]
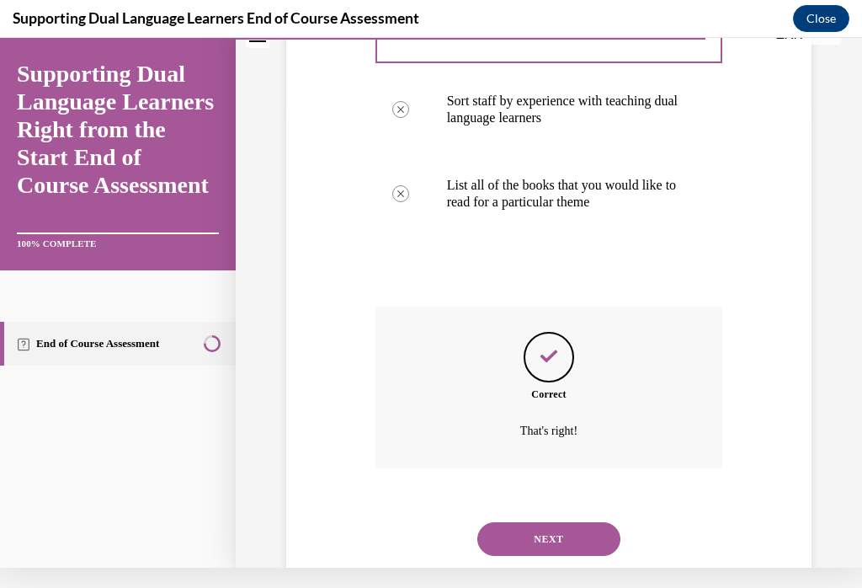
click at [584, 522] on button "NEXT" at bounding box center [548, 539] width 143 height 34
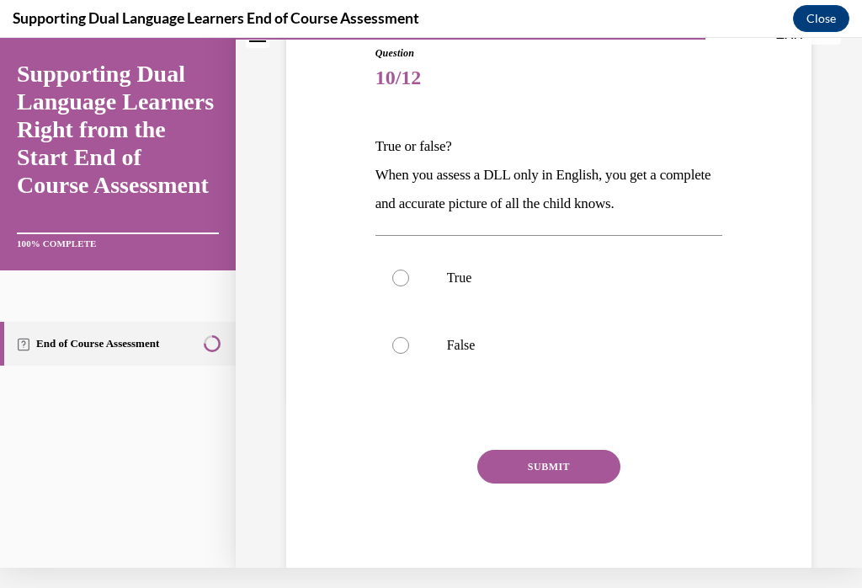
scroll to position [11, 0]
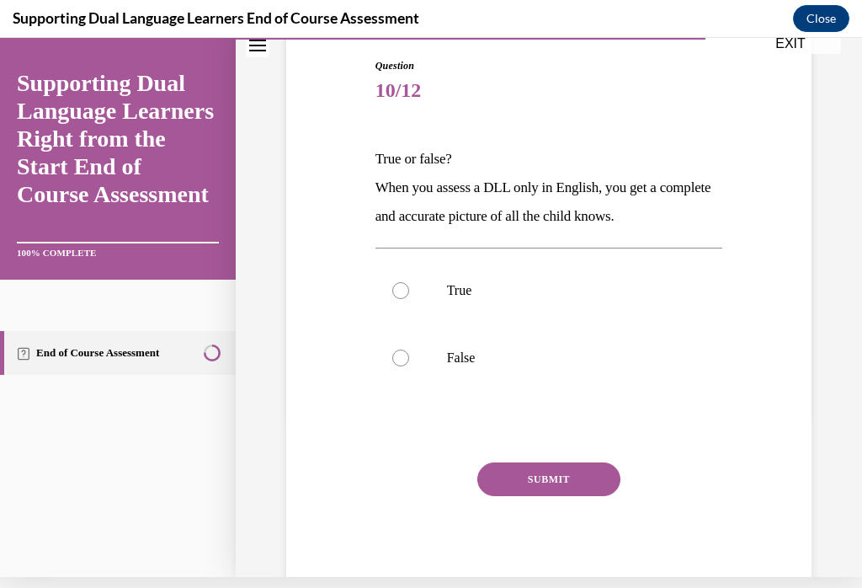
click at [399, 371] on label "False" at bounding box center [550, 357] width 348 height 67
click at [399, 366] on input "False" at bounding box center [400, 357] width 17 height 17
radio input "true"
click at [557, 483] on button "SUBMIT" at bounding box center [548, 479] width 143 height 34
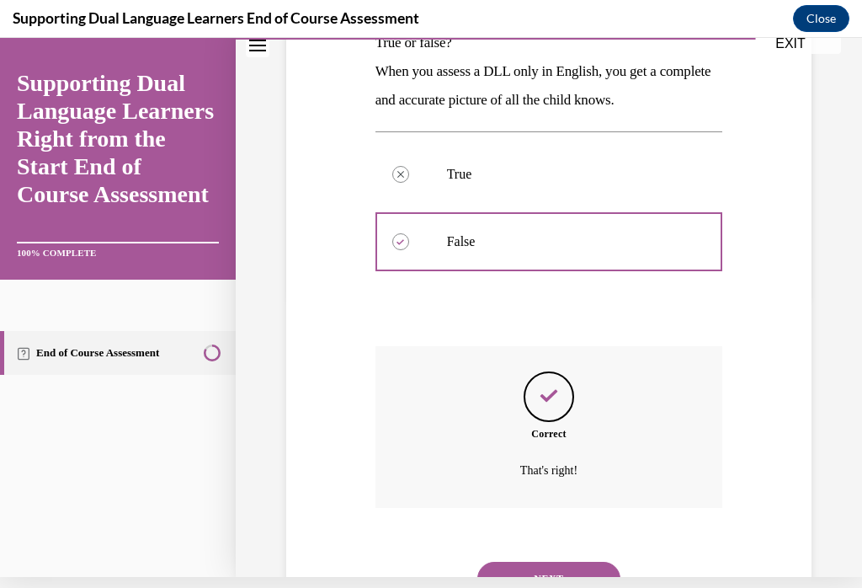
scroll to position [312, 0]
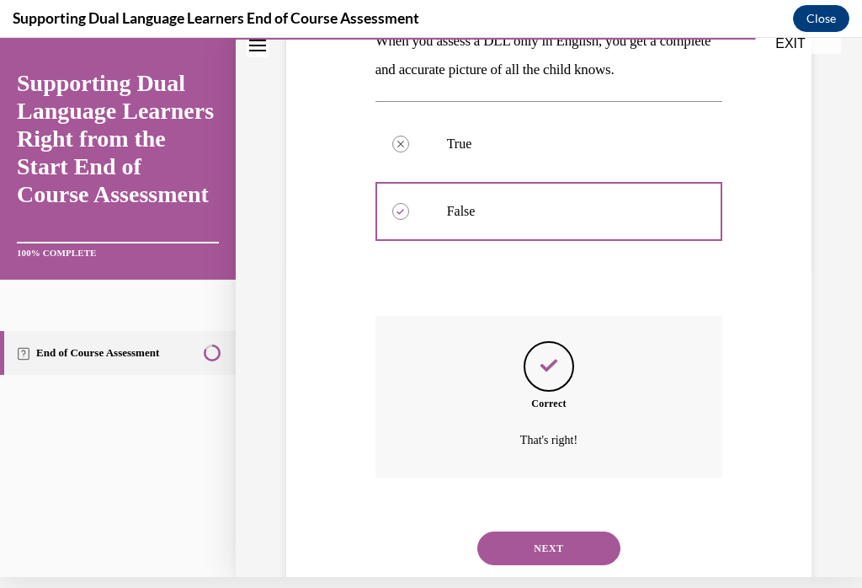
click at [569, 541] on button "NEXT" at bounding box center [548, 548] width 143 height 34
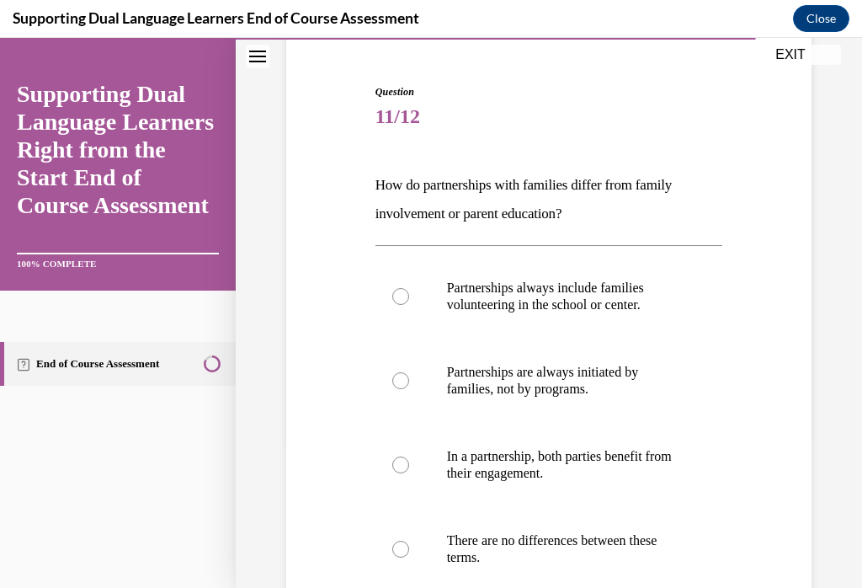
scroll to position [150, 0]
click at [381, 474] on label "In a partnership, both parties benefit from their engagement." at bounding box center [550, 465] width 348 height 84
click at [392, 473] on input "In a partnership, both parties benefit from their engagement." at bounding box center [400, 464] width 17 height 17
radio input "true"
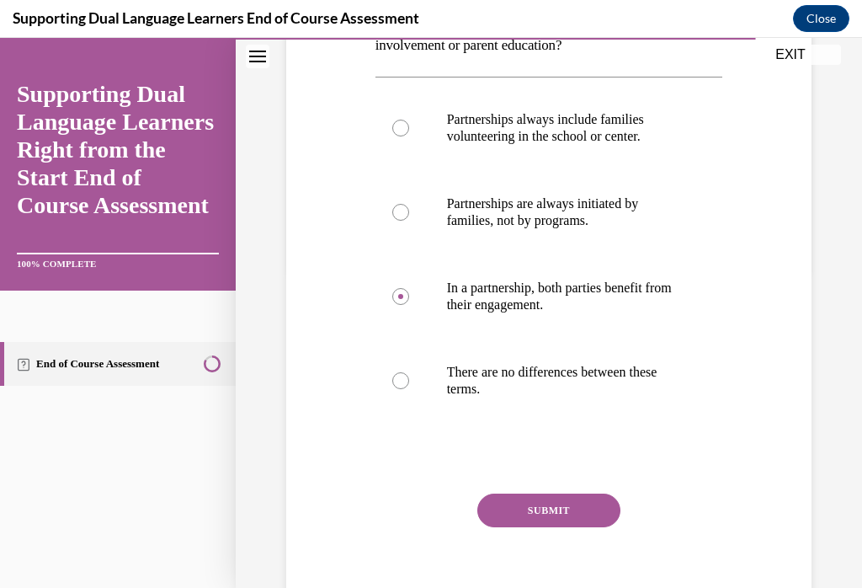
scroll to position [324, 0]
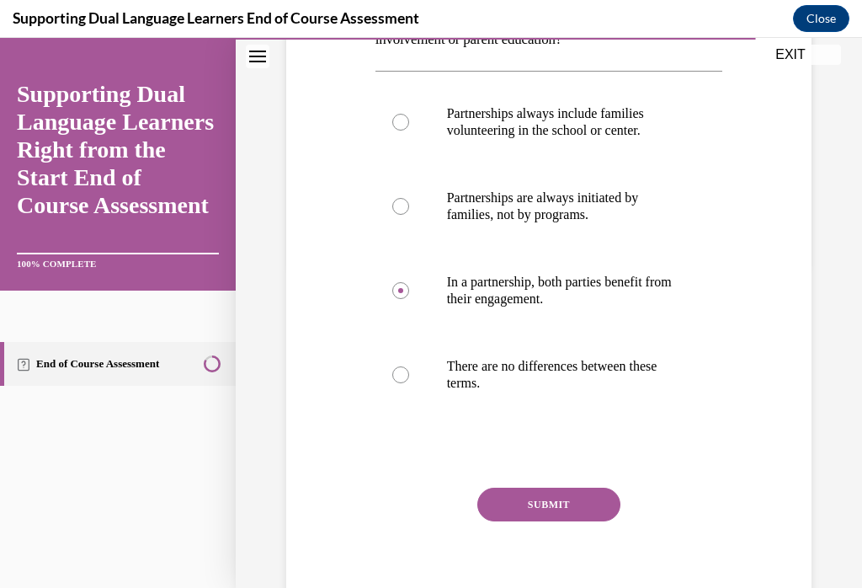
click at [571, 510] on button "SUBMIT" at bounding box center [548, 505] width 143 height 34
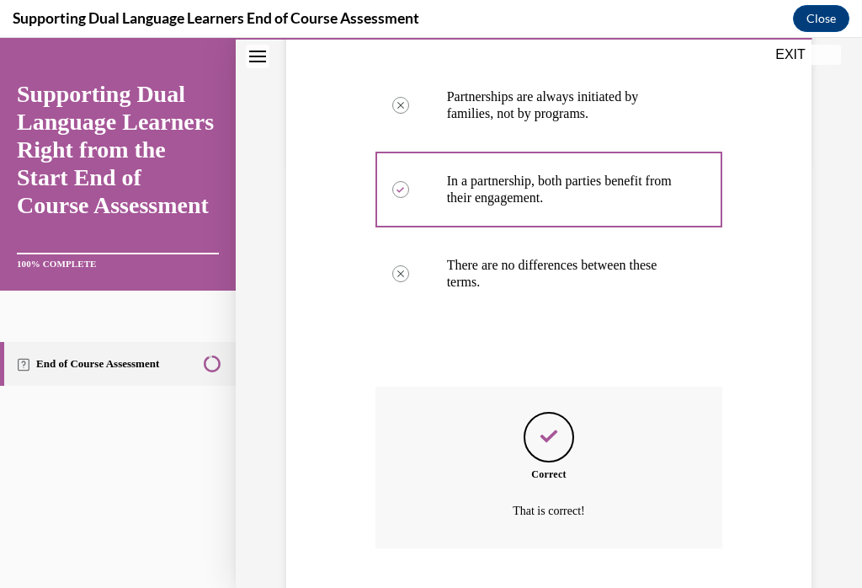
scroll to position [485, 0]
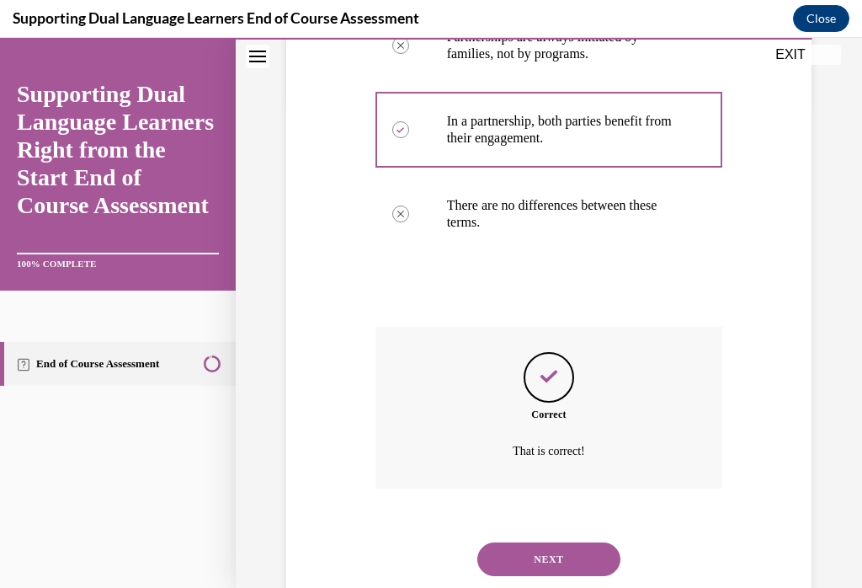
click at [599, 550] on button "NEXT" at bounding box center [548, 559] width 143 height 34
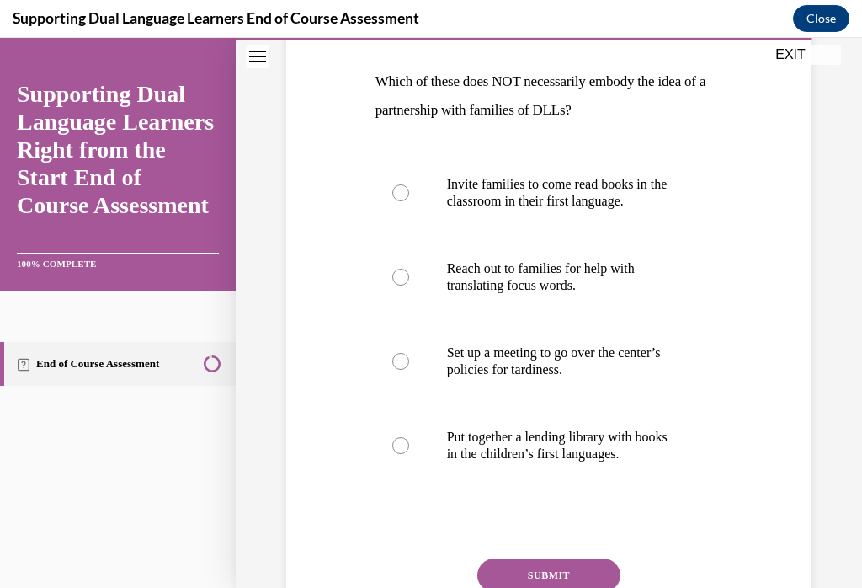
scroll to position [255, 0]
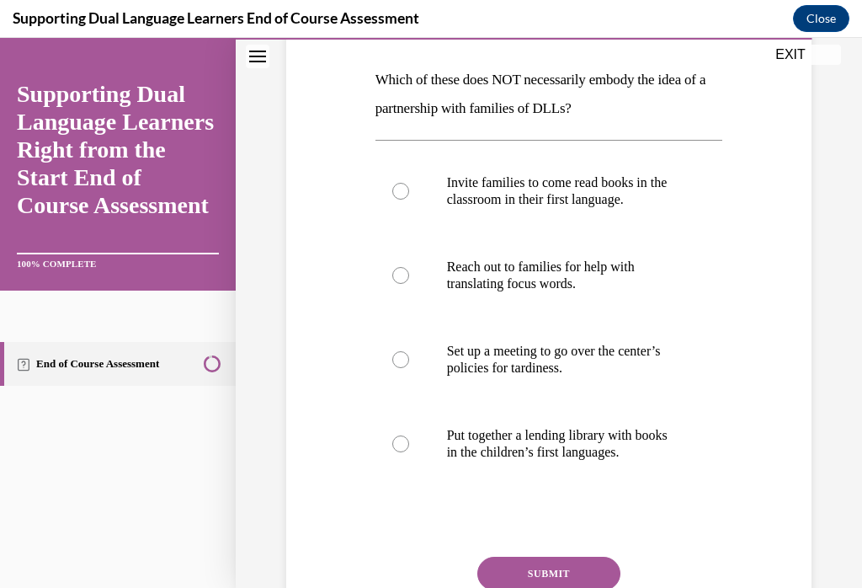
click at [392, 356] on label "Set up a meeting to go over the center’s policies for tardiness." at bounding box center [550, 359] width 348 height 84
click at [392, 356] on input "Set up a meeting to go over the center’s policies for tardiness." at bounding box center [400, 359] width 17 height 17
radio input "true"
click at [579, 587] on button "SUBMIT" at bounding box center [548, 574] width 143 height 34
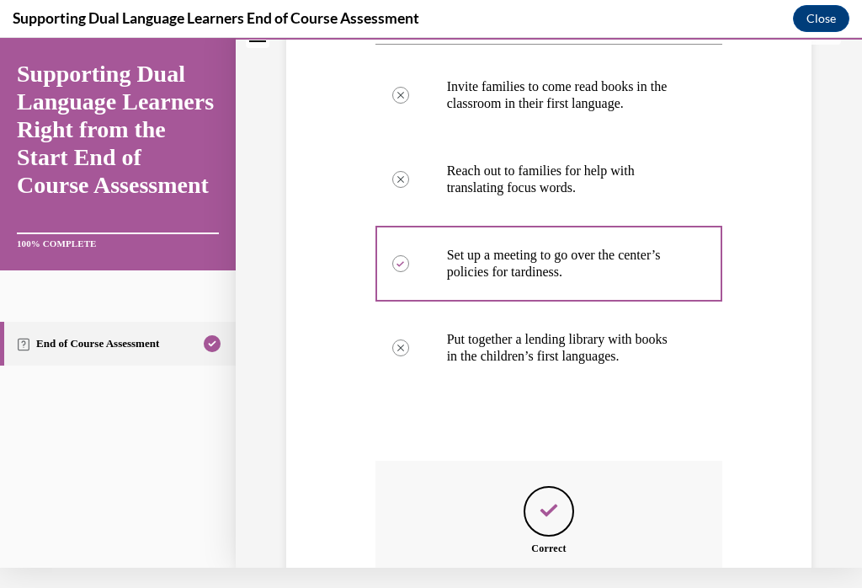
scroll to position [485, 0]
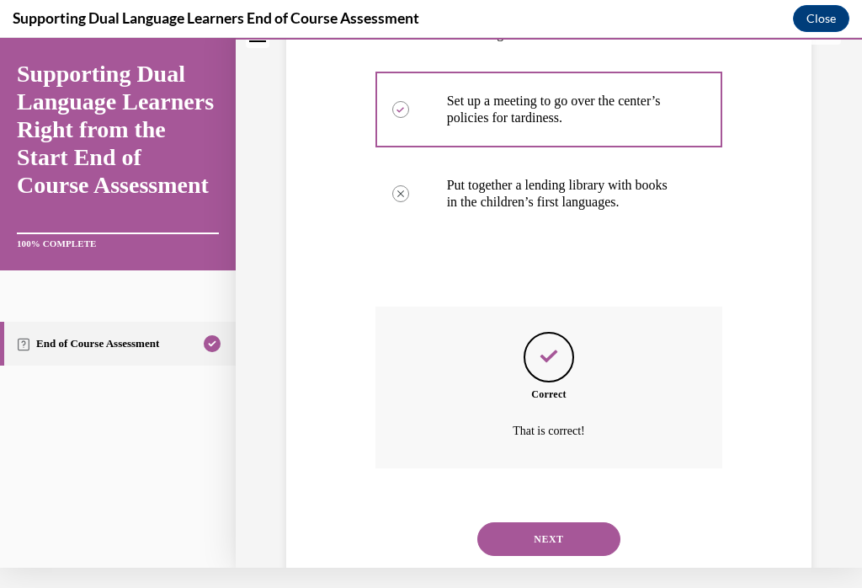
click at [587, 528] on button "NEXT" at bounding box center [548, 539] width 143 height 34
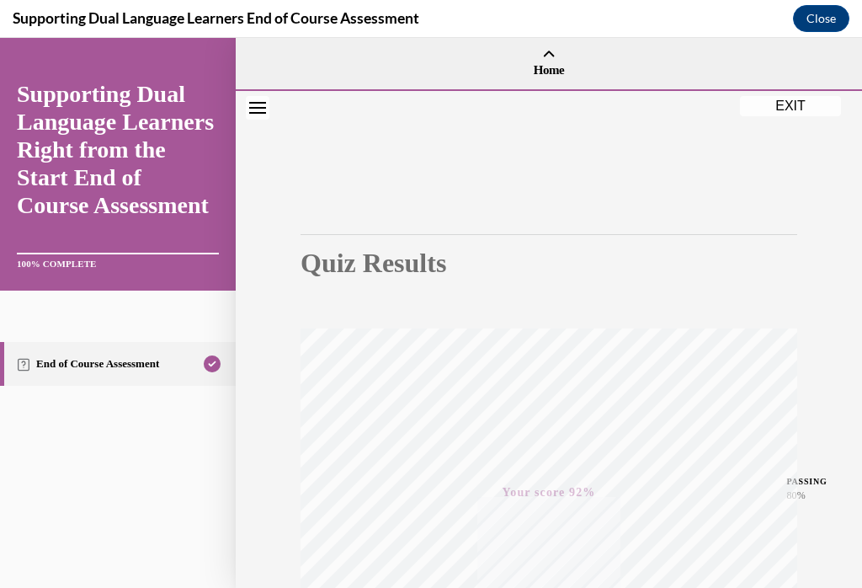
scroll to position [0, 0]
click at [793, 113] on button "EXIT" at bounding box center [790, 106] width 101 height 20
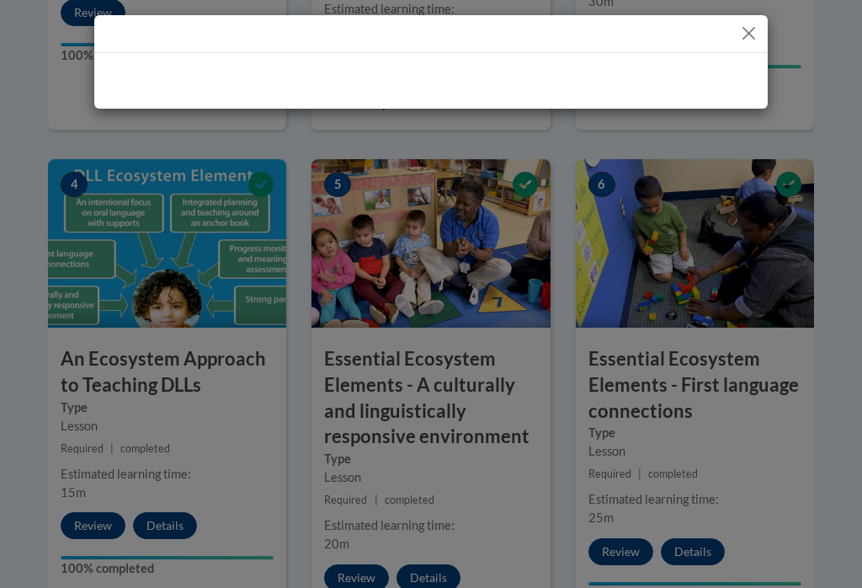
scroll to position [936, 0]
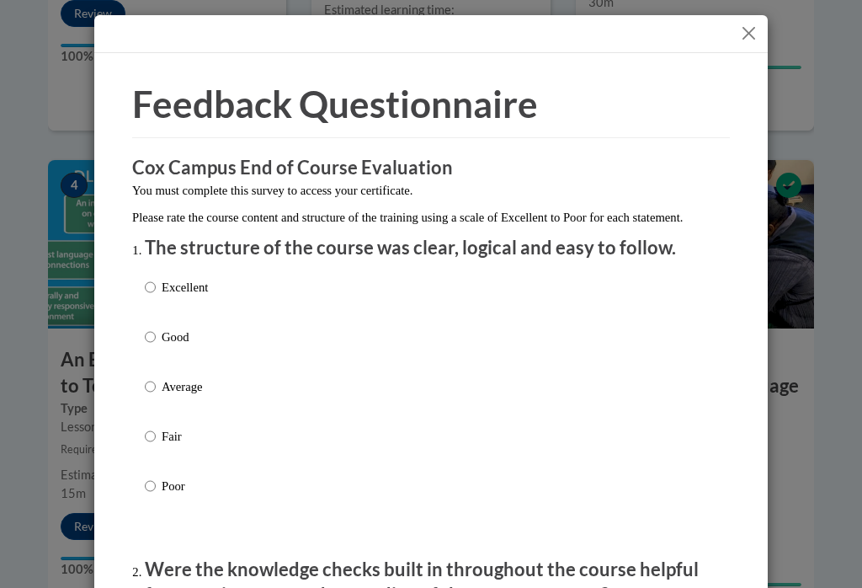
click at [149, 291] on input "Excellent" at bounding box center [150, 287] width 11 height 19
radio input "true"
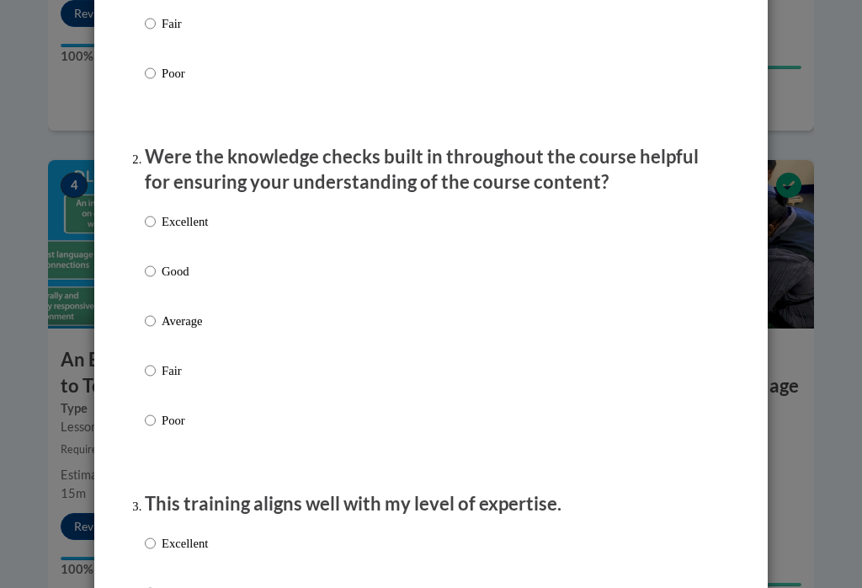
scroll to position [413, 0]
click at [156, 211] on label "Excellent" at bounding box center [176, 233] width 63 height 45
click at [156, 211] on input "Excellent" at bounding box center [150, 220] width 11 height 19
radio input "true"
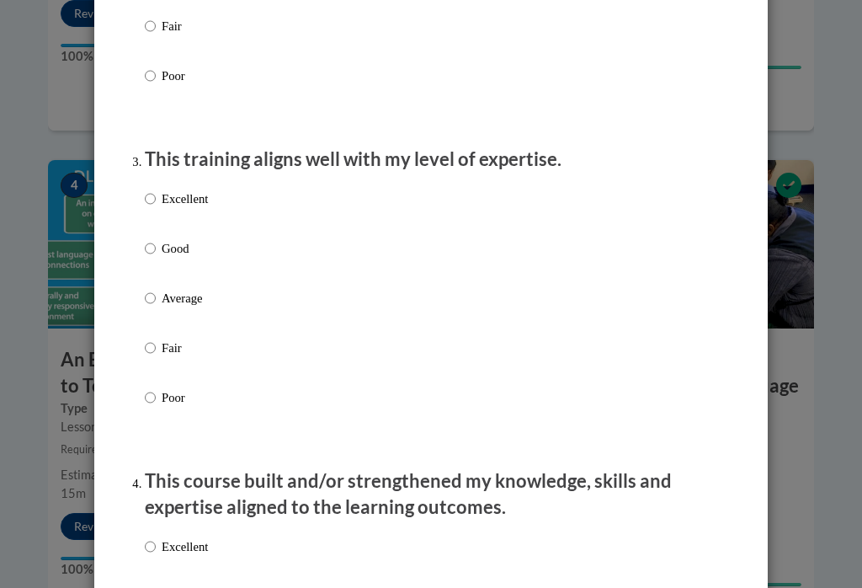
scroll to position [779, 0]
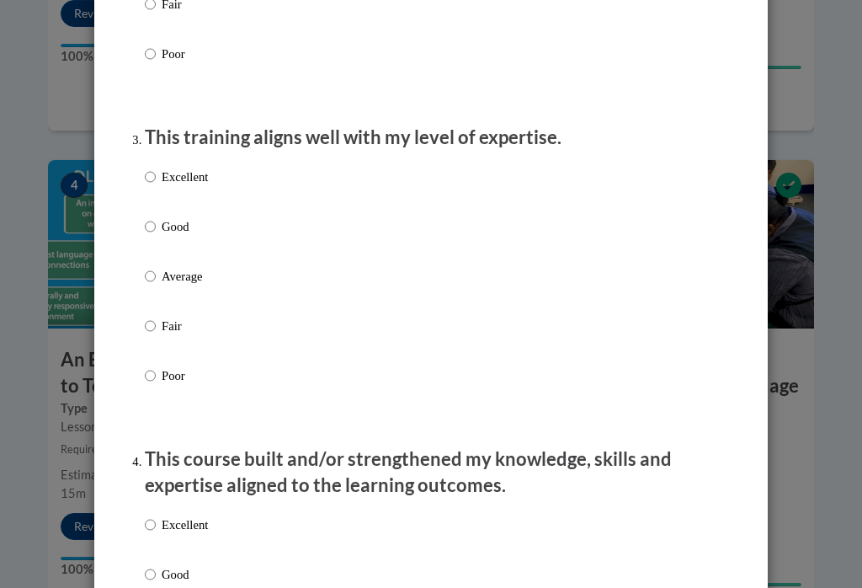
click at [153, 177] on input "Excellent" at bounding box center [150, 177] width 11 height 19
radio input "true"
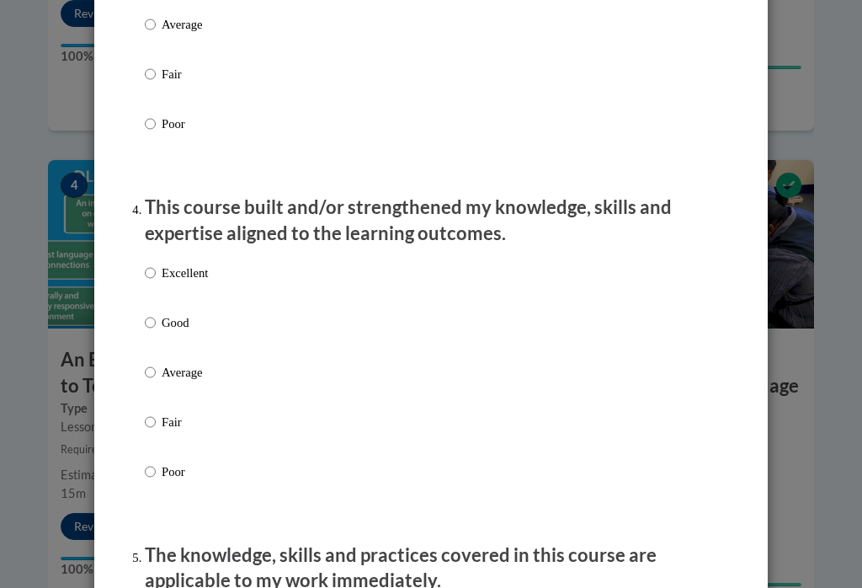
scroll to position [1131, 0]
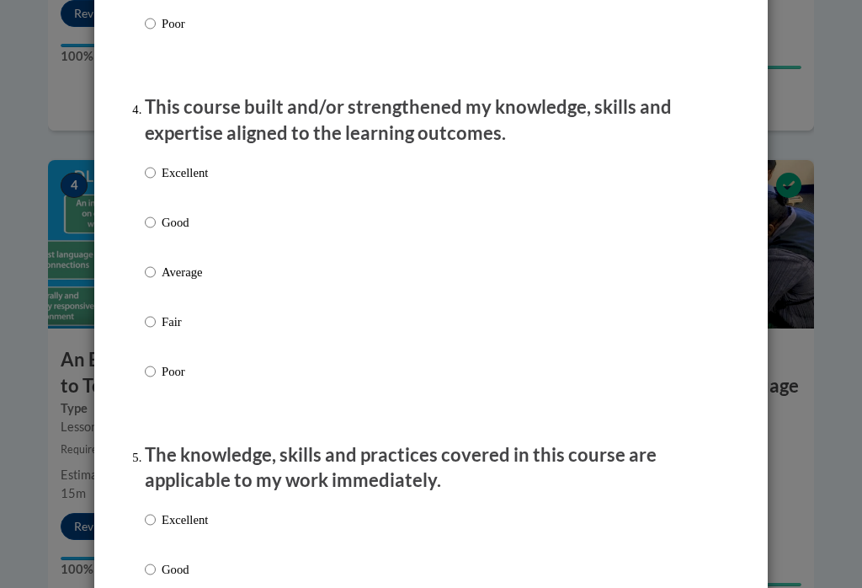
click at [146, 179] on label "Excellent" at bounding box center [176, 185] width 63 height 45
click at [146, 179] on input "Excellent" at bounding box center [150, 172] width 11 height 19
radio input "true"
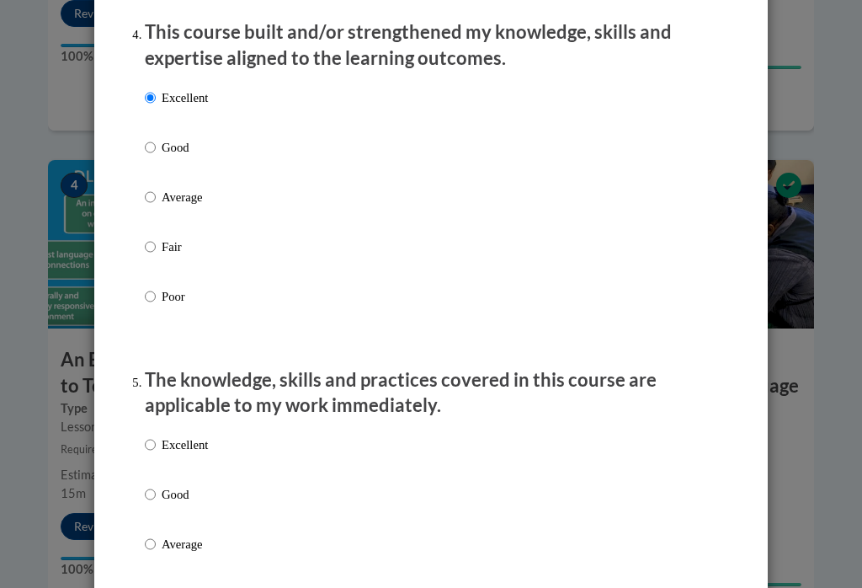
scroll to position [1204, 0]
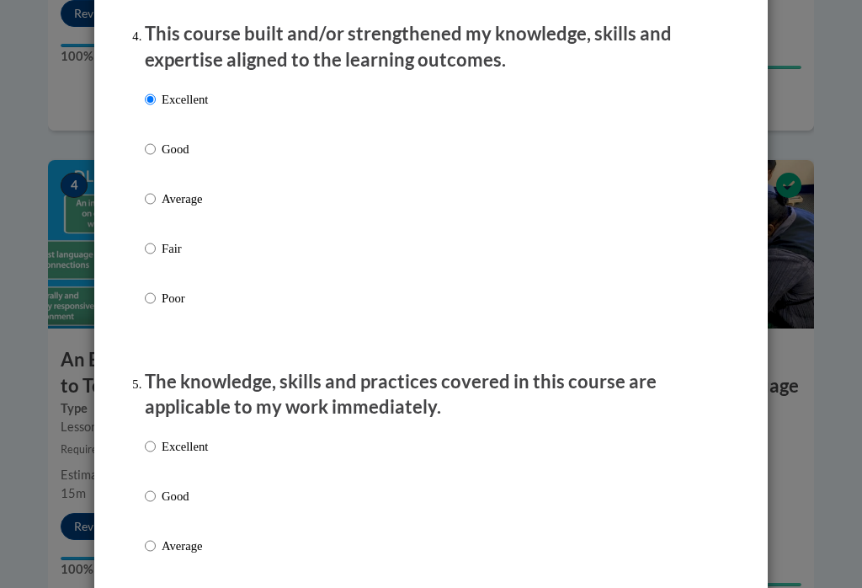
click at [160, 437] on label "Excellent" at bounding box center [176, 459] width 63 height 45
click at [156, 437] on input "Excellent" at bounding box center [150, 446] width 11 height 19
radio input "true"
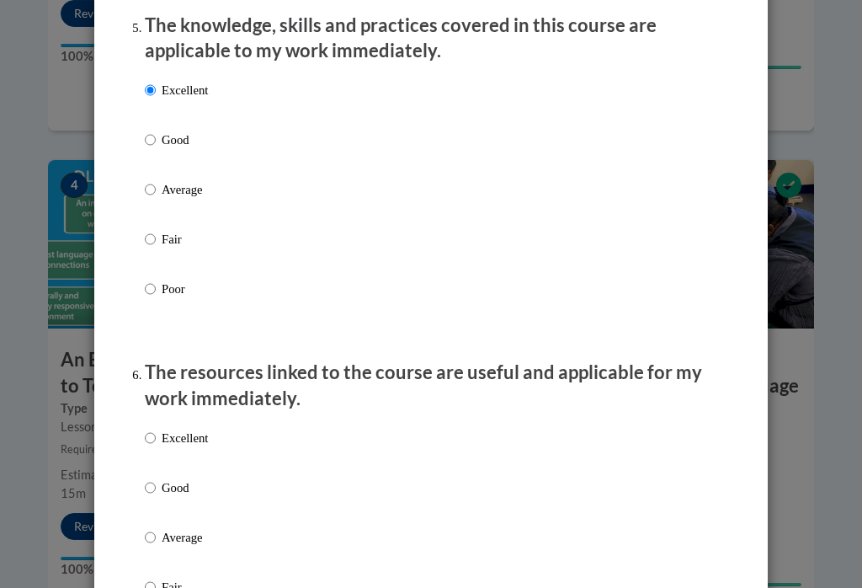
scroll to position [1564, 0]
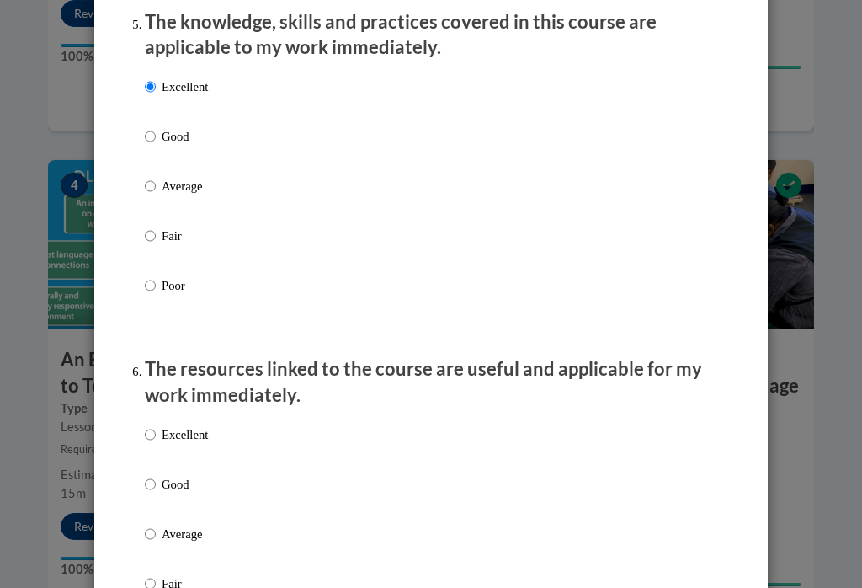
click at [149, 428] on input "Excellent" at bounding box center [150, 434] width 11 height 19
radio input "true"
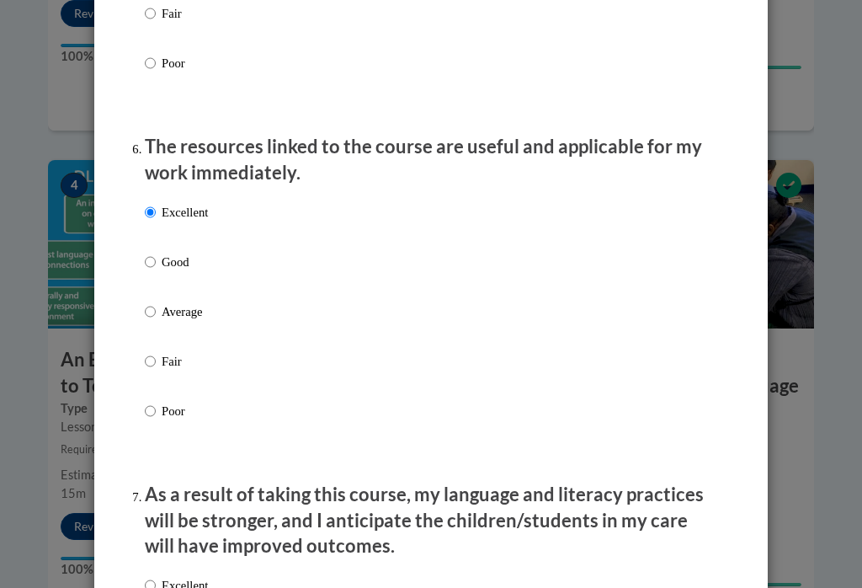
scroll to position [1922, 0]
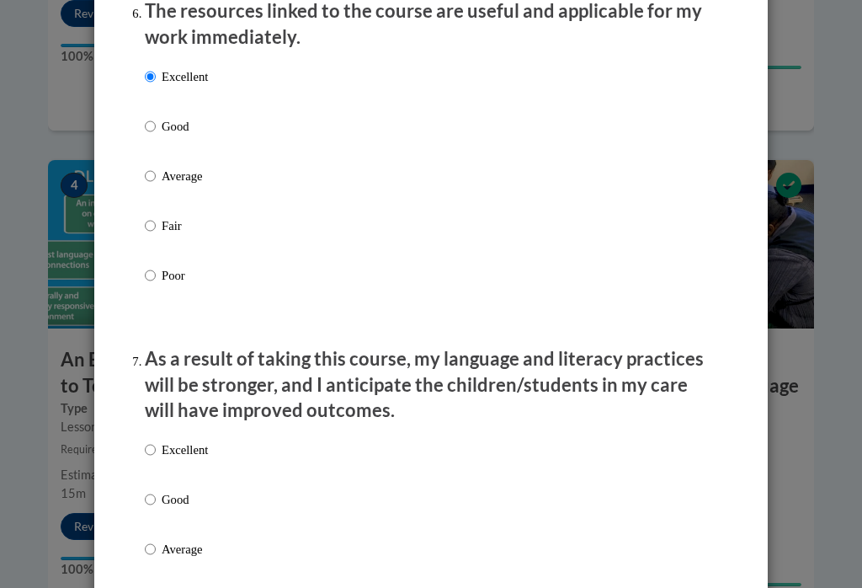
click at [154, 440] on input "Excellent" at bounding box center [150, 449] width 11 height 19
radio input "true"
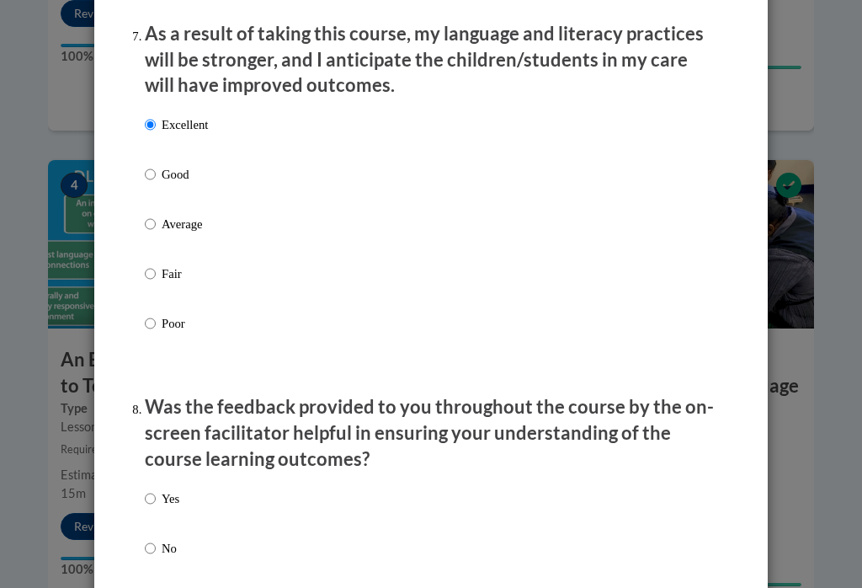
scroll to position [2255, 0]
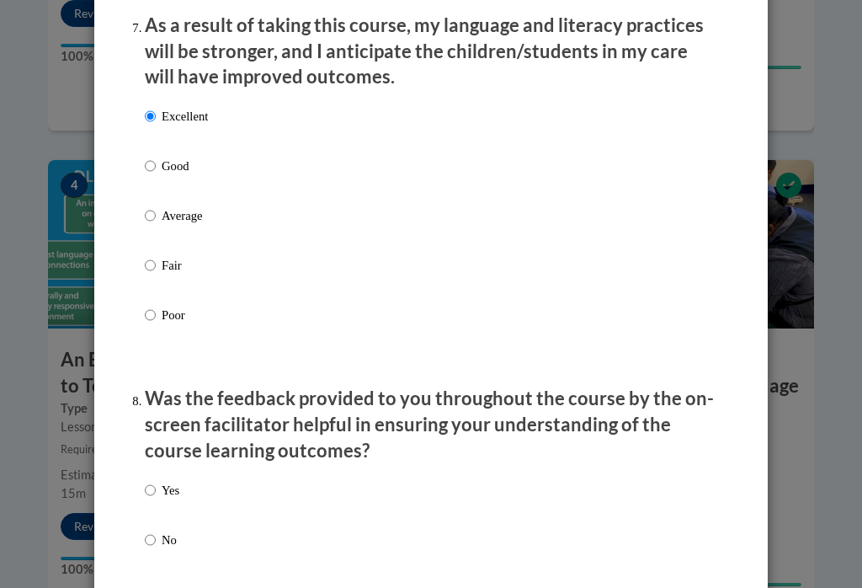
click at [168, 481] on p "Yes" at bounding box center [171, 490] width 18 height 19
click at [156, 481] on input "Yes" at bounding box center [150, 490] width 11 height 19
radio input "true"
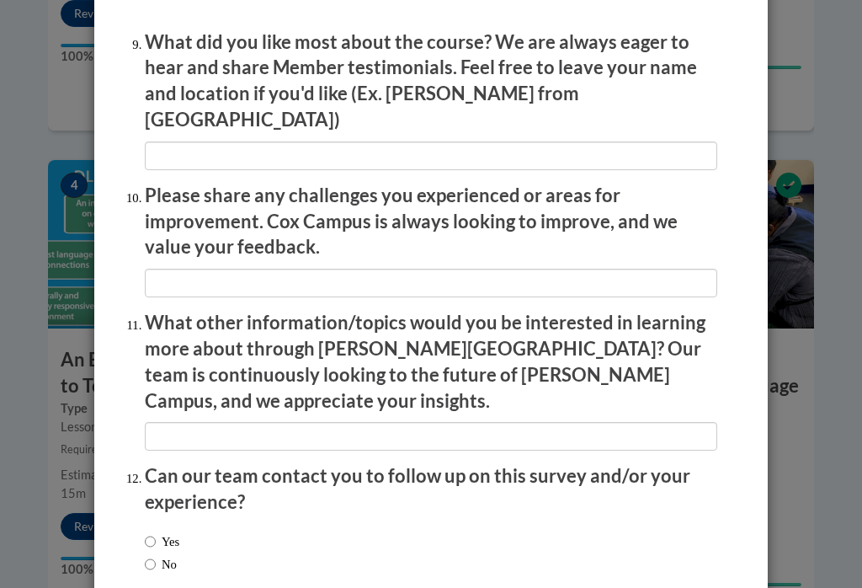
scroll to position [2837, 0]
click at [148, 554] on input "No" at bounding box center [150, 563] width 11 height 19
radio input "true"
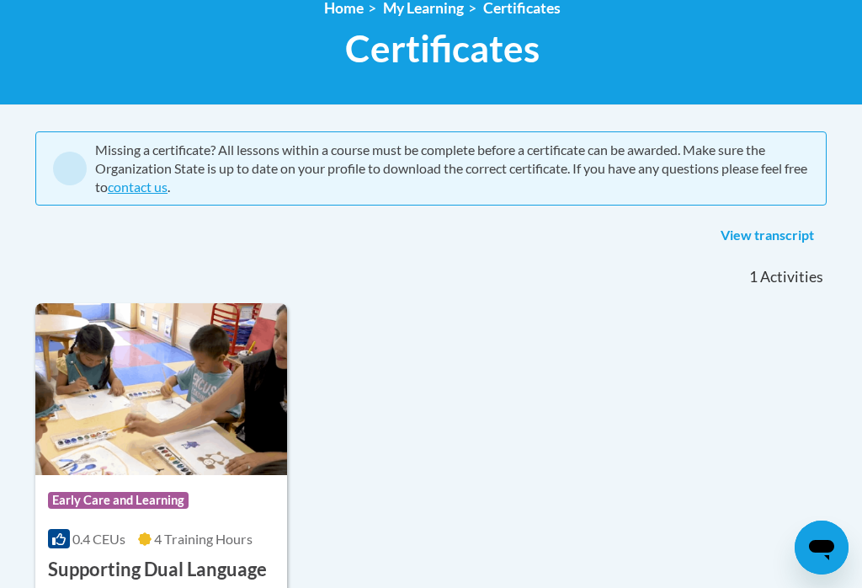
scroll to position [301, 0]
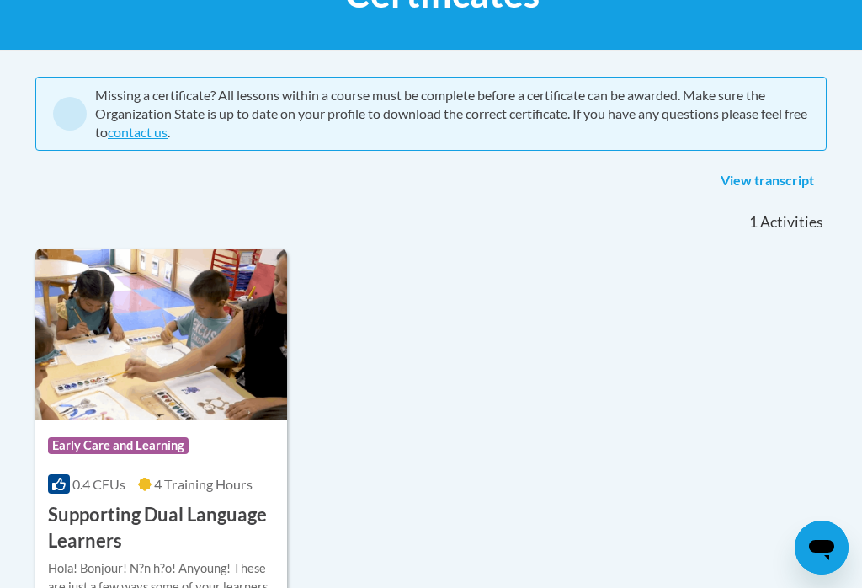
click at [234, 528] on h3 "Supporting Dual Language Learners" at bounding box center [161, 528] width 227 height 52
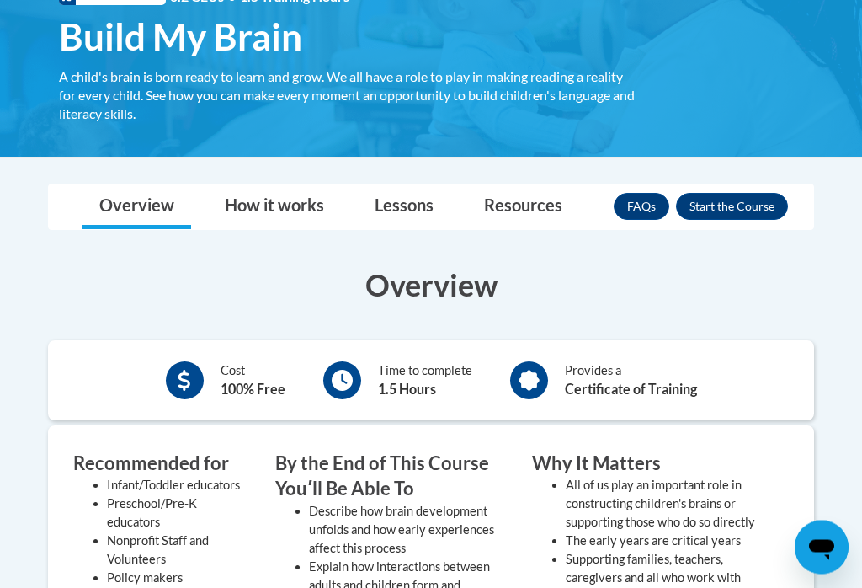
scroll to position [285, 0]
click at [744, 215] on button "Enroll" at bounding box center [732, 206] width 112 height 27
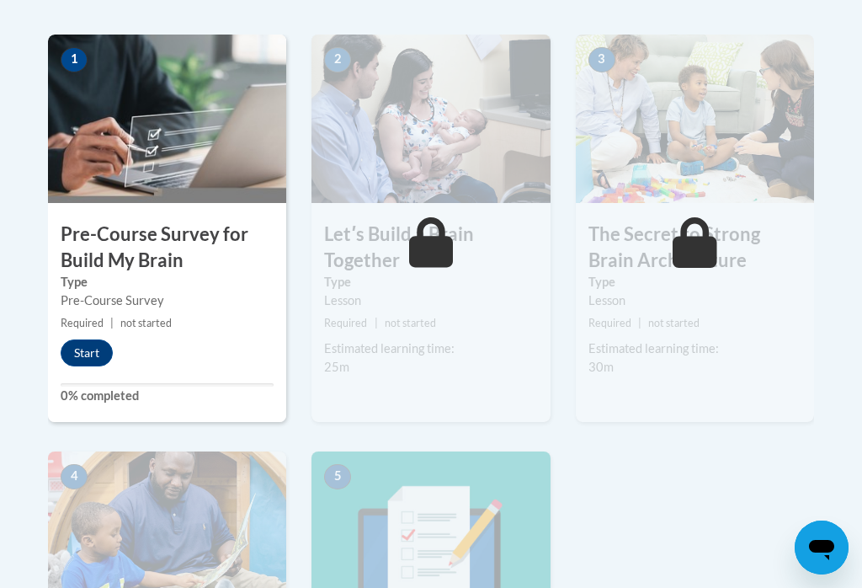
scroll to position [528, 0]
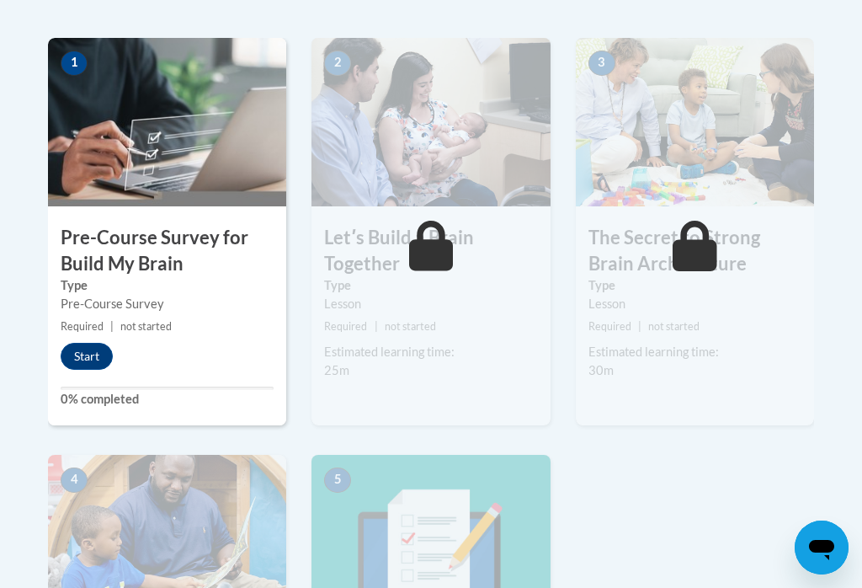
click at [99, 356] on button "Start" at bounding box center [87, 356] width 52 height 27
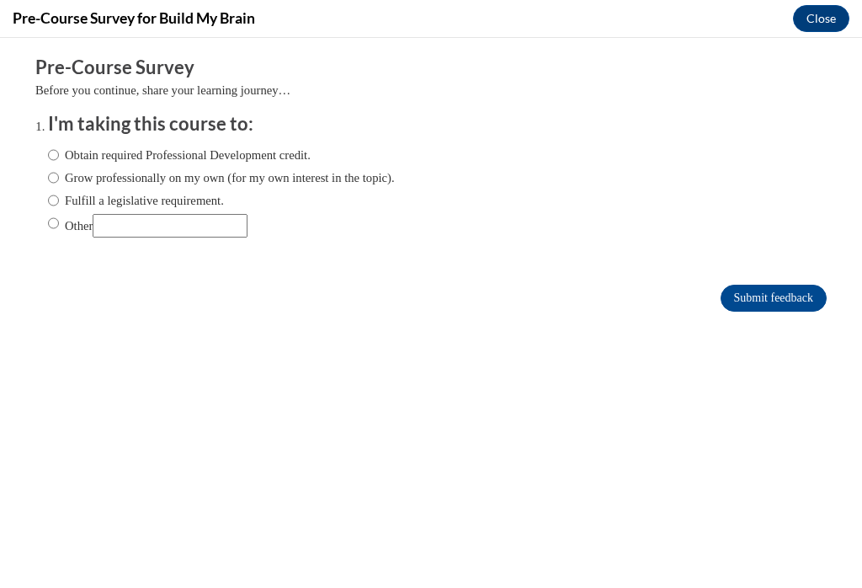
scroll to position [0, 0]
click at [56, 157] on input "Obtain required Professional Development credit." at bounding box center [53, 155] width 11 height 19
radio input "true"
click at [780, 296] on input "Submit feedback" at bounding box center [774, 298] width 106 height 27
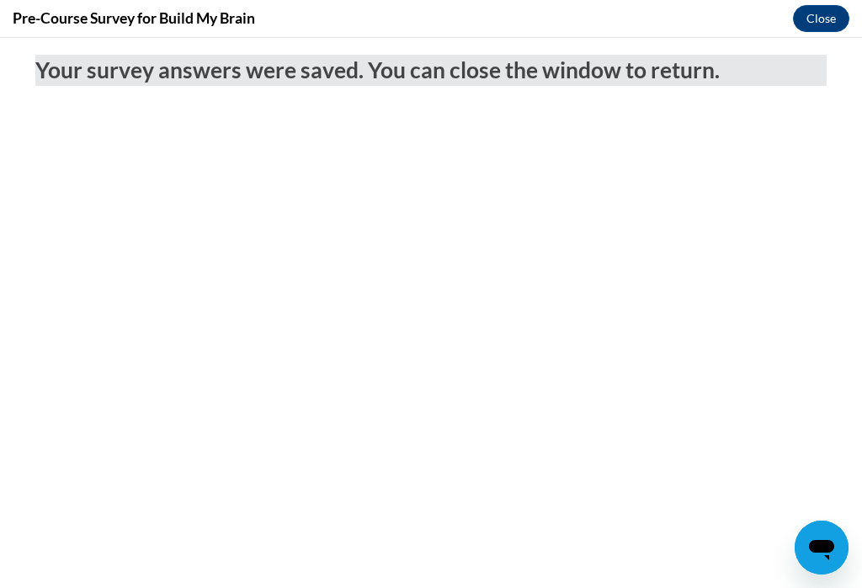
click at [821, 13] on button "Close" at bounding box center [821, 18] width 56 height 27
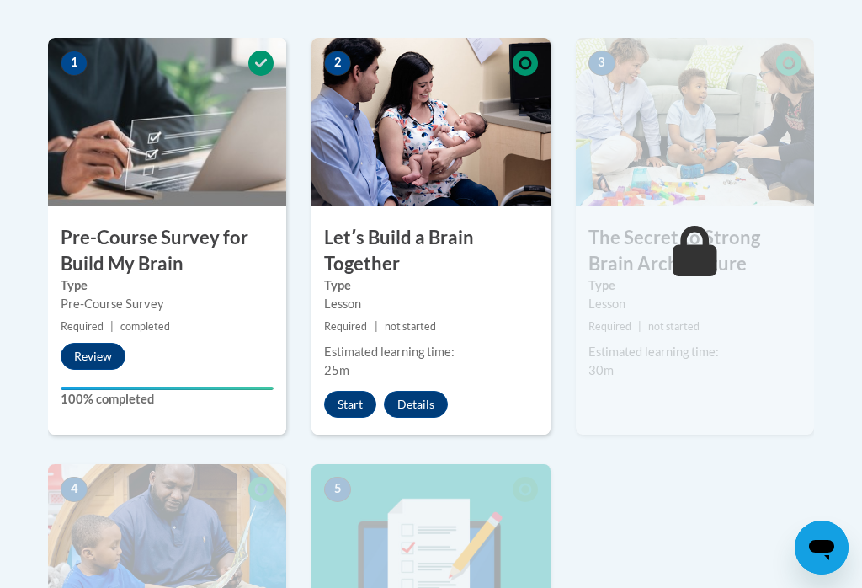
click at [347, 412] on button "Start" at bounding box center [350, 404] width 52 height 27
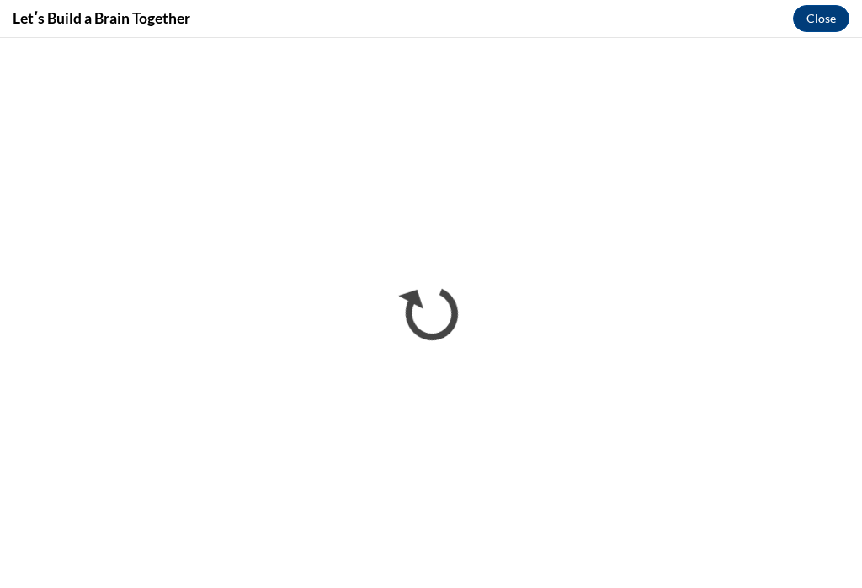
click at [819, 16] on button "Close" at bounding box center [821, 18] width 56 height 27
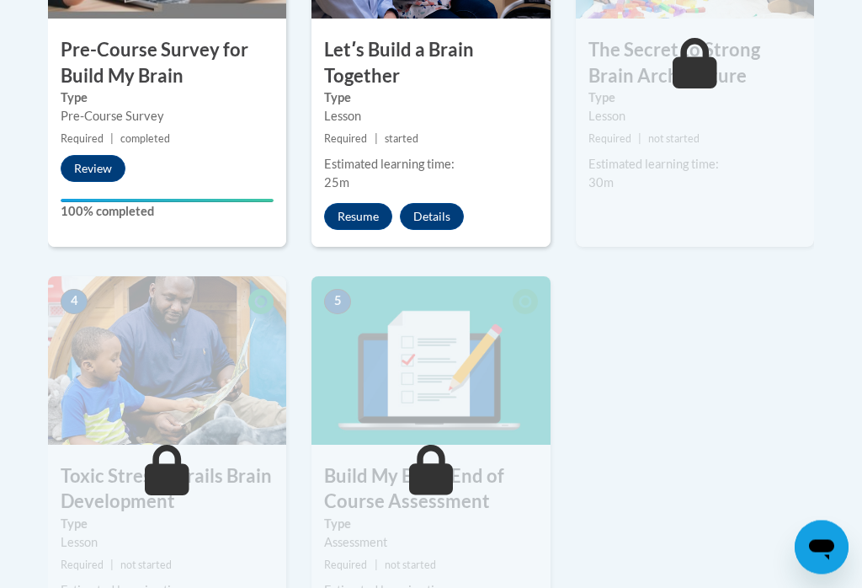
scroll to position [716, 0]
click at [344, 216] on button "Resume" at bounding box center [358, 216] width 68 height 27
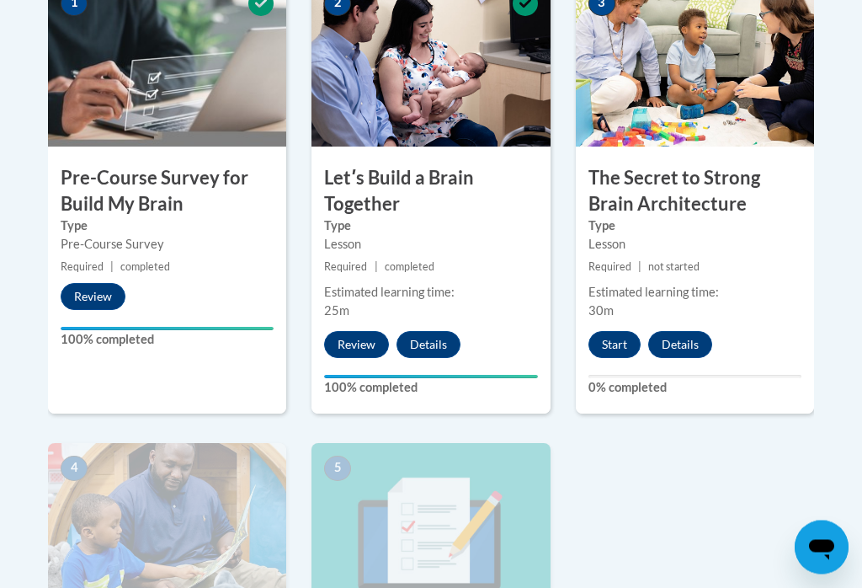
scroll to position [598, 0]
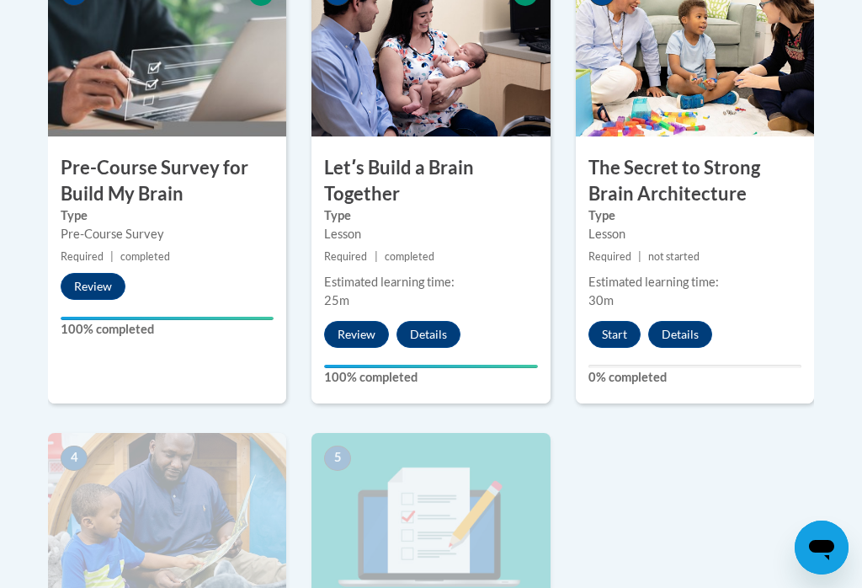
click at [618, 333] on button "Start" at bounding box center [615, 334] width 52 height 27
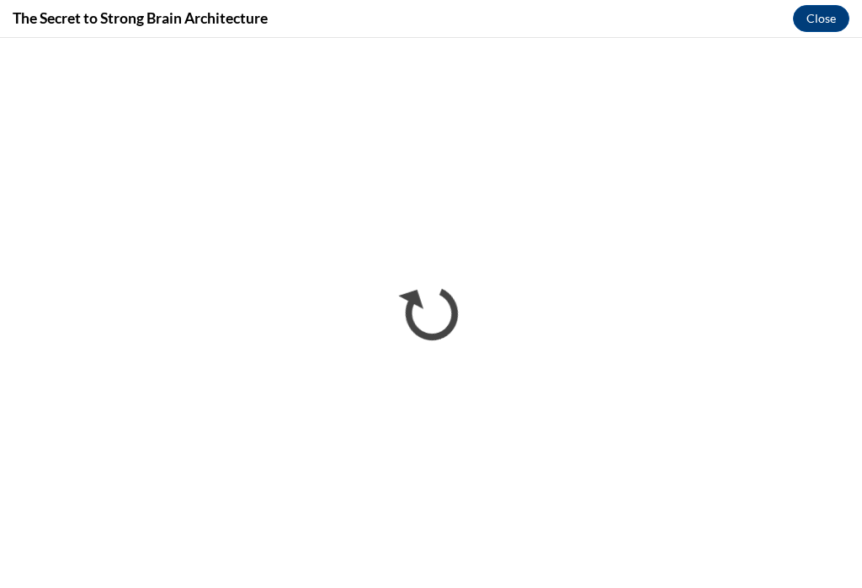
scroll to position [0, 0]
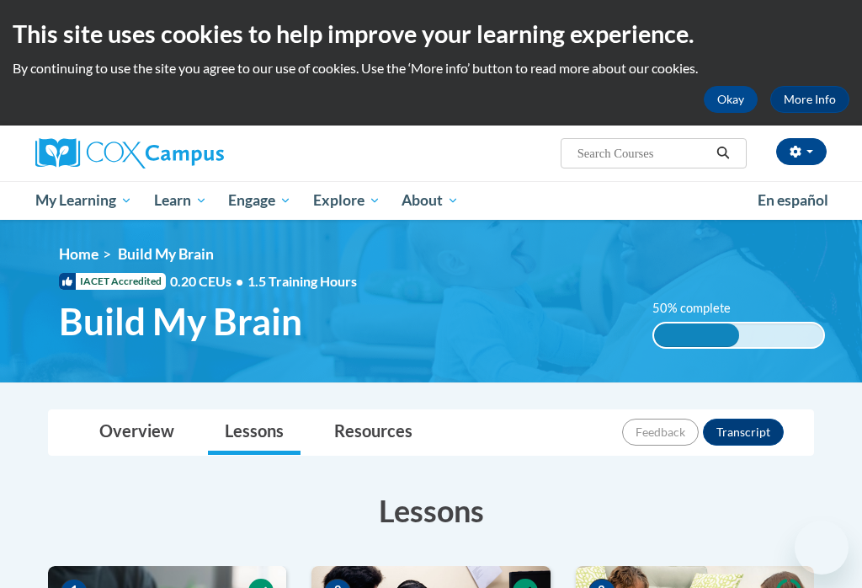
scroll to position [329, 0]
